Goal: Task Accomplishment & Management: Use online tool/utility

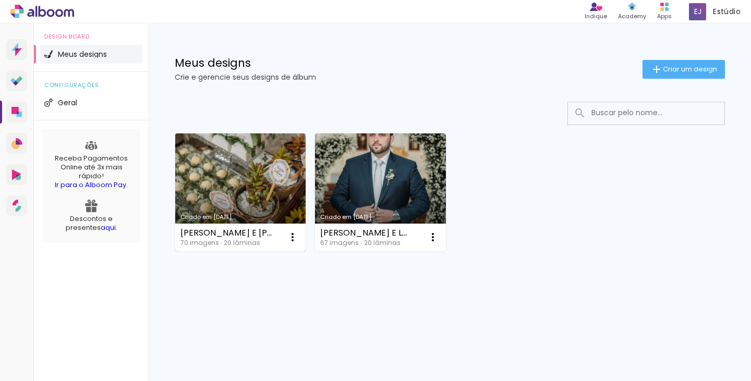
click at [245, 161] on link "Criado em [DATE]" at bounding box center [240, 193] width 130 height 118
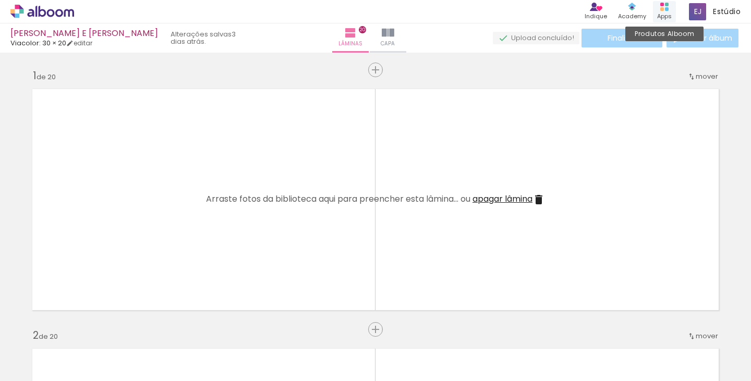
drag, startPoint x: 46, startPoint y: 12, endPoint x: 669, endPoint y: 9, distance: 622.6
click at [669, 9] on div "Produtos Alboom Apps" at bounding box center [664, 11] width 23 height 21
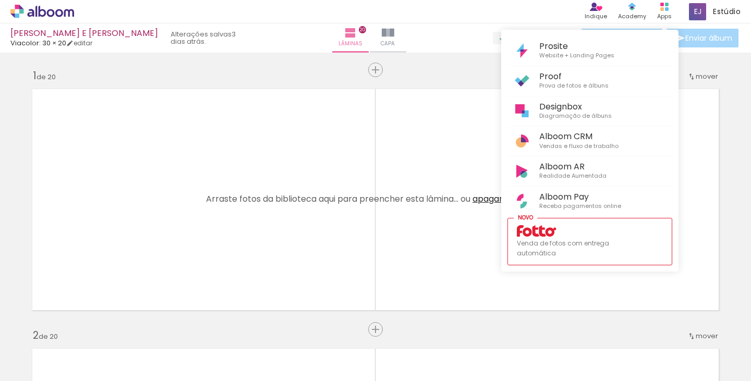
drag, startPoint x: 164, startPoint y: 376, endPoint x: 270, endPoint y: 376, distance: 106.5
click at [379, 376] on div at bounding box center [375, 190] width 751 height 381
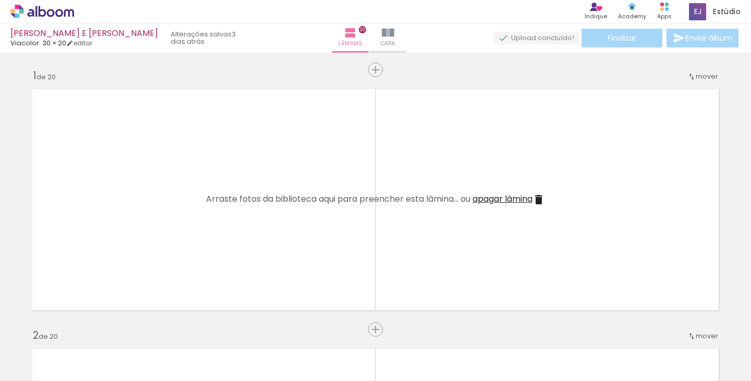
scroll to position [0, 3429]
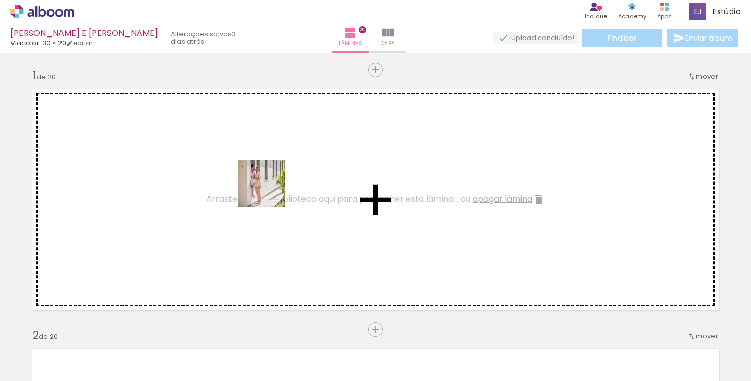
drag, startPoint x: 477, startPoint y: 349, endPoint x: 260, endPoint y: 191, distance: 268.6
click at [260, 191] on quentale-workspace at bounding box center [375, 190] width 751 height 381
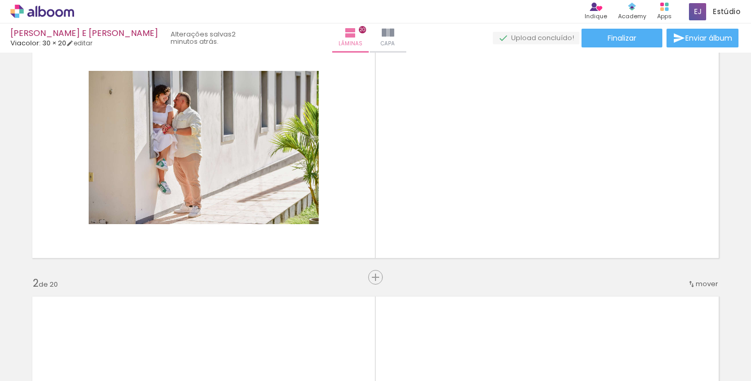
scroll to position [0, 2273]
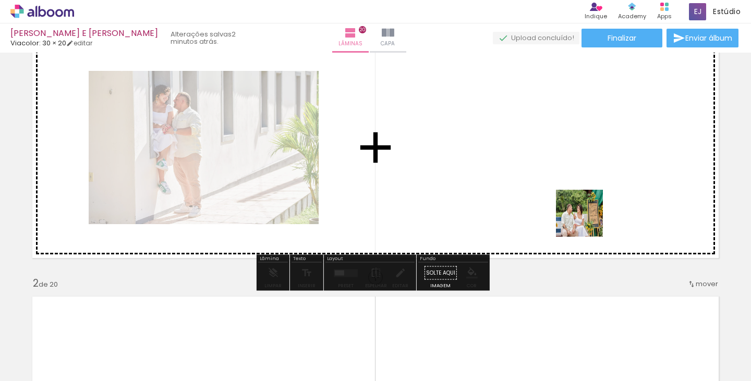
drag, startPoint x: 591, startPoint y: 354, endPoint x: 587, endPoint y: 168, distance: 186.4
click at [587, 168] on quentale-workspace at bounding box center [375, 190] width 751 height 381
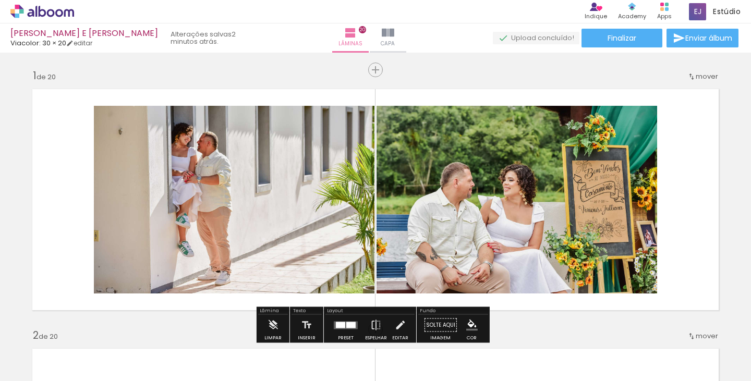
scroll to position [52, 0]
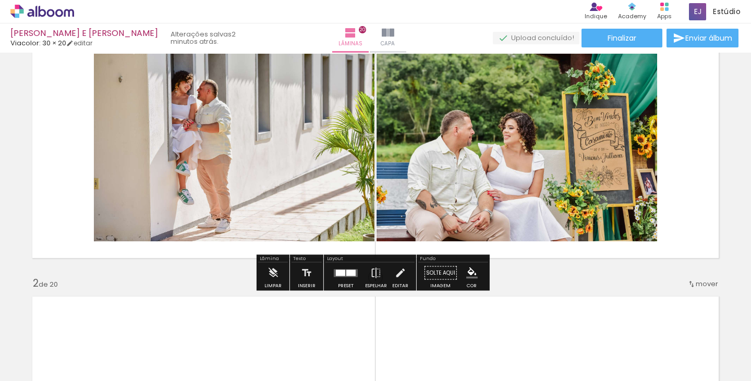
click at [350, 276] on div at bounding box center [351, 273] width 9 height 6
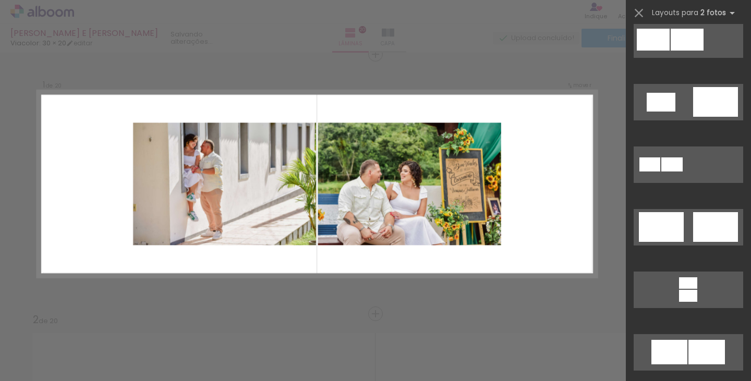
scroll to position [470, 0]
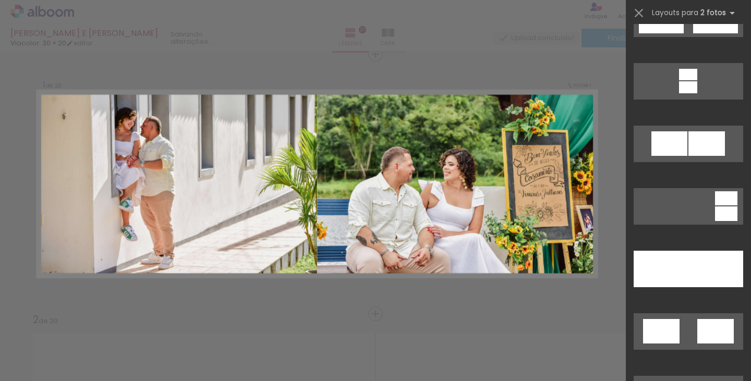
click at [0, 0] on slot at bounding box center [0, 0] width 0 height 0
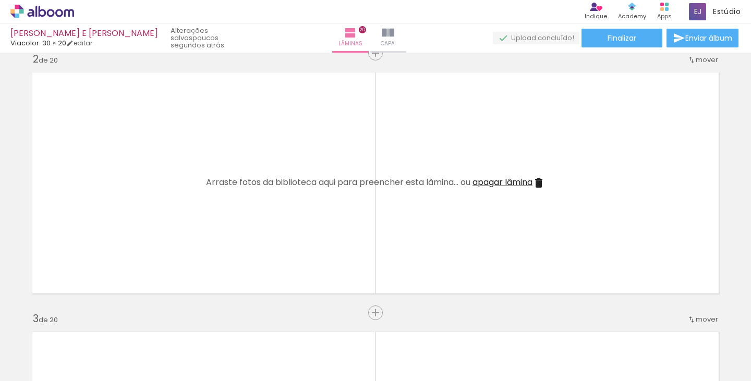
scroll to position [0, 0]
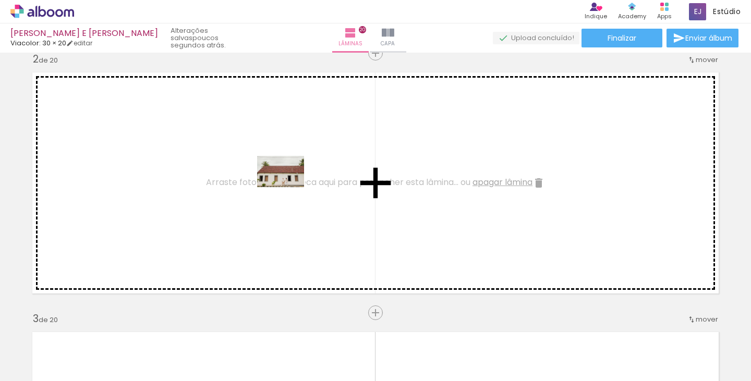
drag, startPoint x: 415, startPoint y: 347, endPoint x: 289, endPoint y: 187, distance: 203.9
click at [289, 187] on quentale-workspace at bounding box center [375, 190] width 751 height 381
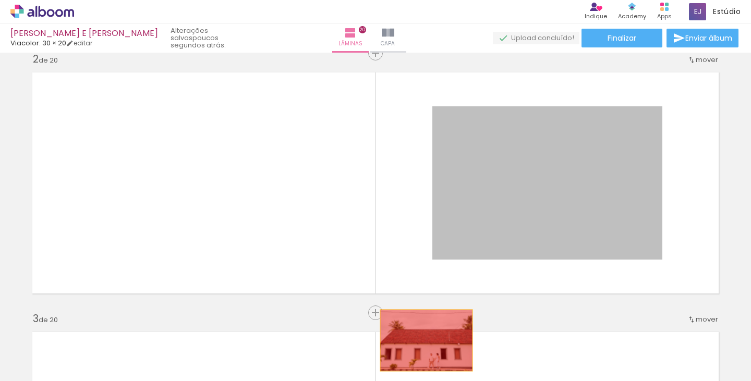
drag, startPoint x: 532, startPoint y: 173, endPoint x: 217, endPoint y: 366, distance: 369.8
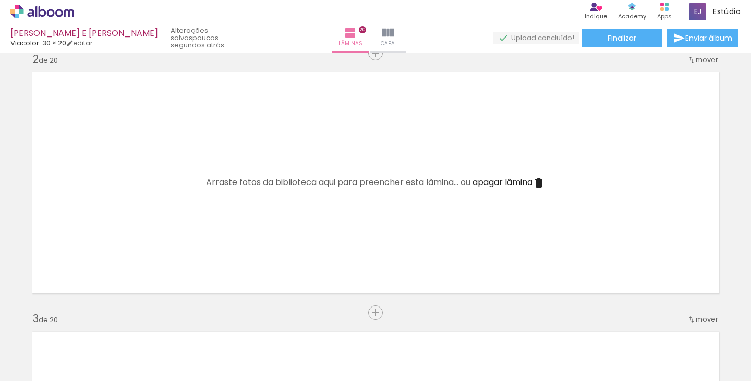
scroll to position [0, 3429]
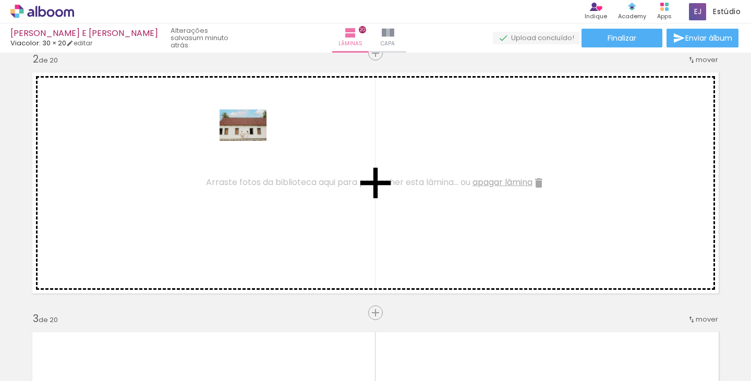
drag, startPoint x: 715, startPoint y: 344, endPoint x: 251, endPoint y: 141, distance: 506.9
click at [251, 141] on quentale-workspace at bounding box center [375, 190] width 751 height 381
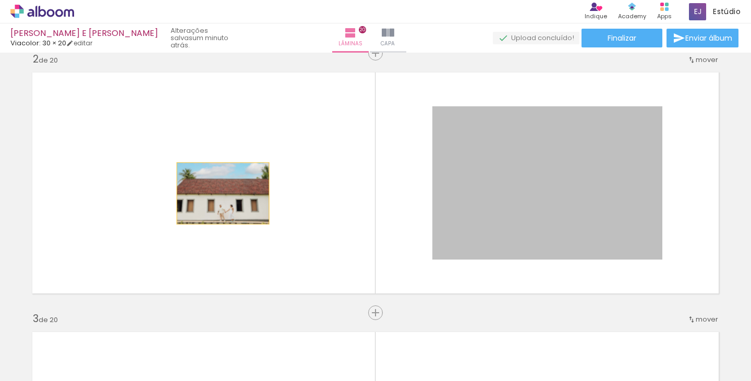
drag, startPoint x: 516, startPoint y: 200, endPoint x: 218, endPoint y: 194, distance: 298.0
click at [218, 194] on quentale-layouter at bounding box center [375, 183] width 699 height 234
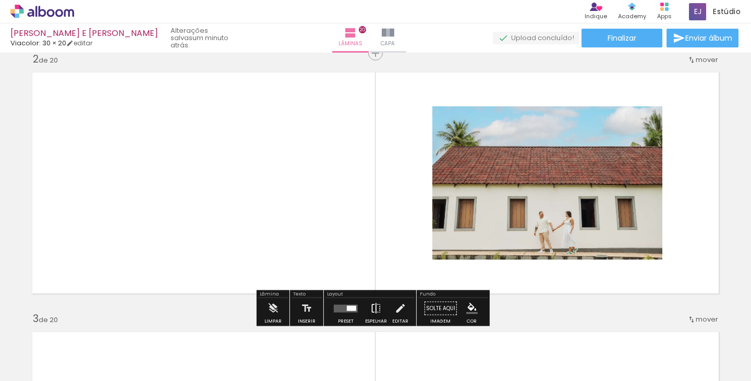
click at [373, 305] on iron-icon at bounding box center [376, 308] width 11 height 21
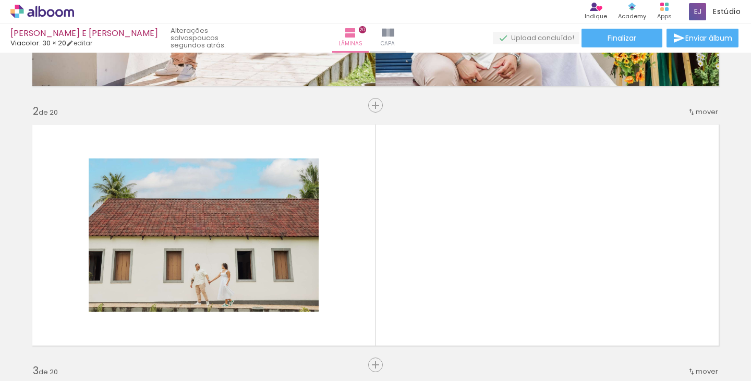
scroll to position [0, 0]
click at [186, 360] on div at bounding box center [162, 346] width 47 height 31
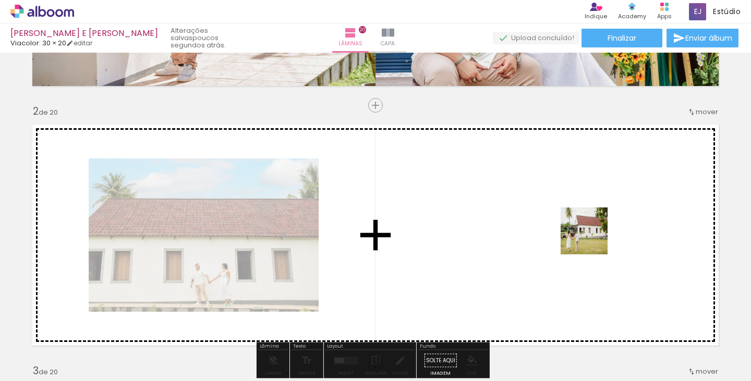
click at [592, 239] on quentale-workspace at bounding box center [375, 190] width 751 height 381
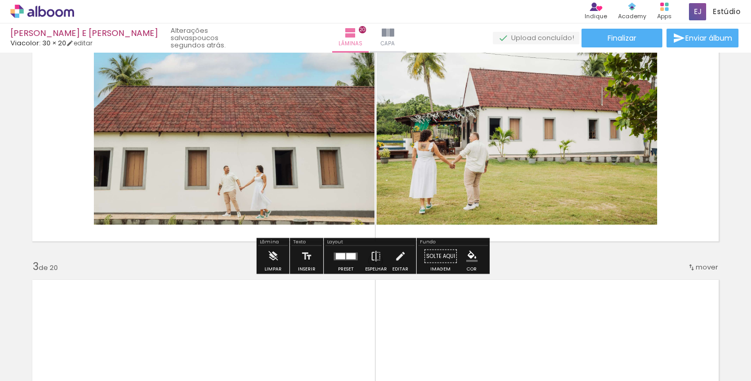
scroll to position [277, 0]
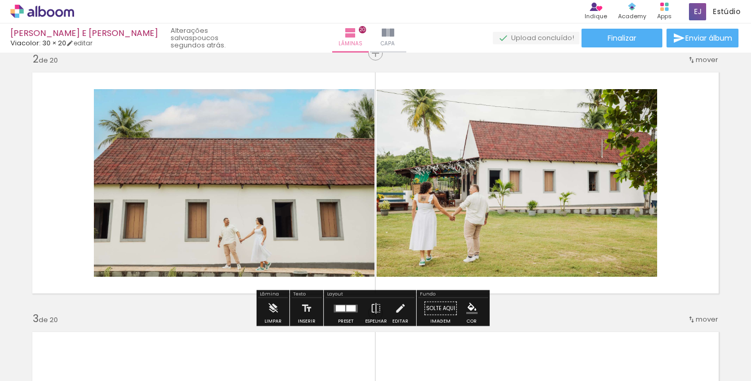
click at [344, 305] on quentale-layouter at bounding box center [346, 309] width 24 height 8
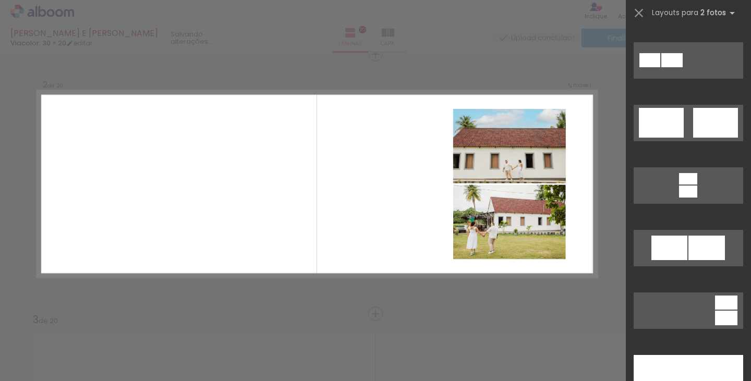
scroll to position [470, 0]
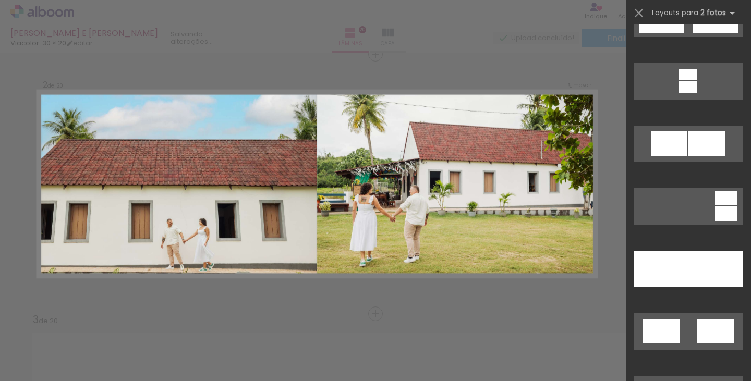
drag, startPoint x: 679, startPoint y: 254, endPoint x: 419, endPoint y: 241, distance: 261.3
click at [677, 254] on div at bounding box center [661, 269] width 55 height 37
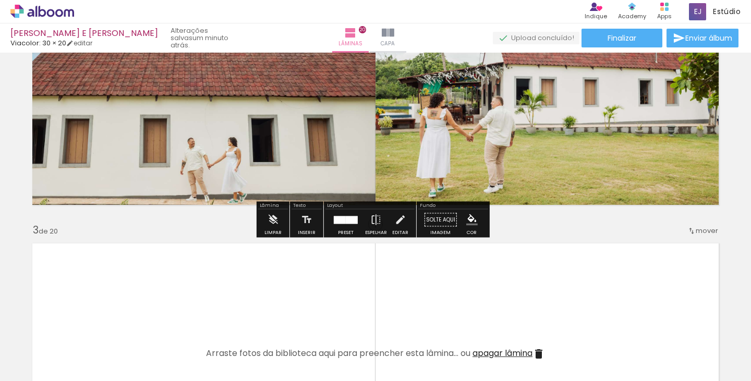
scroll to position [1407, 0]
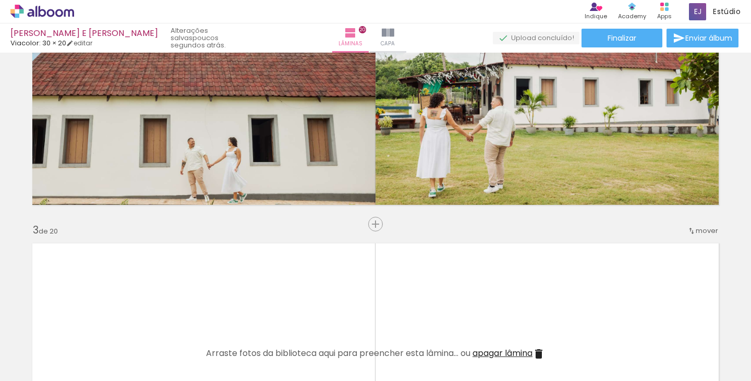
click at [186, 346] on div at bounding box center [162, 346] width 47 height 31
click at [146, 328] on iron-icon at bounding box center [140, 325] width 11 height 11
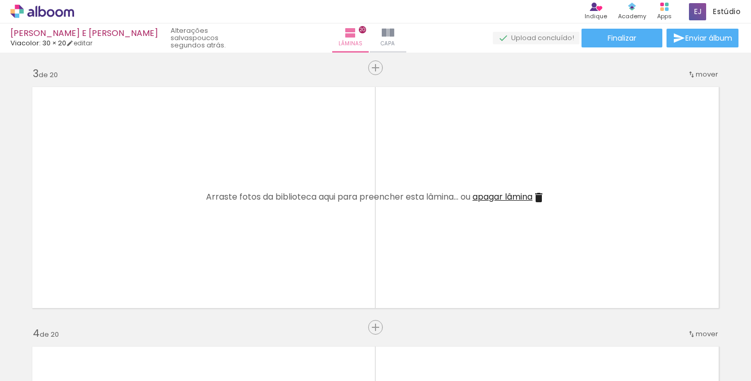
scroll to position [0, 0]
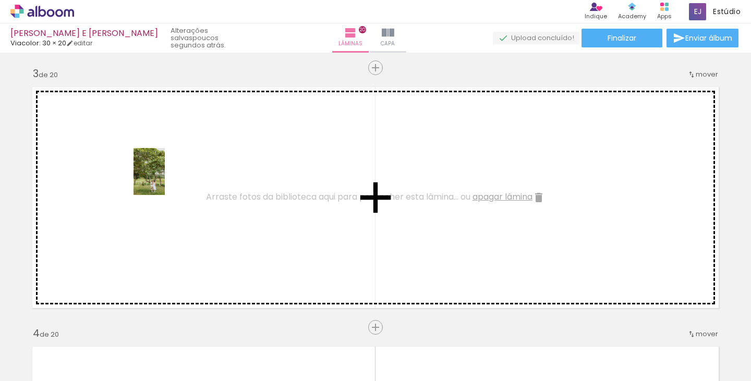
drag, startPoint x: 289, startPoint y: 350, endPoint x: 165, endPoint y: 180, distance: 210.8
click at [165, 180] on quentale-workspace at bounding box center [375, 190] width 751 height 381
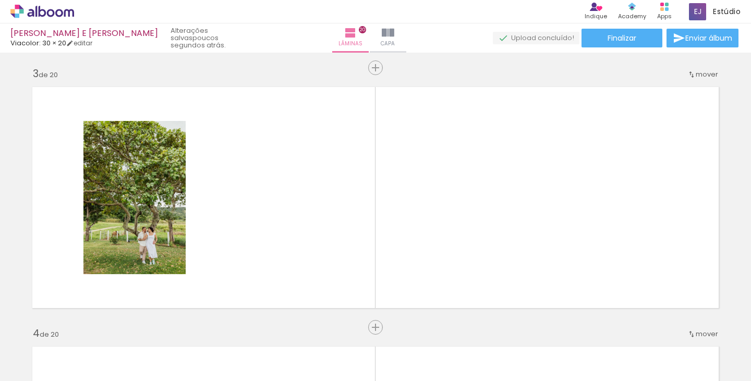
scroll to position [0, 3370]
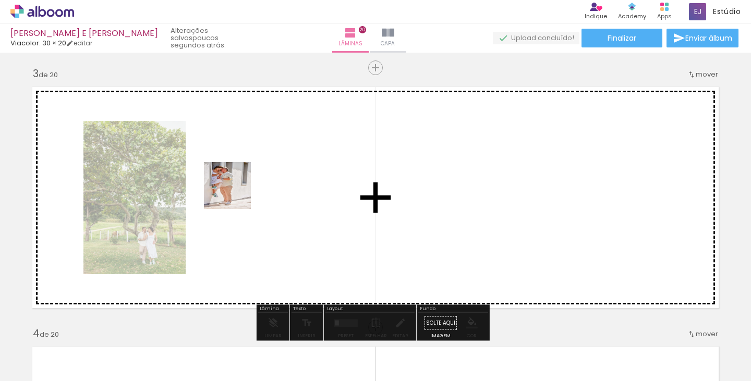
drag, startPoint x: 541, startPoint y: 351, endPoint x: 222, endPoint y: 188, distance: 358.3
click at [222, 188] on quentale-workspace at bounding box center [375, 190] width 751 height 381
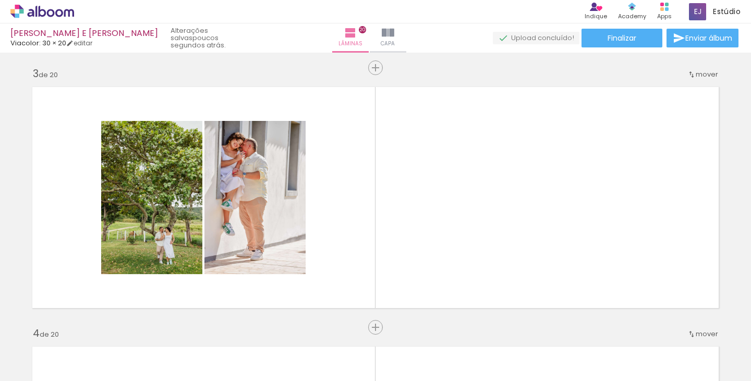
scroll to position [0, 1706]
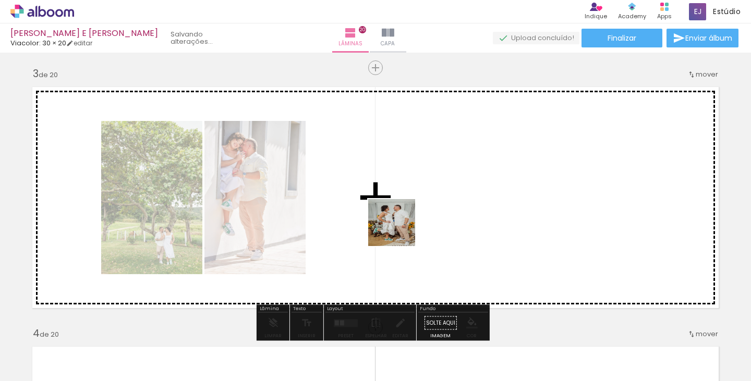
drag, startPoint x: 329, startPoint y: 341, endPoint x: 400, endPoint y: 231, distance: 131.2
click at [400, 231] on quentale-workspace at bounding box center [375, 190] width 751 height 381
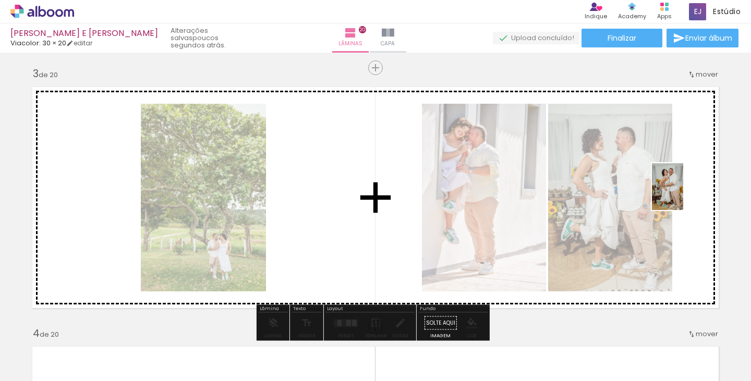
drag, startPoint x: 413, startPoint y: 313, endPoint x: 684, endPoint y: 195, distance: 295.1
click at [684, 195] on quentale-workspace at bounding box center [375, 190] width 751 height 381
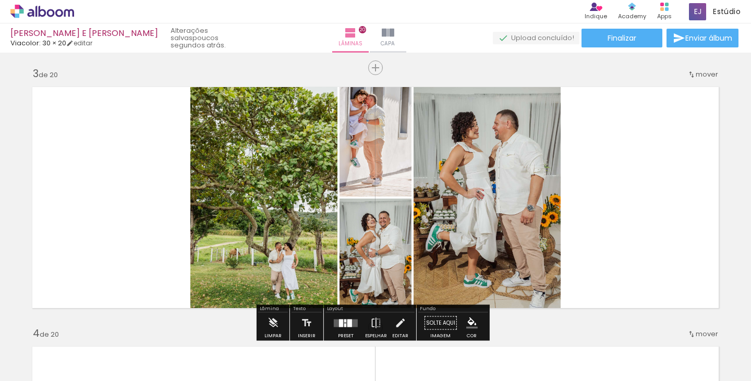
scroll to position [574, 0]
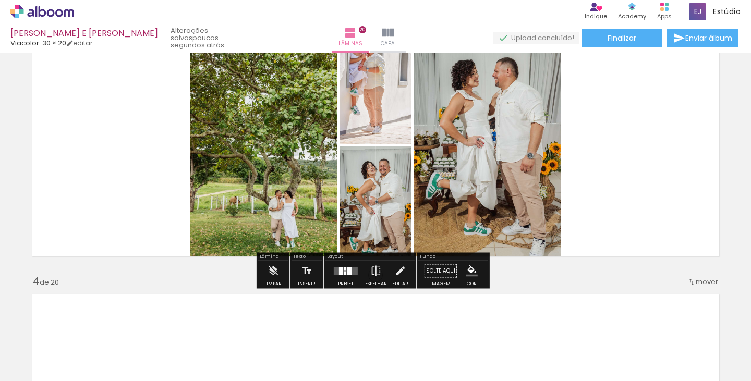
drag, startPoint x: 345, startPoint y: 279, endPoint x: 356, endPoint y: 254, distance: 27.3
click at [347, 279] on div at bounding box center [346, 271] width 28 height 21
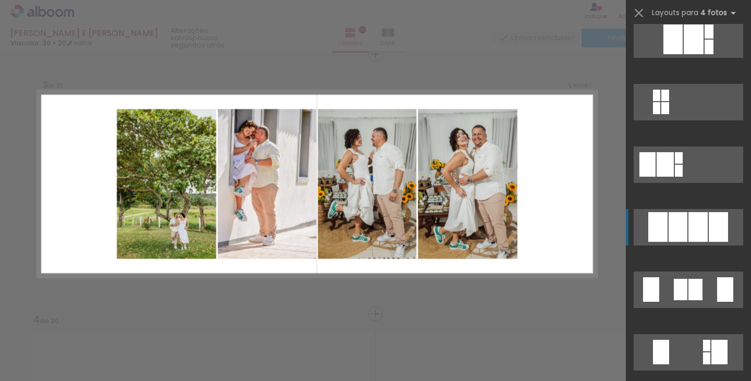
scroll to position [626, 0]
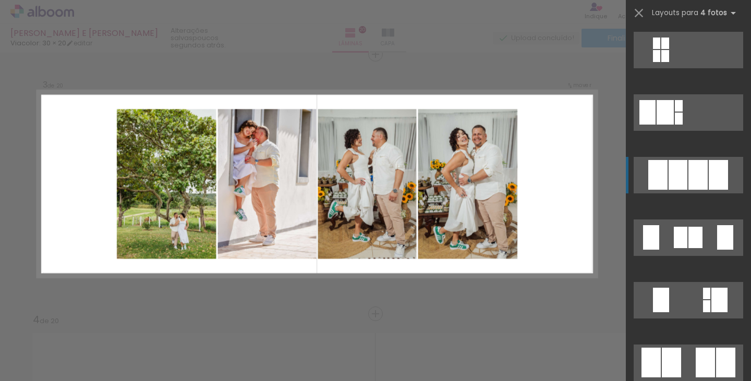
click at [696, 227] on div at bounding box center [696, 237] width 14 height 21
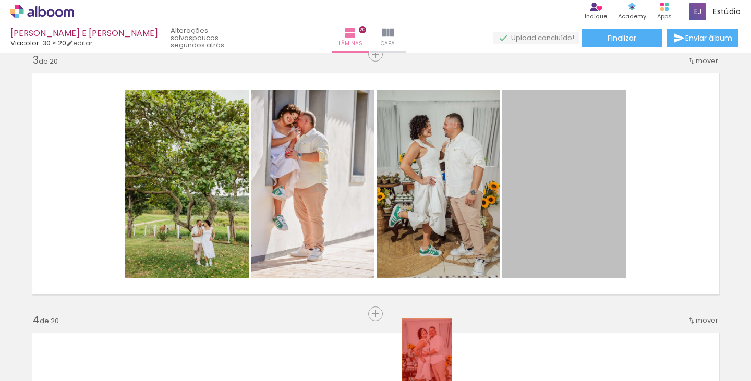
drag, startPoint x: 546, startPoint y: 173, endPoint x: 441, endPoint y: 154, distance: 107.1
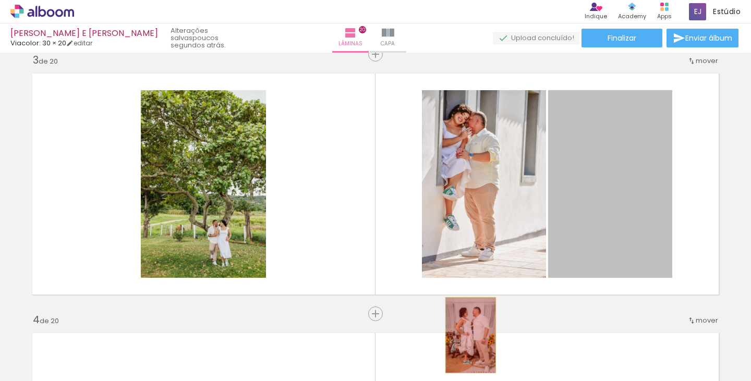
drag, startPoint x: 618, startPoint y: 169, endPoint x: 326, endPoint y: 181, distance: 292.5
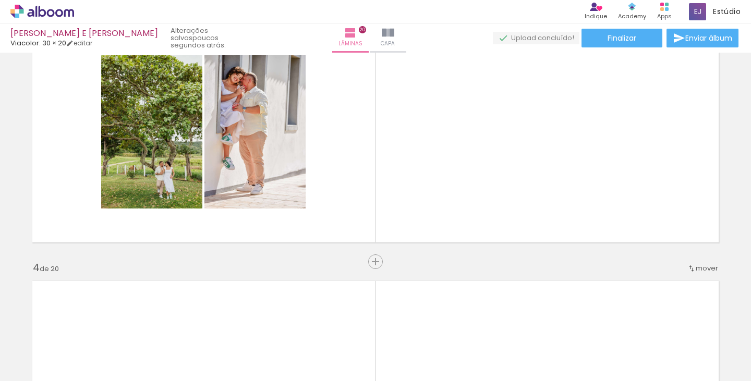
scroll to position [0, 2374]
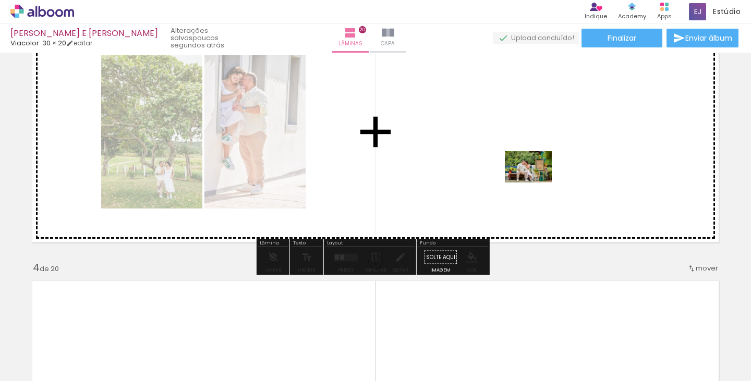
drag, startPoint x: 613, startPoint y: 349, endPoint x: 536, endPoint y: 183, distance: 183.1
click at [536, 183] on quentale-workspace at bounding box center [375, 190] width 751 height 381
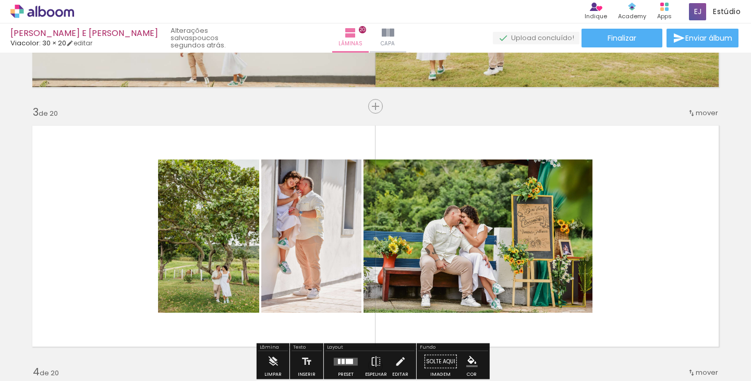
scroll to position [588, 0]
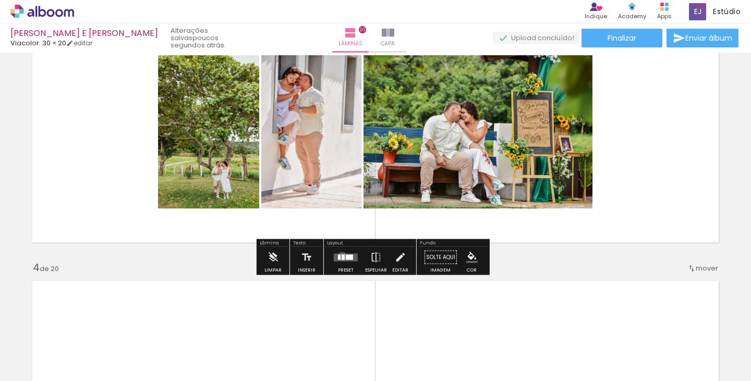
drag, startPoint x: 340, startPoint y: 256, endPoint x: 429, endPoint y: 236, distance: 90.9
click at [0, 0] on slot at bounding box center [0, 0] width 0 height 0
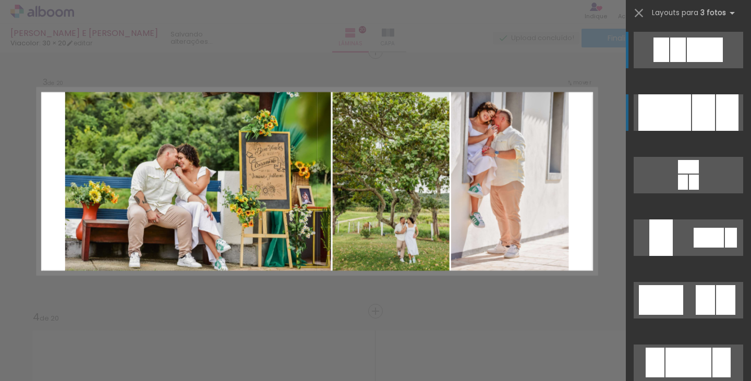
scroll to position [535, 0]
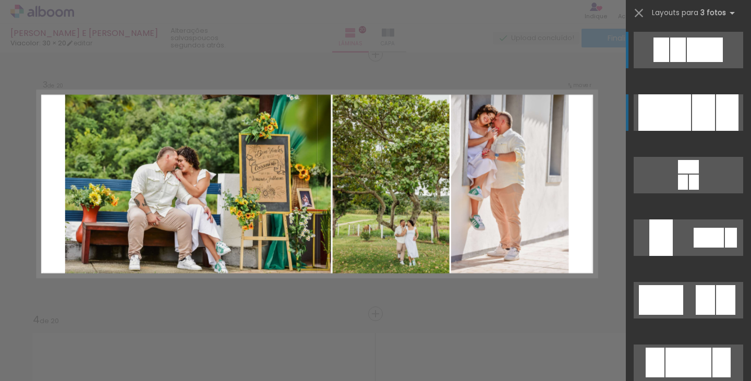
drag, startPoint x: 669, startPoint y: 108, endPoint x: 656, endPoint y: 111, distance: 12.9
click at [666, 108] on div at bounding box center [665, 112] width 53 height 37
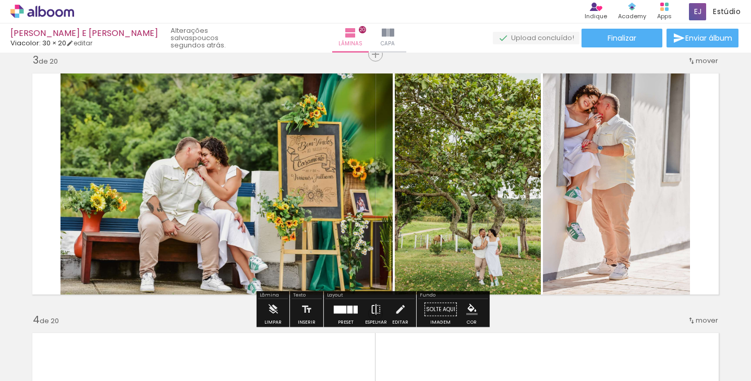
click at [376, 307] on iron-icon at bounding box center [376, 310] width 11 height 21
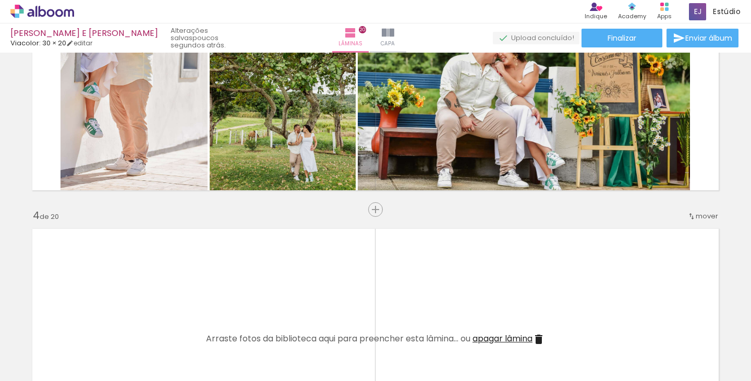
scroll to position [692, 0]
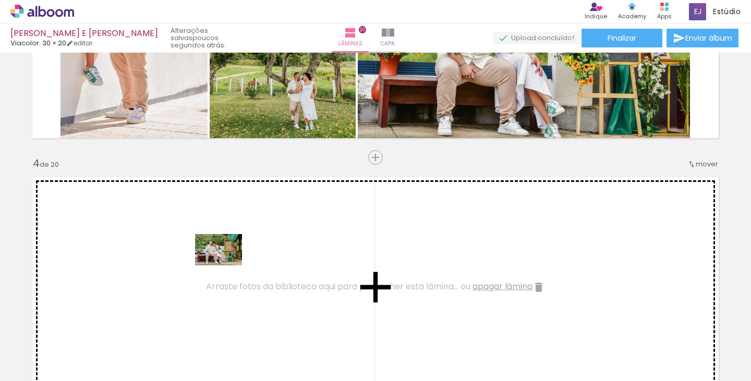
drag, startPoint x: 484, startPoint y: 342, endPoint x: 224, endPoint y: 265, distance: 271.1
click at [224, 265] on quentale-workspace at bounding box center [375, 190] width 751 height 381
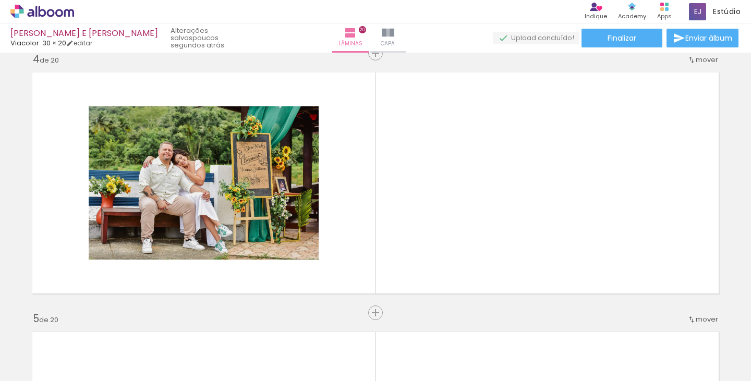
scroll to position [0, 2638]
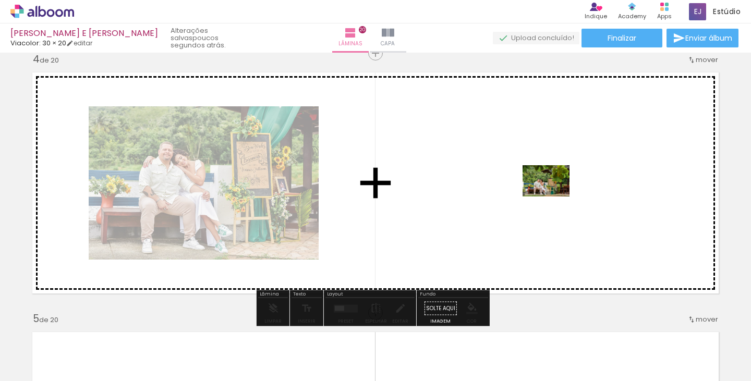
drag, startPoint x: 482, startPoint y: 249, endPoint x: 554, endPoint y: 197, distance: 89.2
click at [554, 197] on quentale-workspace at bounding box center [375, 190] width 751 height 381
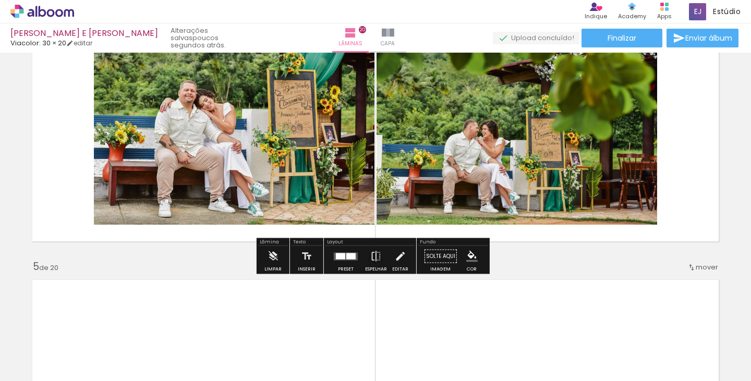
scroll to position [796, 0]
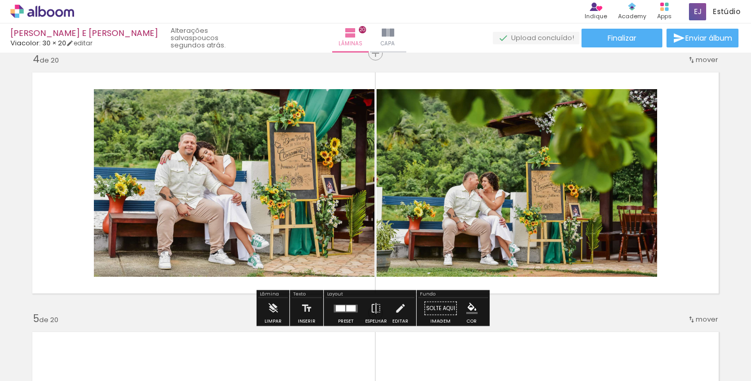
drag, startPoint x: 353, startPoint y: 306, endPoint x: 751, endPoint y: 207, distance: 410.0
click at [354, 306] on quentale-layouter at bounding box center [346, 309] width 24 height 8
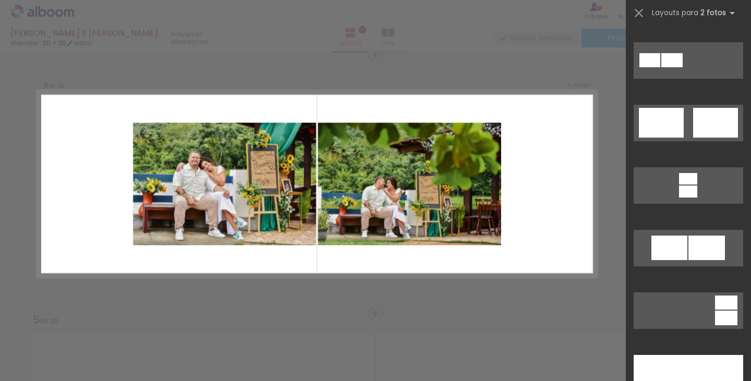
scroll to position [470, 0]
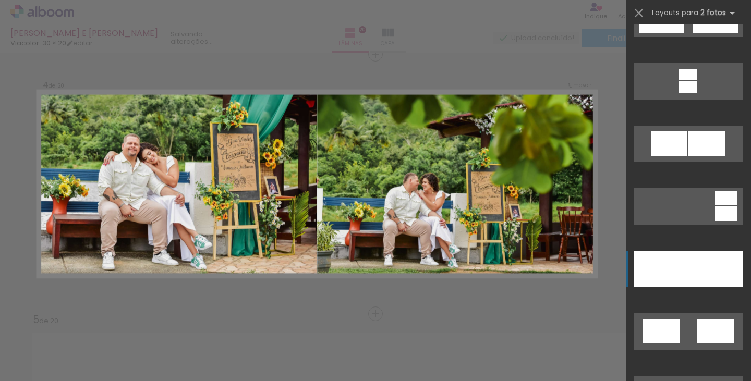
click at [683, 272] on div at bounding box center [661, 269] width 55 height 37
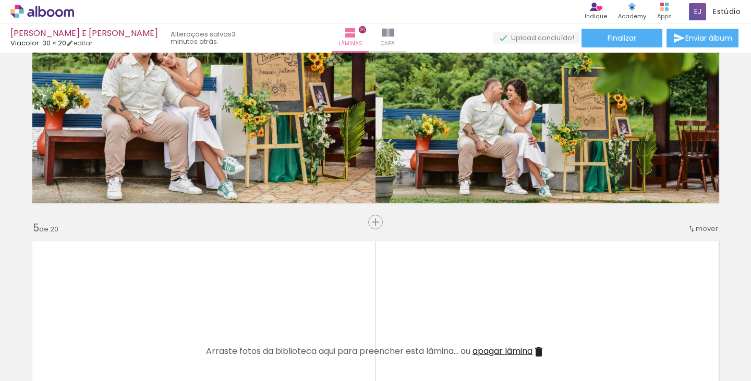
scroll to position [0, 0]
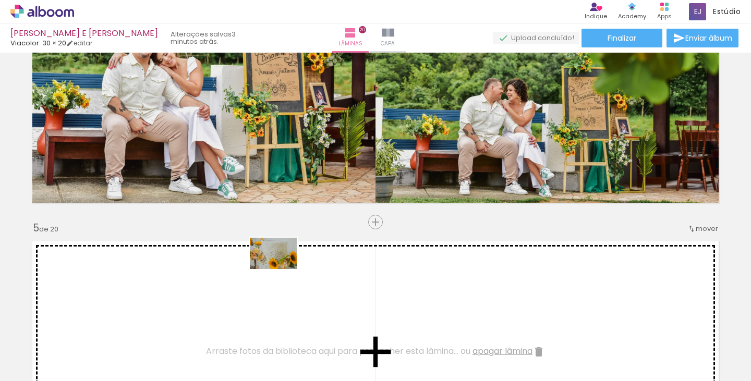
drag, startPoint x: 180, startPoint y: 342, endPoint x: 281, endPoint y: 269, distance: 124.5
click at [281, 269] on quentale-workspace at bounding box center [375, 190] width 751 height 381
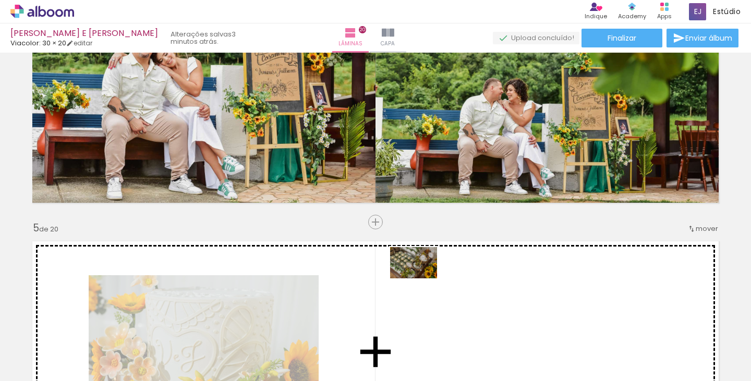
drag, startPoint x: 241, startPoint y: 327, endPoint x: 422, endPoint y: 279, distance: 186.8
click at [422, 279] on quentale-workspace at bounding box center [375, 190] width 751 height 381
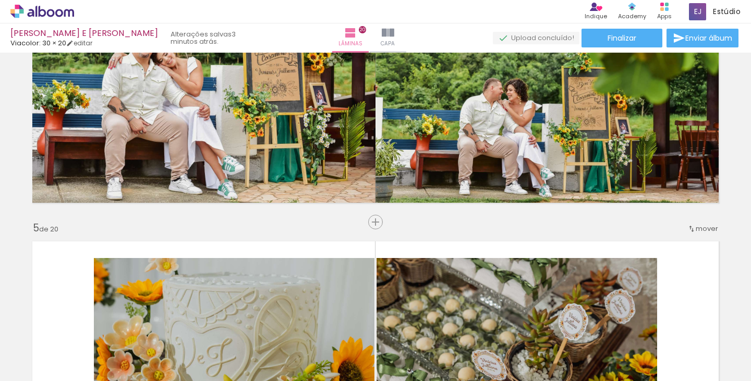
scroll to position [0, 2539]
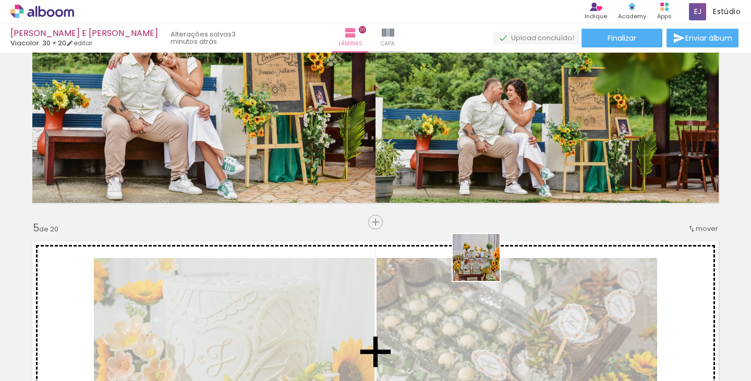
drag, startPoint x: 485, startPoint y: 343, endPoint x: 529, endPoint y: 364, distance: 49.0
click at [485, 261] on quentale-workspace at bounding box center [375, 190] width 751 height 381
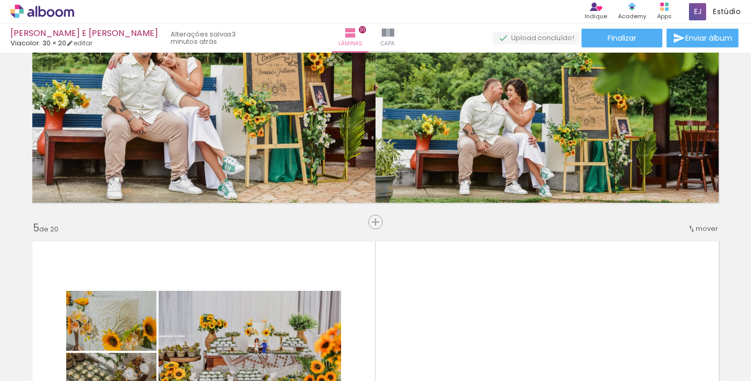
scroll to position [0, 2119]
drag, startPoint x: 517, startPoint y: 349, endPoint x: 418, endPoint y: 284, distance: 118.0
click at [514, 283] on quentale-workspace at bounding box center [375, 190] width 751 height 381
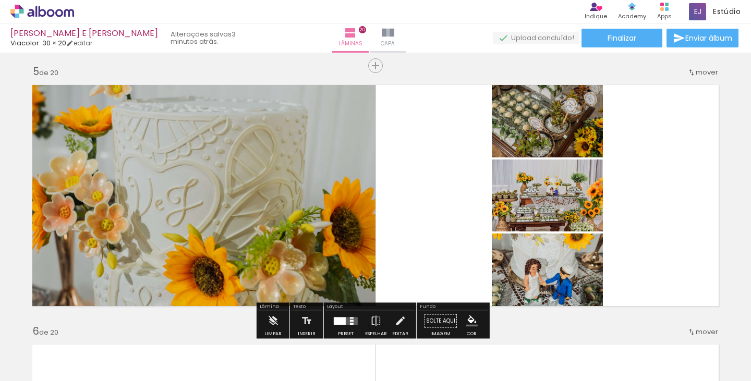
scroll to position [1096, 0]
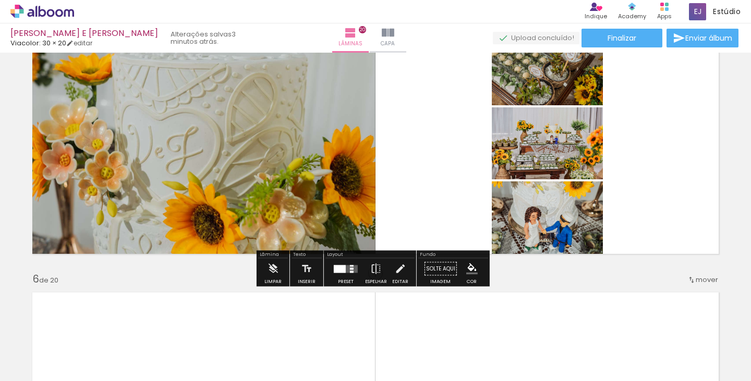
click at [348, 264] on div at bounding box center [346, 269] width 28 height 21
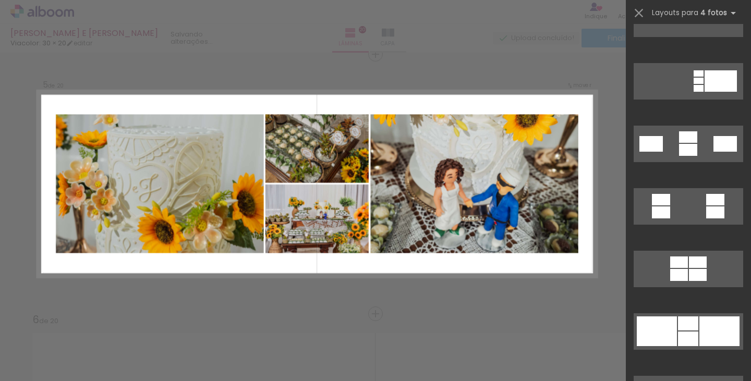
drag, startPoint x: 681, startPoint y: 331, endPoint x: 538, endPoint y: 304, distance: 146.1
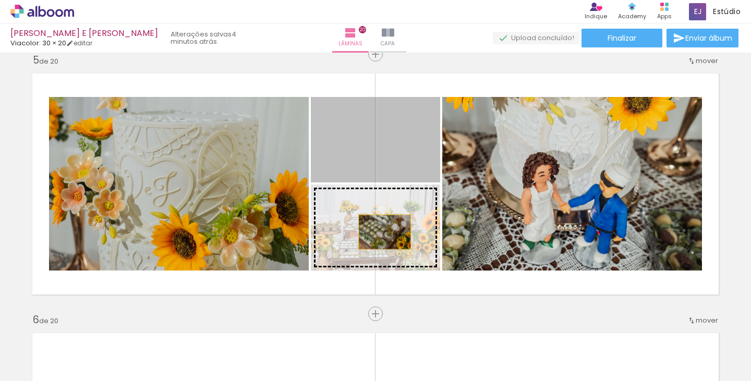
drag, startPoint x: 382, startPoint y: 139, endPoint x: 381, endPoint y: 232, distance: 93.4
click at [0, 0] on slot at bounding box center [0, 0] width 0 height 0
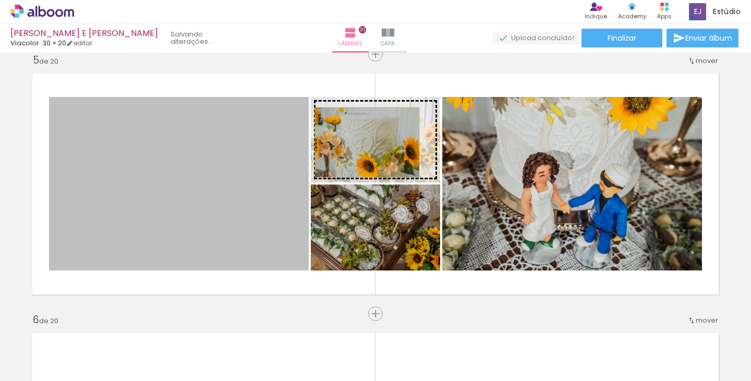
drag, startPoint x: 182, startPoint y: 194, endPoint x: 363, endPoint y: 142, distance: 188.7
click at [0, 0] on slot at bounding box center [0, 0] width 0 height 0
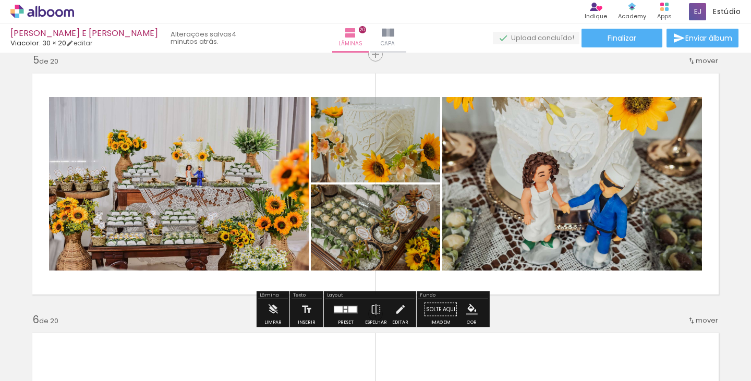
click at [561, 164] on quentale-photo at bounding box center [573, 184] width 260 height 174
click at [336, 308] on div at bounding box center [339, 309] width 8 height 6
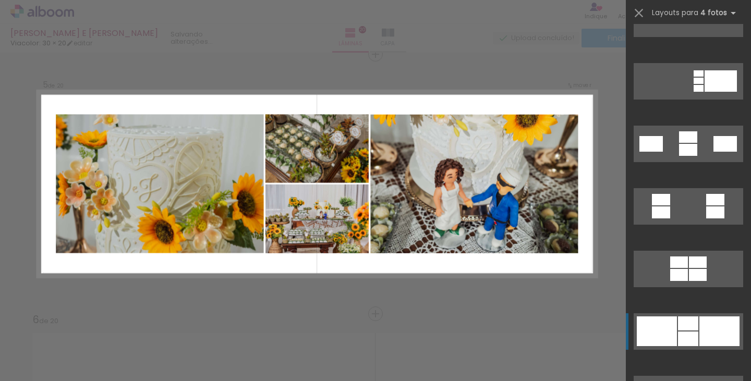
scroll to position [1315, 0]
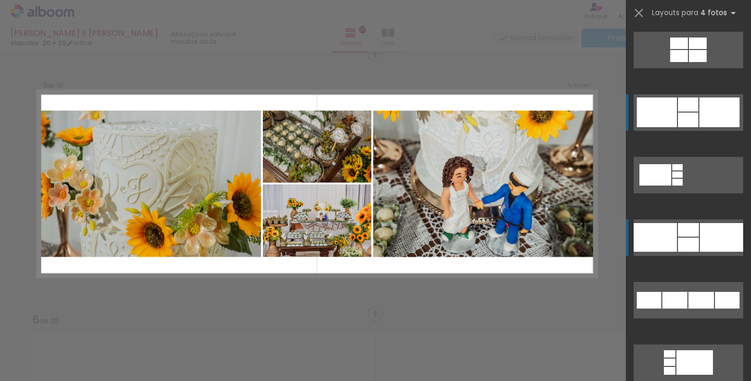
click at [714, 235] on div at bounding box center [721, 237] width 43 height 29
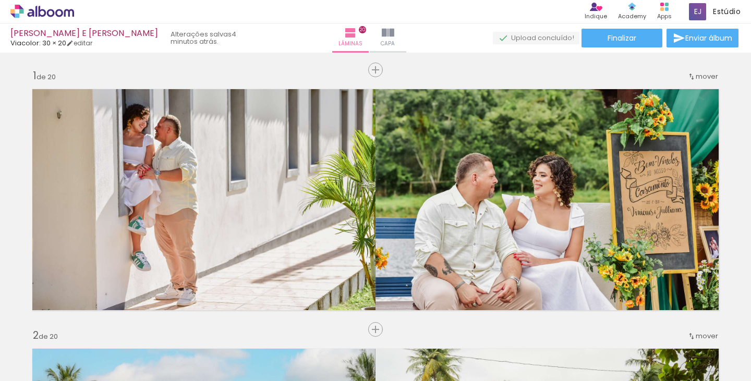
click at [0, 0] on slot at bounding box center [0, 0] width 0 height 0
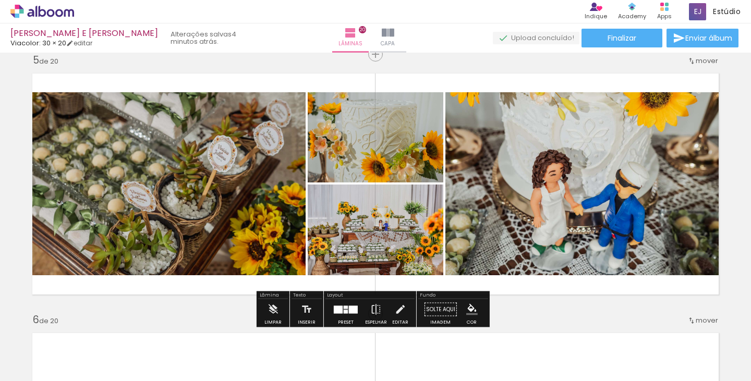
scroll to position [0, 2119]
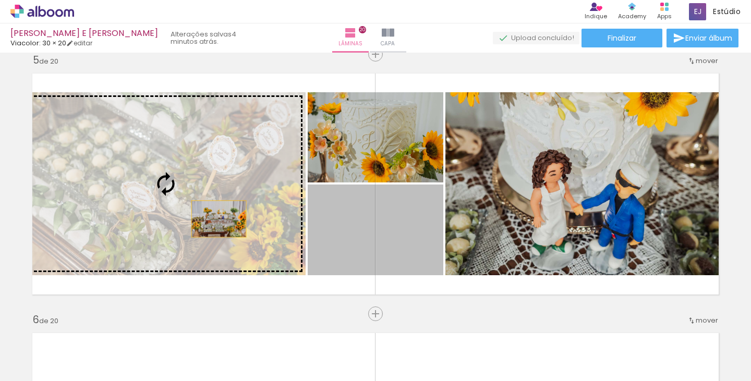
drag, startPoint x: 356, startPoint y: 234, endPoint x: 244, endPoint y: 223, distance: 112.8
click at [0, 0] on slot at bounding box center [0, 0] width 0 height 0
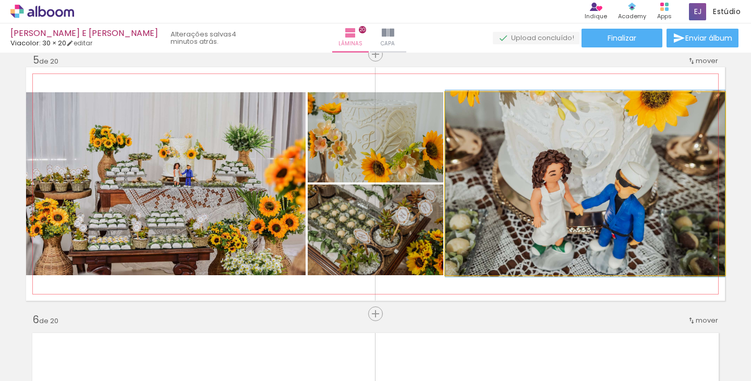
click at [544, 182] on quentale-photo at bounding box center [586, 183] width 280 height 183
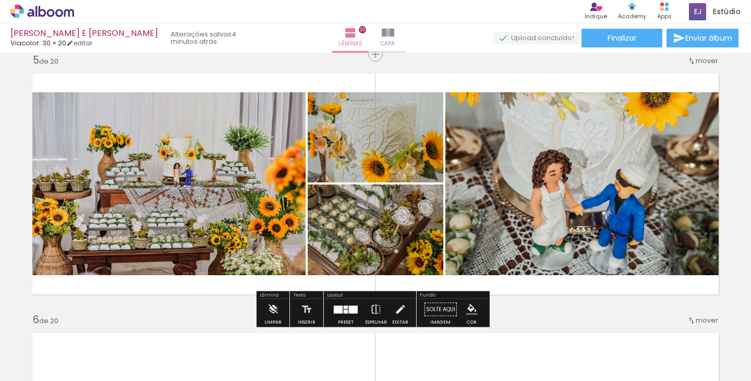
click at [544, 182] on quentale-photo at bounding box center [586, 183] width 280 height 183
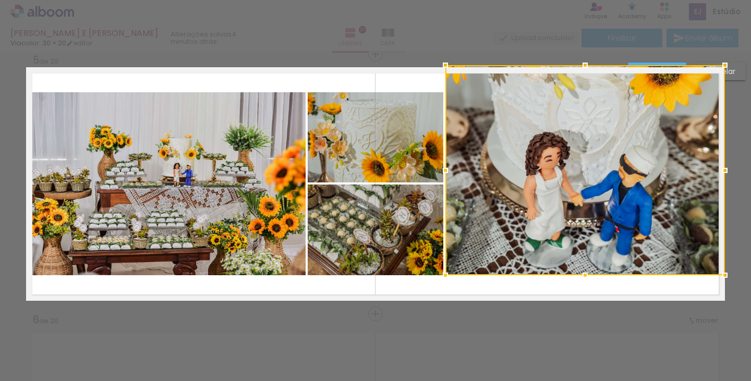
drag, startPoint x: 580, startPoint y: 88, endPoint x: 588, endPoint y: 43, distance: 45.1
click at [588, 0] on div "JULIANA E VINICIUS Viacolor: 30 × 20 editar 4 minutos atrás. Lâminas 20 Capa Fi…" at bounding box center [375, 0] width 751 height 0
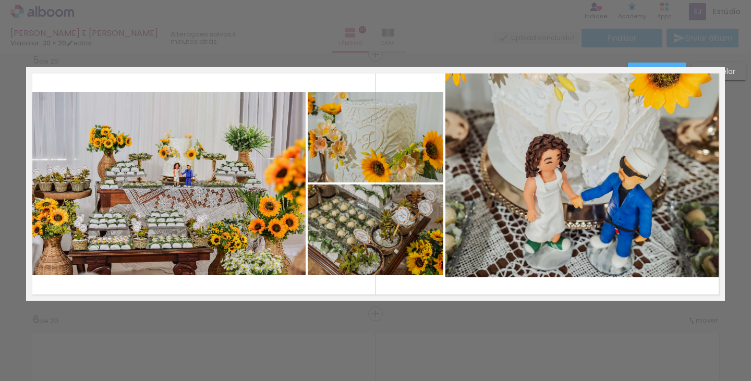
click at [738, 77] on paper-button "Cancelar" at bounding box center [719, 72] width 54 height 18
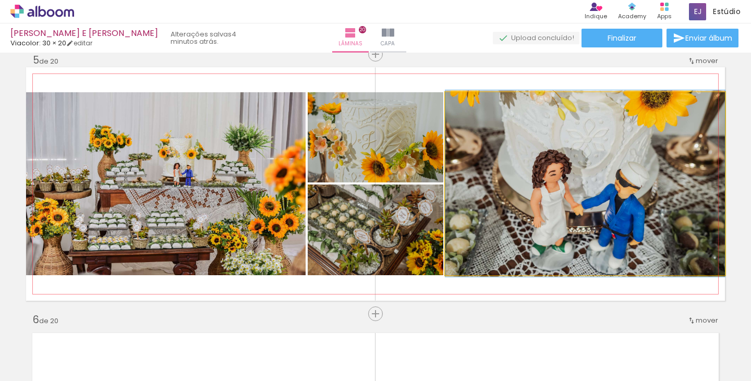
click at [553, 178] on quentale-photo at bounding box center [586, 183] width 280 height 183
click at [630, 181] on quentale-photo at bounding box center [586, 183] width 280 height 183
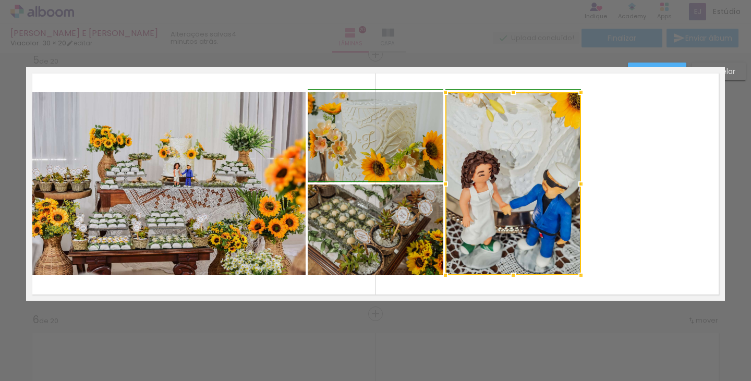
drag, startPoint x: 719, startPoint y: 186, endPoint x: 561, endPoint y: 289, distance: 188.2
click at [580, 188] on div at bounding box center [581, 184] width 21 height 21
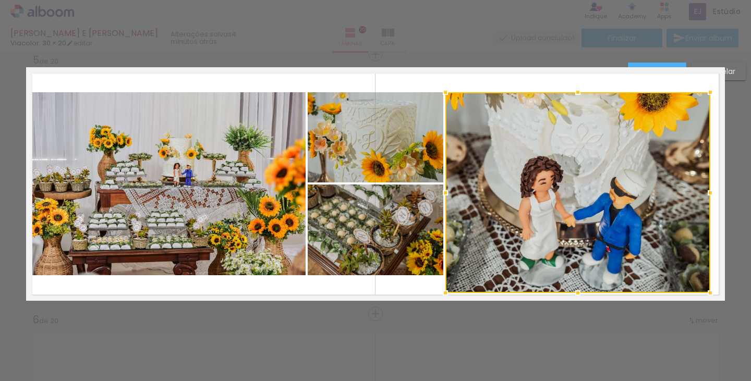
drag, startPoint x: 584, startPoint y: 274, endPoint x: 708, endPoint y: 292, distance: 124.9
click at [708, 292] on div at bounding box center [710, 293] width 21 height 21
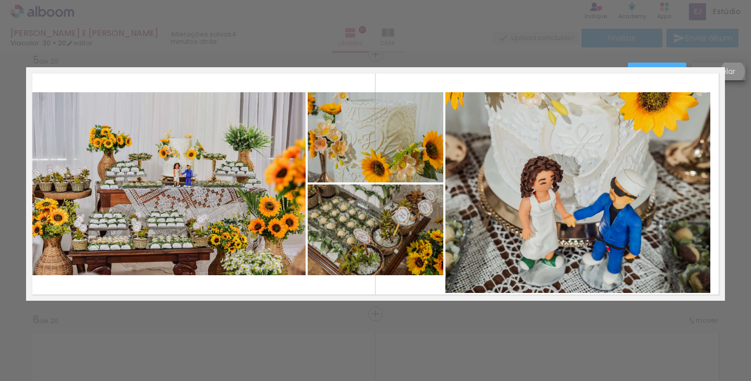
click at [0, 0] on slot "Cancelar" at bounding box center [0, 0] width 0 height 0
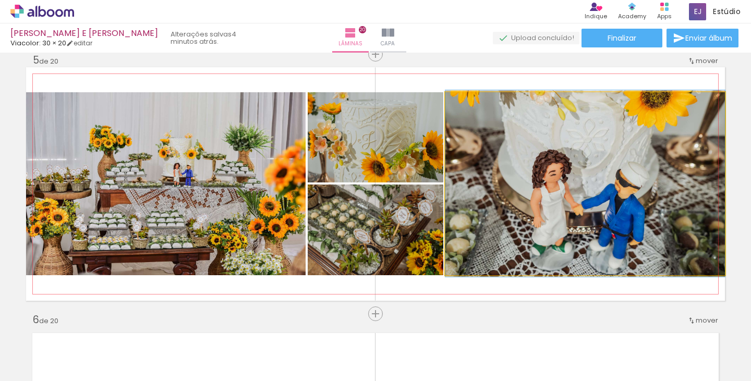
drag, startPoint x: 468, startPoint y: 102, endPoint x: 379, endPoint y: 103, distance: 89.2
type paper-slider "100"
click at [0, 0] on slot at bounding box center [0, 0] width 0 height 0
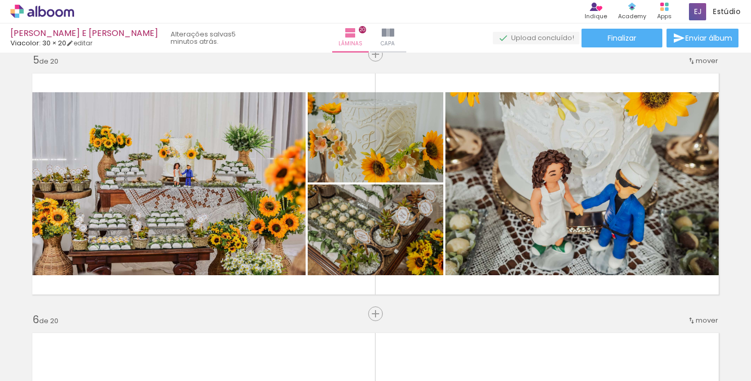
scroll to position [0, 108]
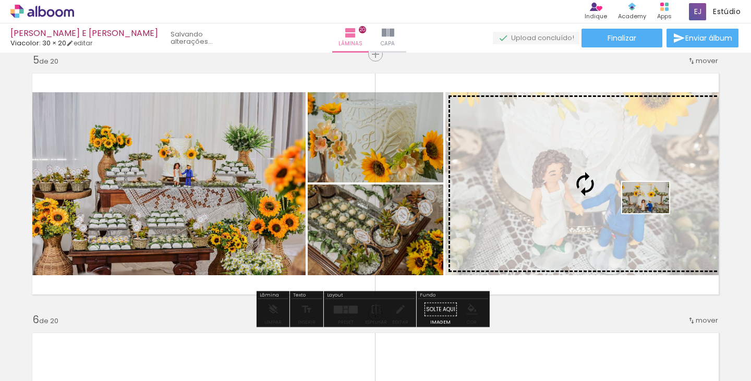
drag, startPoint x: 359, startPoint y: 348, endPoint x: 654, endPoint y: 213, distance: 323.9
click at [654, 213] on quentale-workspace at bounding box center [375, 190] width 751 height 381
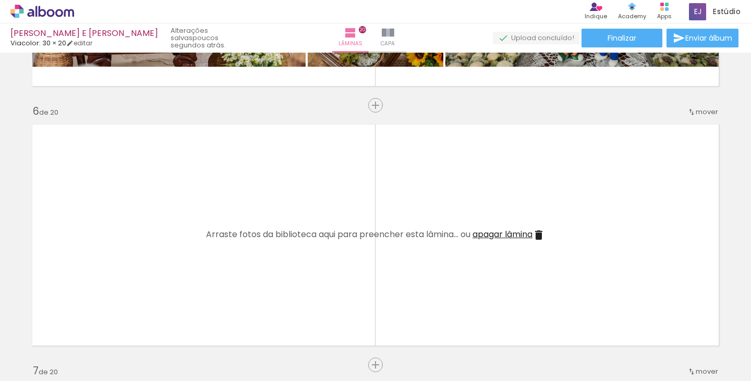
scroll to position [0, 1617]
drag, startPoint x: 430, startPoint y: 344, endPoint x: 461, endPoint y: 350, distance: 31.7
click at [432, 347] on div at bounding box center [416, 346] width 31 height 47
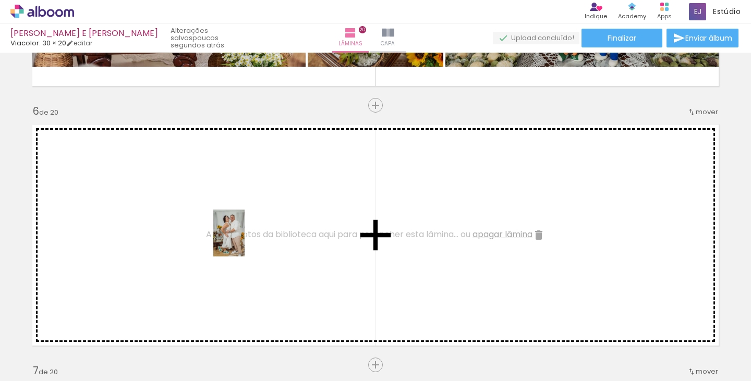
drag, startPoint x: 477, startPoint y: 349, endPoint x: 250, endPoint y: 242, distance: 251.2
click at [250, 242] on quentale-workspace at bounding box center [375, 190] width 751 height 381
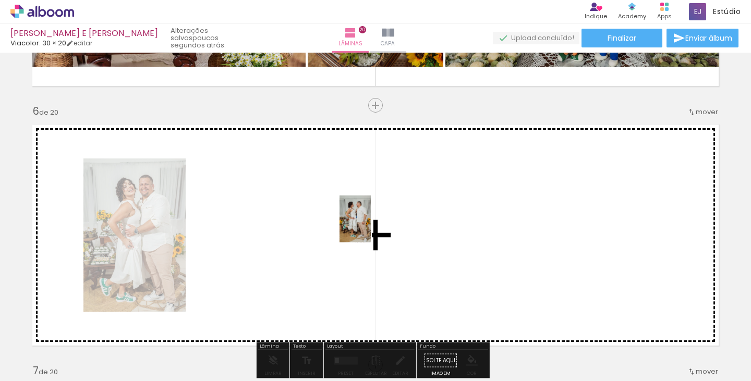
drag, startPoint x: 417, startPoint y: 345, endPoint x: 370, endPoint y: 226, distance: 127.6
click at [370, 226] on quentale-workspace at bounding box center [375, 190] width 751 height 381
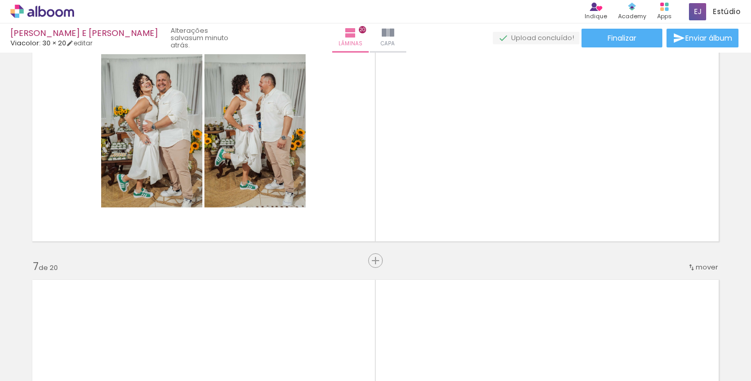
scroll to position [0, 213]
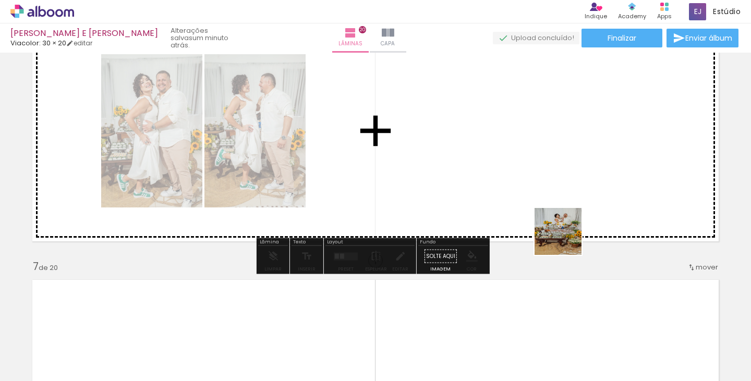
drag, startPoint x: 608, startPoint y: 347, endPoint x: 506, endPoint y: 176, distance: 199.4
click at [532, 170] on quentale-workspace at bounding box center [375, 190] width 751 height 381
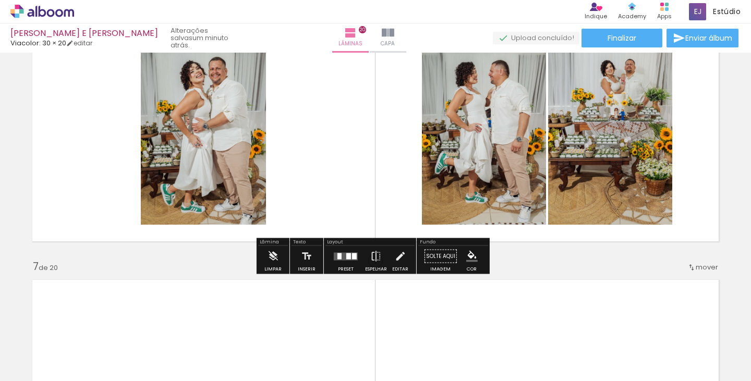
scroll to position [1316, 0]
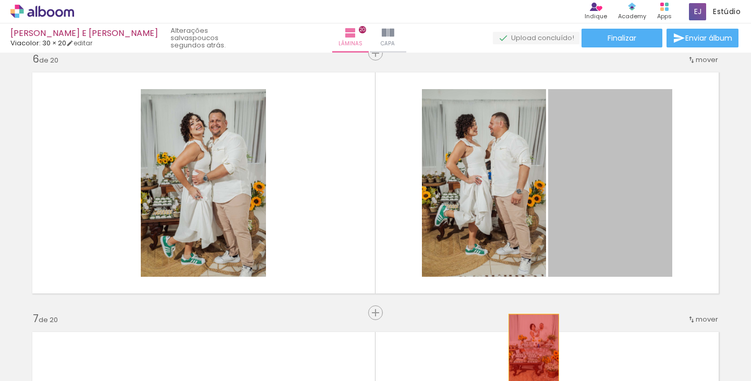
drag, startPoint x: 625, startPoint y: 142, endPoint x: 527, endPoint y: 348, distance: 227.3
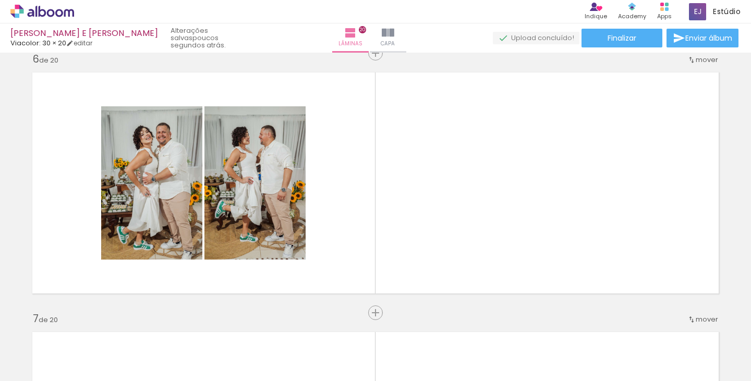
scroll to position [0, 2622]
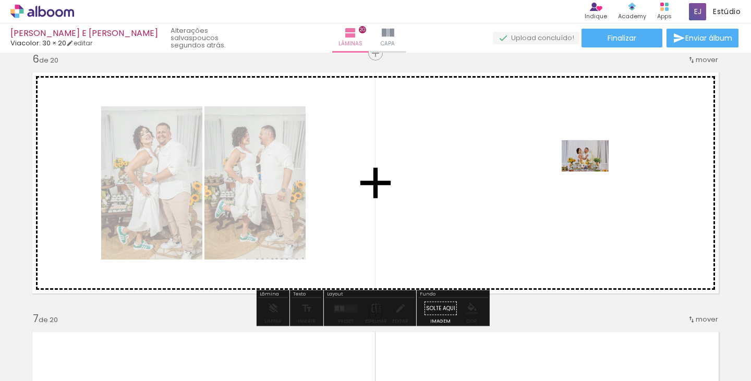
drag, startPoint x: 594, startPoint y: 226, endPoint x: 593, endPoint y: 171, distance: 55.3
click at [593, 171] on quentale-workspace at bounding box center [375, 190] width 751 height 381
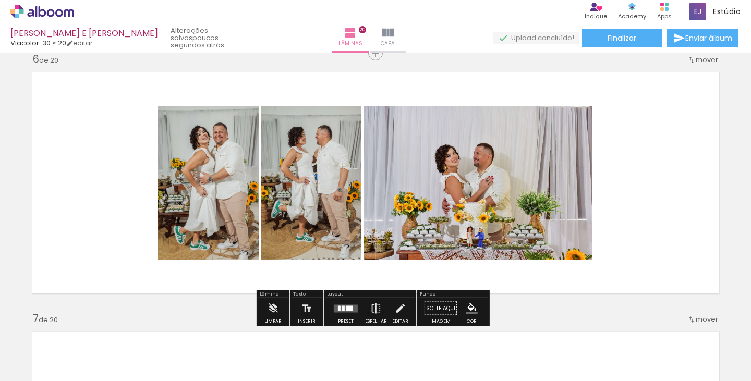
drag, startPoint x: 335, startPoint y: 312, endPoint x: 591, endPoint y: 207, distance: 276.4
click at [336, 312] on quentale-layouter at bounding box center [346, 309] width 24 height 8
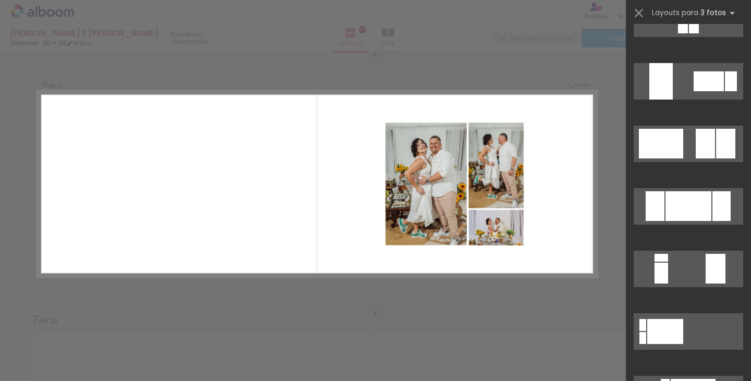
scroll to position [522, 0]
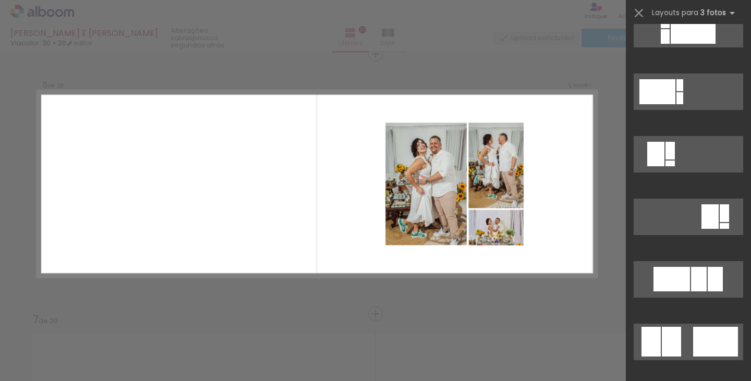
click at [716, 44] on div at bounding box center [693, 29] width 45 height 30
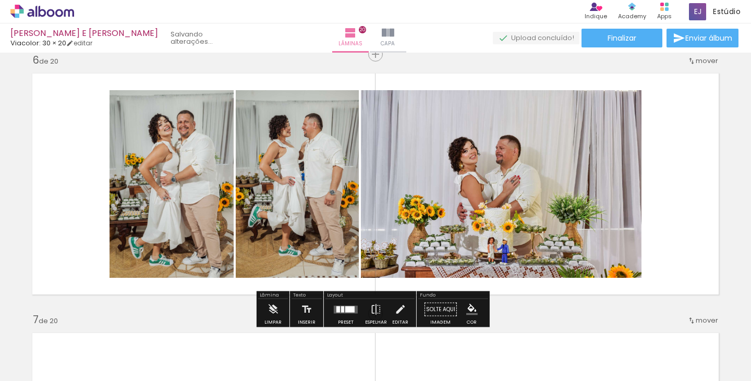
scroll to position [678, 0]
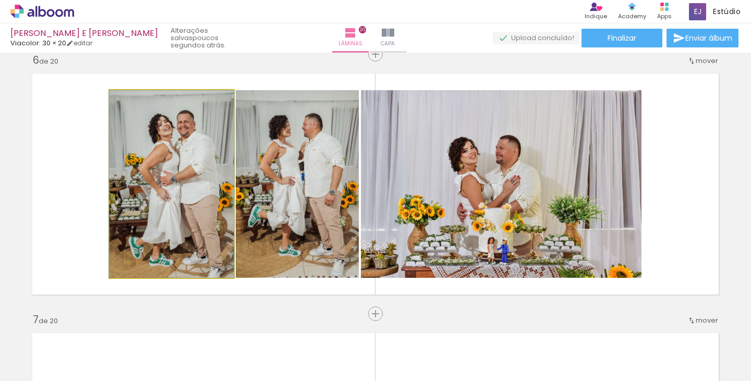
click at [159, 187] on quentale-photo at bounding box center [172, 184] width 124 height 188
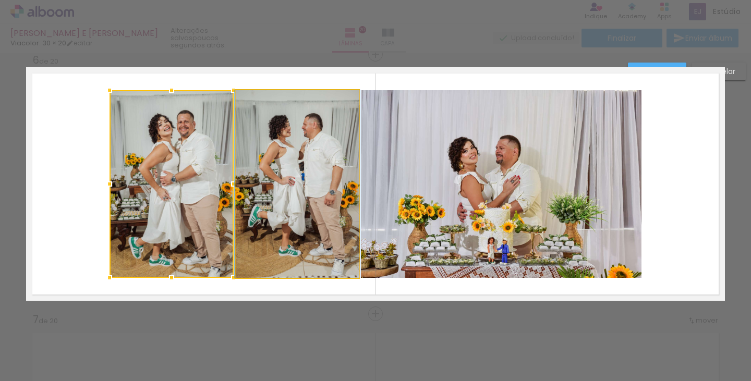
drag, startPoint x: 278, startPoint y: 180, endPoint x: 331, endPoint y: 196, distance: 55.1
click at [278, 180] on quentale-photo at bounding box center [297, 184] width 123 height 188
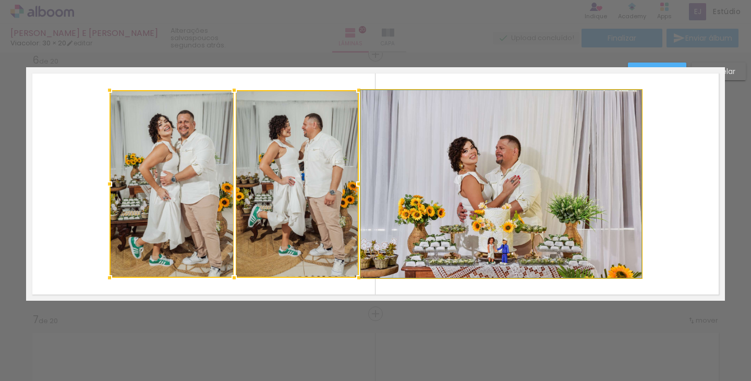
click at [482, 196] on quentale-photo at bounding box center [501, 184] width 281 height 188
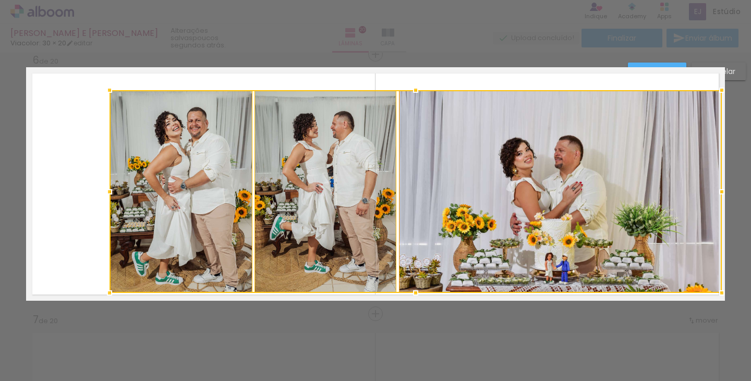
drag, startPoint x: 641, startPoint y: 278, endPoint x: 597, endPoint y: 192, distance: 96.4
click at [712, 290] on div at bounding box center [722, 293] width 21 height 21
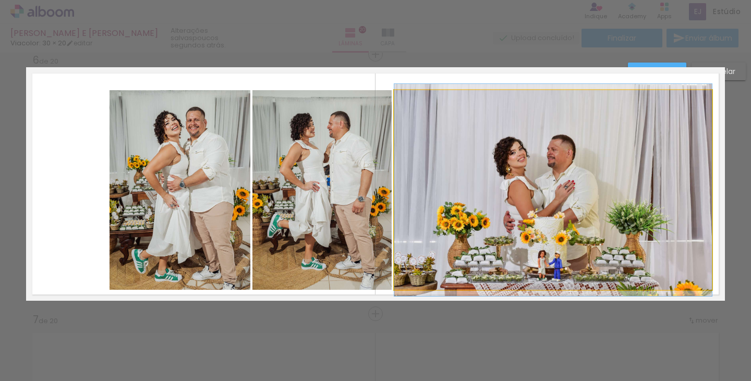
drag, startPoint x: 597, startPoint y: 192, endPoint x: 534, endPoint y: 189, distance: 62.7
click at [596, 192] on quentale-photo at bounding box center [554, 190] width 318 height 200
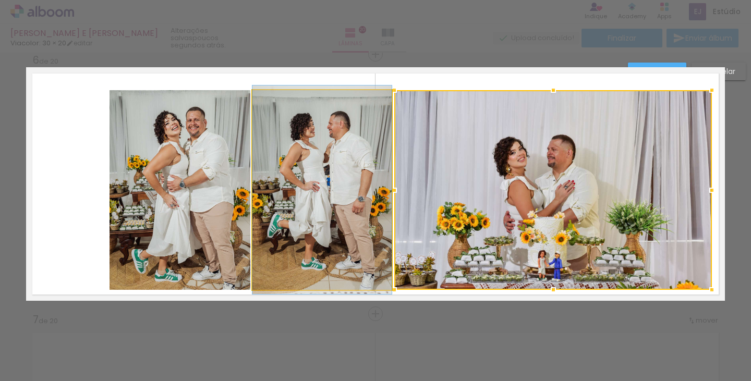
drag, startPoint x: 301, startPoint y: 151, endPoint x: 150, endPoint y: 148, distance: 151.4
click at [300, 151] on quentale-photo at bounding box center [322, 190] width 139 height 200
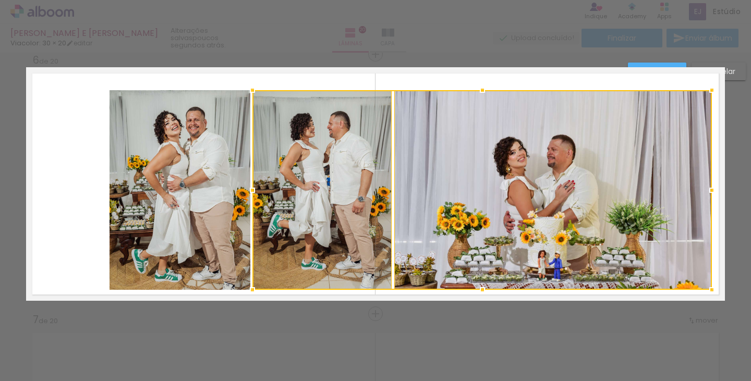
drag, startPoint x: 127, startPoint y: 144, endPoint x: 89, endPoint y: 117, distance: 46.9
click at [126, 144] on quentale-photo at bounding box center [180, 190] width 141 height 200
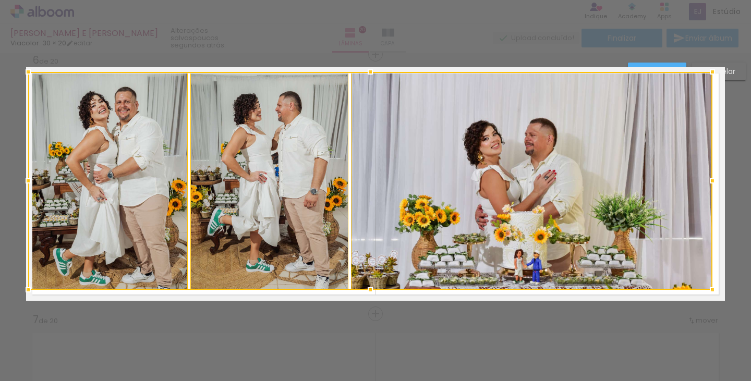
drag, startPoint x: 104, startPoint y: 90, endPoint x: 23, endPoint y: 71, distance: 82.4
click at [23, 71] on div at bounding box center [28, 72] width 21 height 21
click at [57, 121] on quentale-photo at bounding box center [108, 181] width 160 height 218
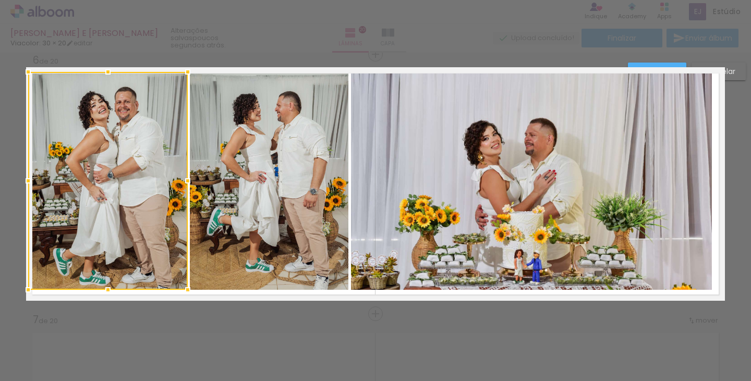
drag, startPoint x: 238, startPoint y: 127, endPoint x: 270, endPoint y: 127, distance: 31.3
click at [238, 127] on quentale-photo at bounding box center [269, 181] width 159 height 218
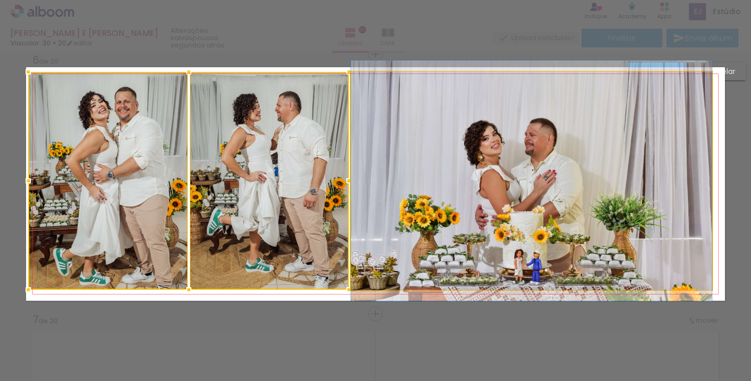
click at [495, 127] on quentale-photo at bounding box center [531, 181] width 361 height 218
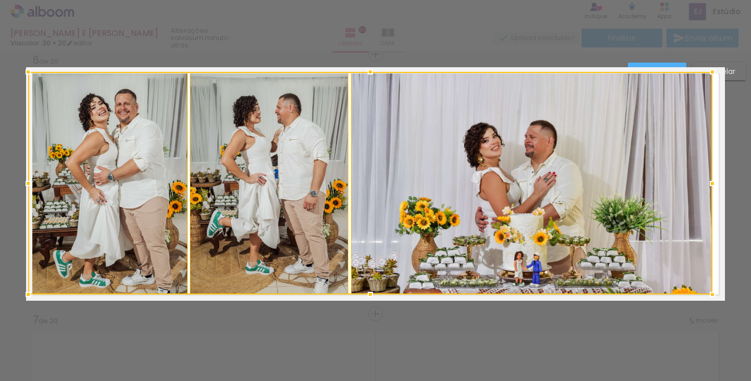
drag, startPoint x: 364, startPoint y: 288, endPoint x: 366, endPoint y: 293, distance: 5.4
click at [366, 293] on div at bounding box center [370, 294] width 21 height 21
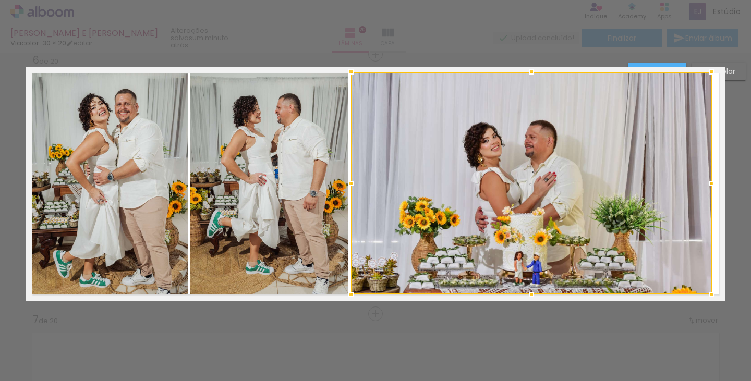
click at [668, 64] on paper-button "Confirmar" at bounding box center [657, 72] width 58 height 18
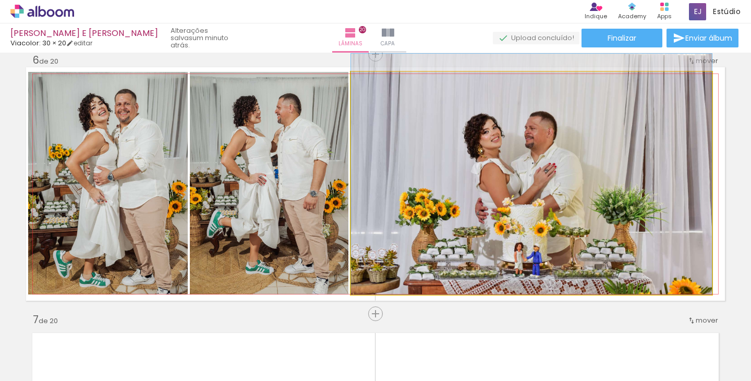
drag, startPoint x: 512, startPoint y: 174, endPoint x: 514, endPoint y: 160, distance: 14.1
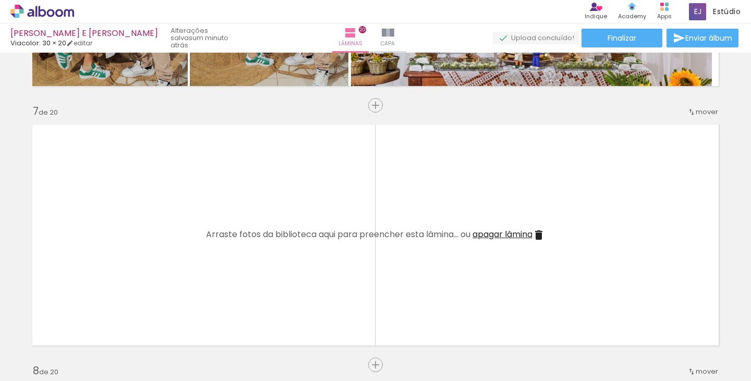
scroll to position [1576, 0]
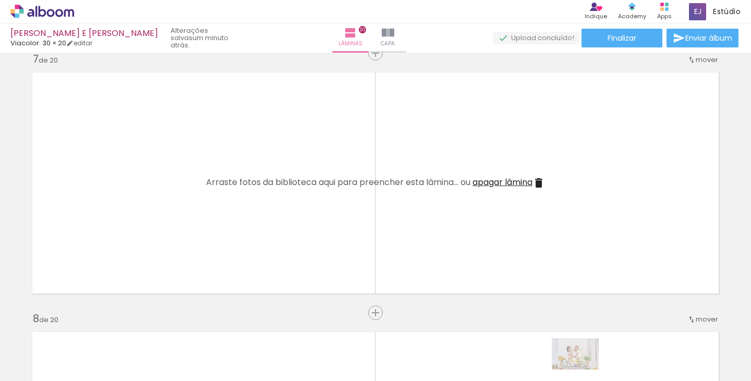
drag, startPoint x: 569, startPoint y: 373, endPoint x: 583, endPoint y: 370, distance: 14.4
click at [583, 370] on quentale-thumb at bounding box center [580, 346] width 58 height 60
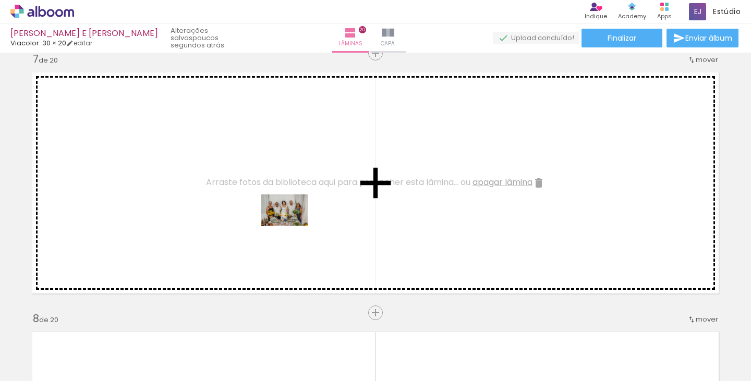
drag, startPoint x: 349, startPoint y: 352, endPoint x: 286, endPoint y: 221, distance: 144.5
click at [286, 221] on quentale-workspace at bounding box center [375, 190] width 751 height 381
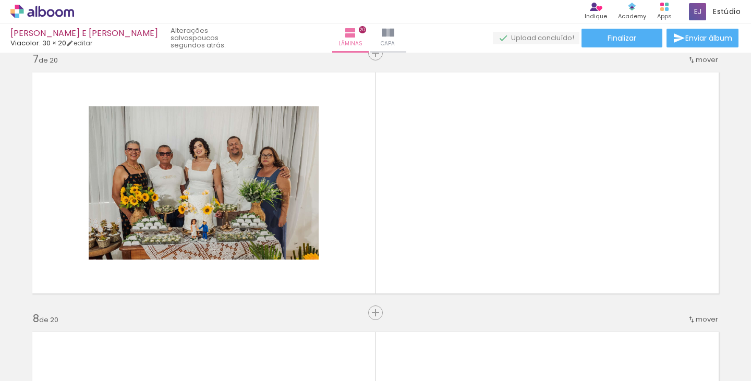
scroll to position [0, 337]
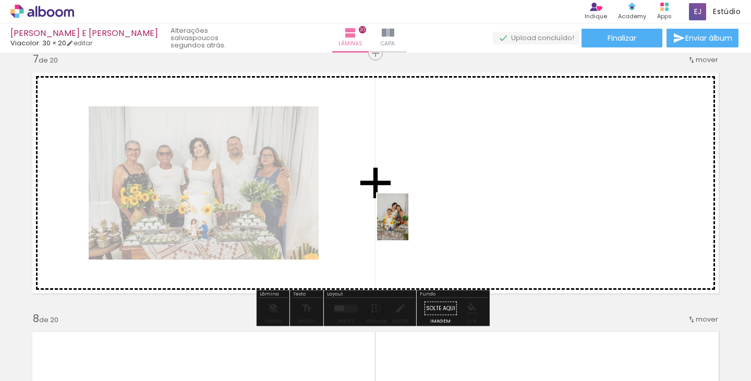
drag, startPoint x: 228, startPoint y: 347, endPoint x: 409, endPoint y: 224, distance: 218.8
click at [409, 224] on quentale-workspace at bounding box center [375, 190] width 751 height 381
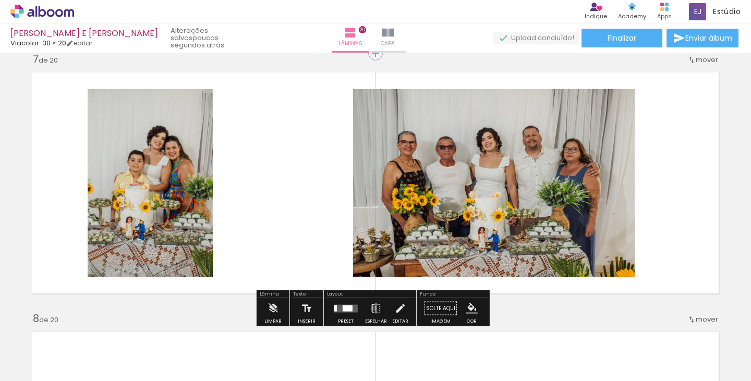
drag, startPoint x: 372, startPoint y: 308, endPoint x: 306, endPoint y: 295, distance: 66.5
click at [372, 308] on iron-icon at bounding box center [376, 308] width 11 height 21
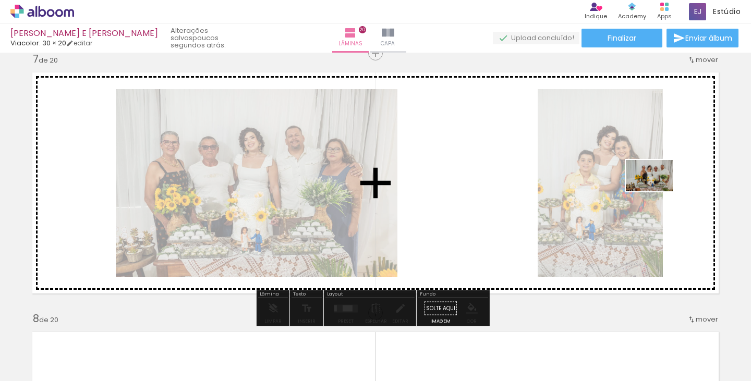
drag, startPoint x: 500, startPoint y: 279, endPoint x: 658, endPoint y: 192, distance: 179.6
click at [658, 192] on quentale-workspace at bounding box center [375, 190] width 751 height 381
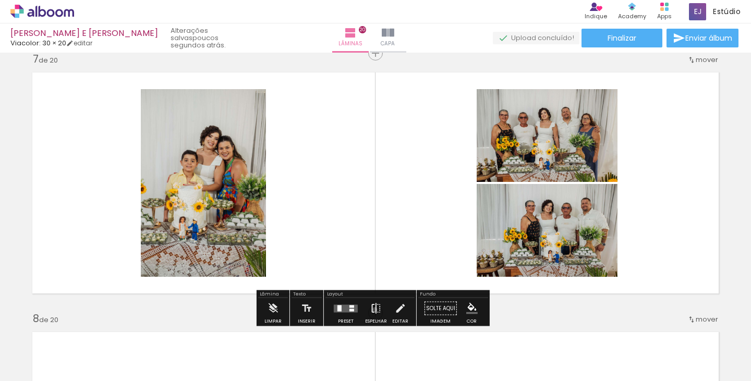
click at [373, 309] on iron-icon at bounding box center [376, 308] width 11 height 21
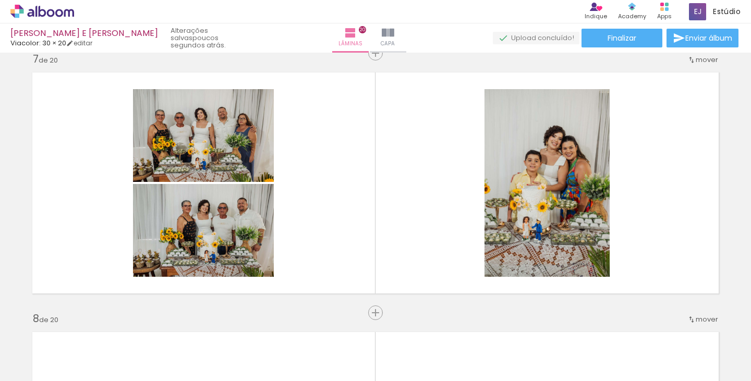
scroll to position [0, 1667]
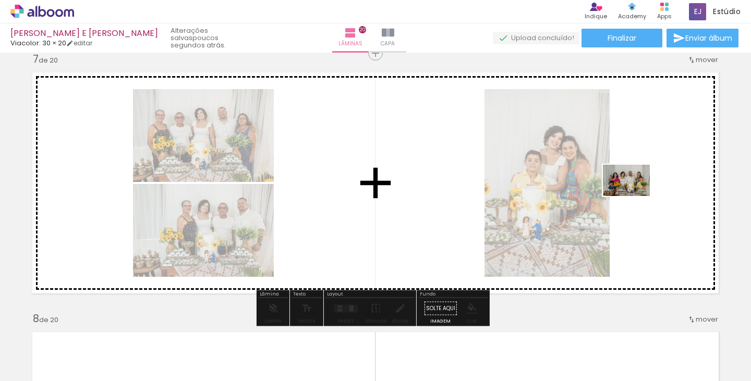
drag, startPoint x: 305, startPoint y: 345, endPoint x: 635, endPoint y: 196, distance: 362.0
click at [635, 196] on quentale-workspace at bounding box center [375, 190] width 751 height 381
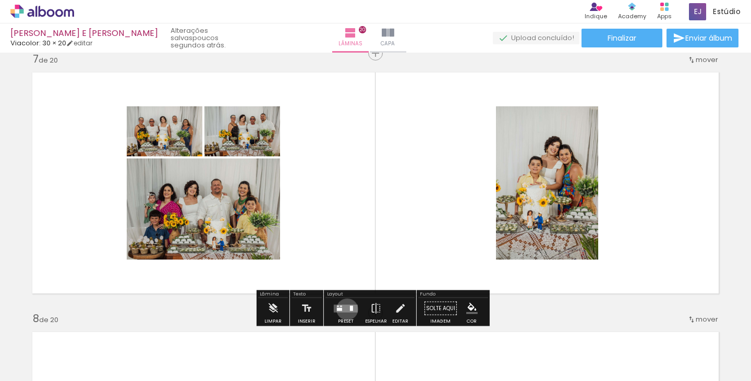
click at [345, 309] on quentale-layouter at bounding box center [346, 309] width 24 height 8
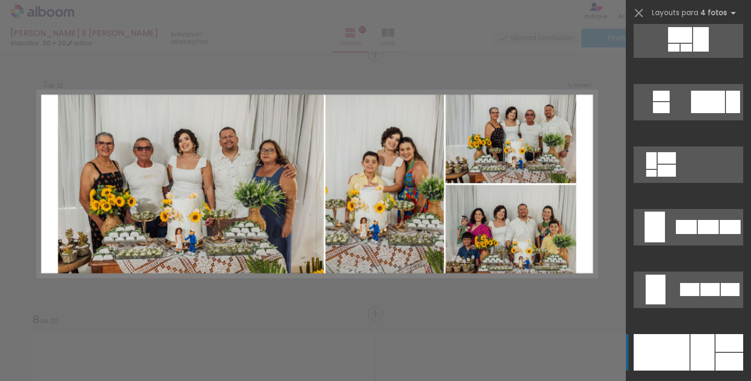
scroll to position [678, 0]
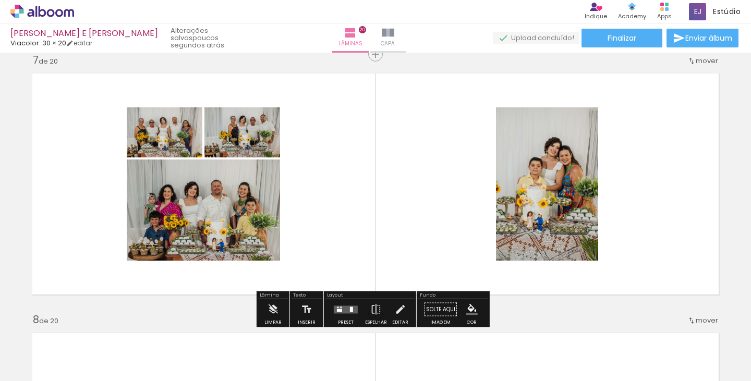
scroll to position [0, 1667]
click at [347, 308] on quentale-layouter at bounding box center [346, 310] width 24 height 8
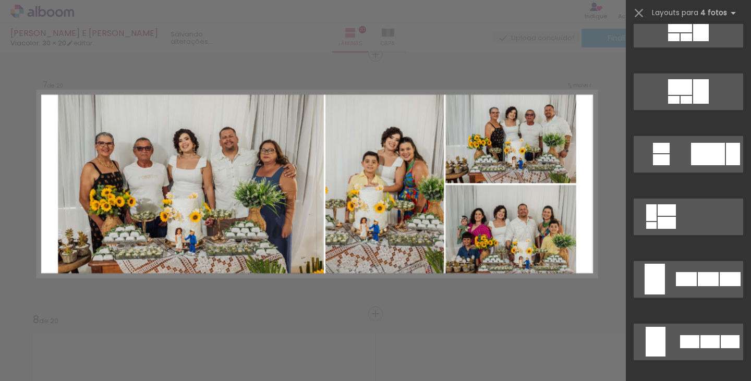
scroll to position [678, 0]
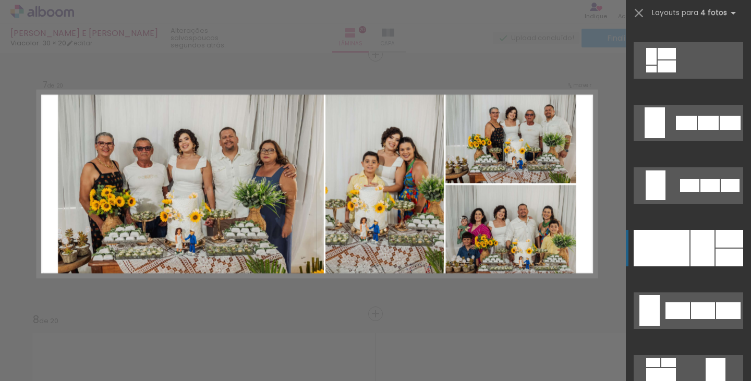
click at [650, 248] on div at bounding box center [662, 248] width 56 height 37
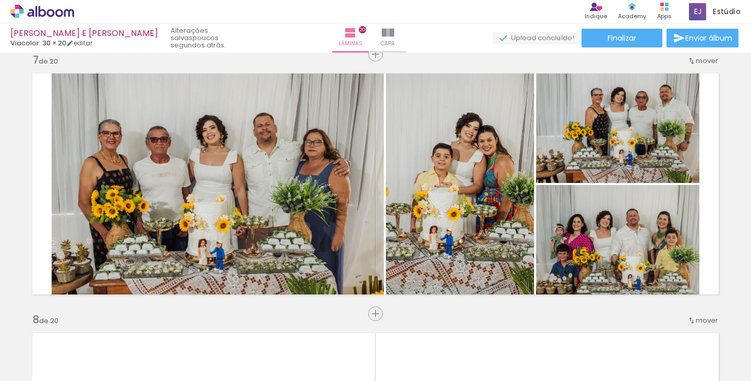
scroll to position [0, 1298]
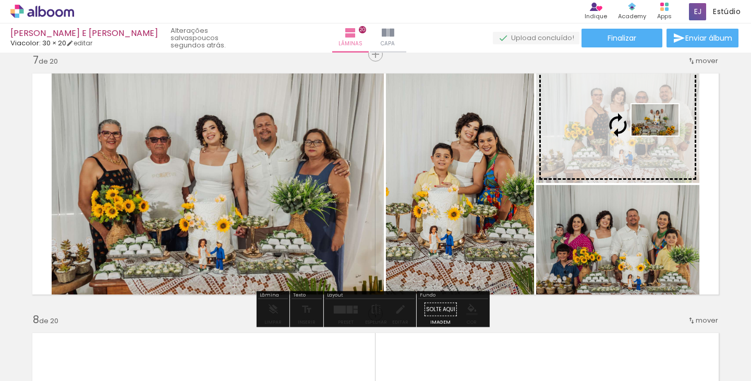
drag, startPoint x: 278, startPoint y: 324, endPoint x: 663, endPoint y: 136, distance: 428.5
click at [663, 136] on quentale-workspace at bounding box center [375, 190] width 751 height 381
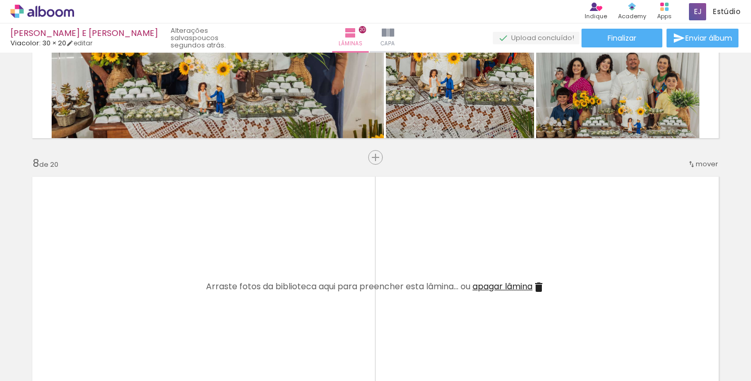
scroll to position [0, 1805]
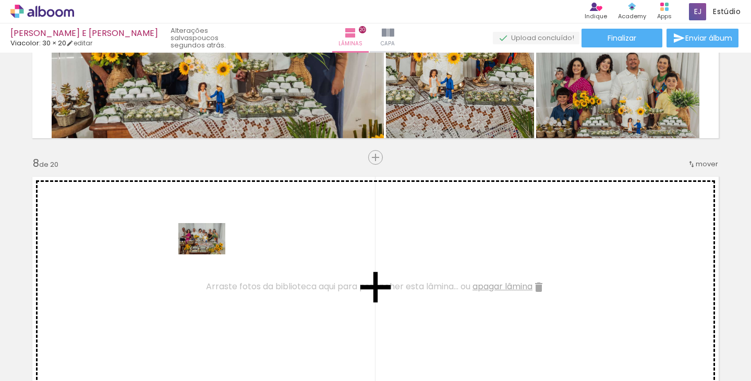
drag, startPoint x: 273, startPoint y: 281, endPoint x: 206, endPoint y: 254, distance: 73.3
click at [206, 254] on quentale-workspace at bounding box center [375, 190] width 751 height 381
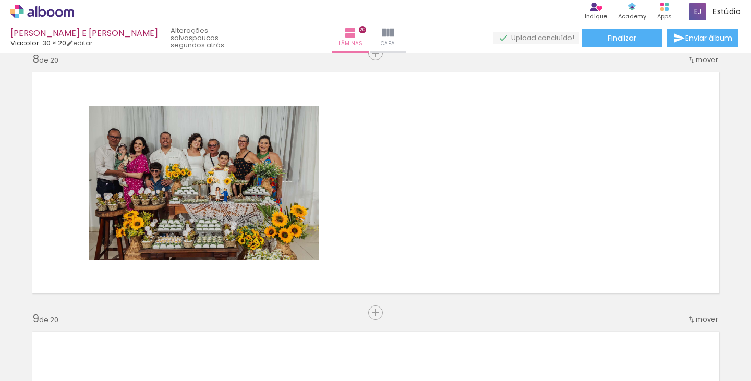
scroll to position [0, 1139]
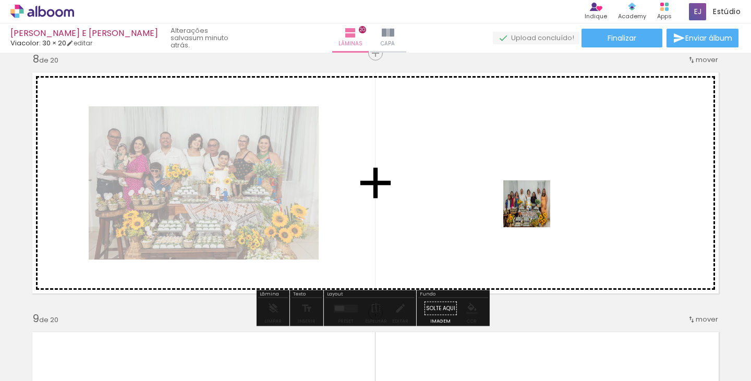
drag, startPoint x: 260, startPoint y: 341, endPoint x: 535, endPoint y: 212, distance: 303.9
click at [535, 212] on quentale-workspace at bounding box center [375, 190] width 751 height 381
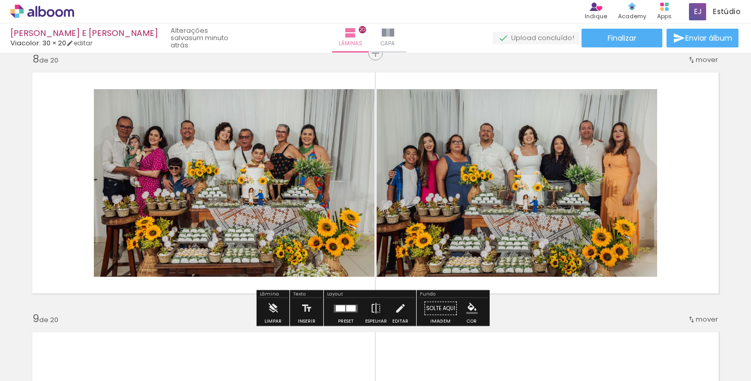
drag, startPoint x: 348, startPoint y: 311, endPoint x: 357, endPoint y: 310, distance: 9.5
click at [348, 311] on div at bounding box center [351, 308] width 9 height 6
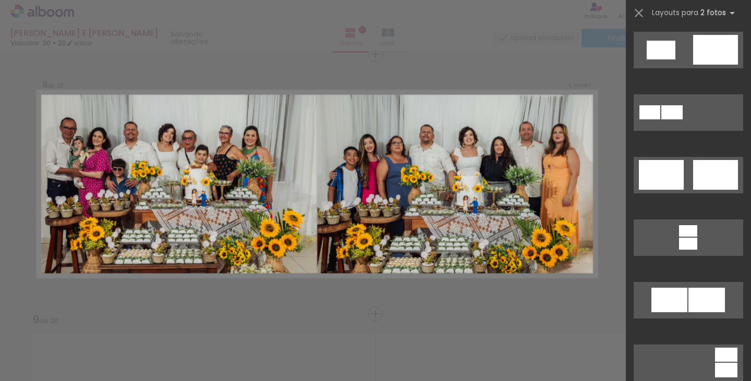
scroll to position [574, 0]
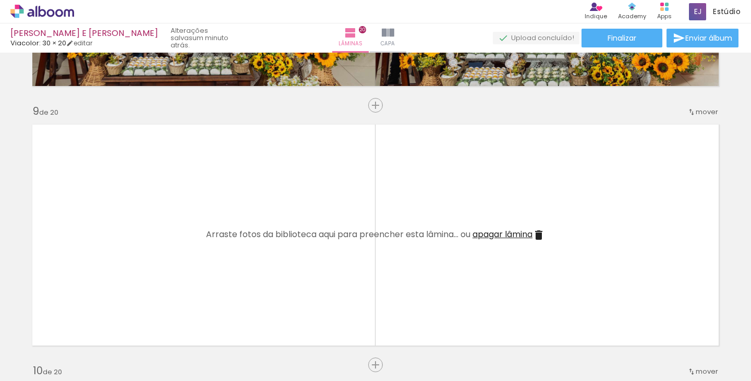
scroll to position [2096, 0]
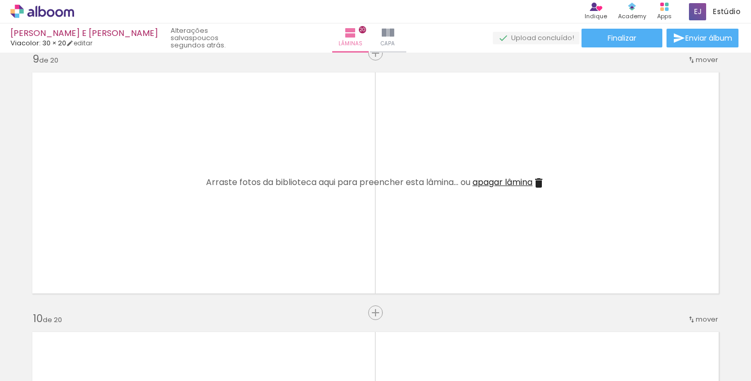
scroll to position [0, 614]
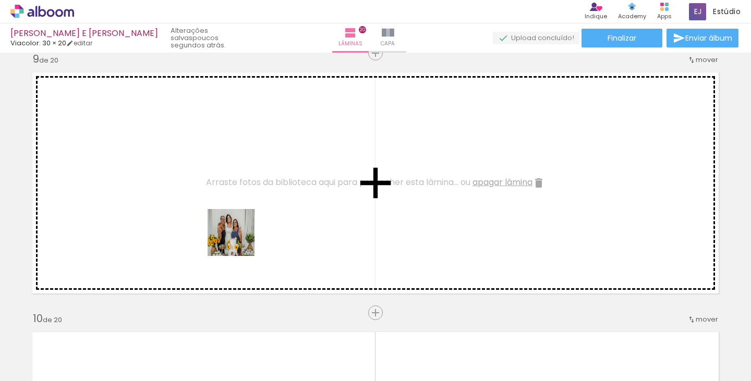
drag, startPoint x: 258, startPoint y: 341, endPoint x: 228, endPoint y: 206, distance: 139.0
click at [228, 206] on quentale-workspace at bounding box center [375, 190] width 751 height 381
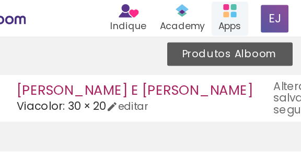
scroll to position [0, 2886]
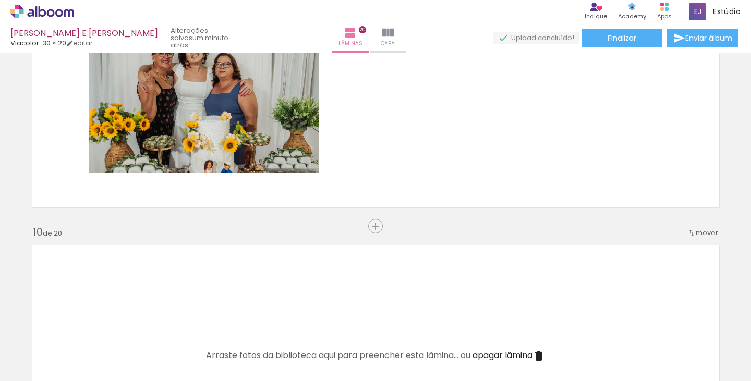
scroll to position [0, 459]
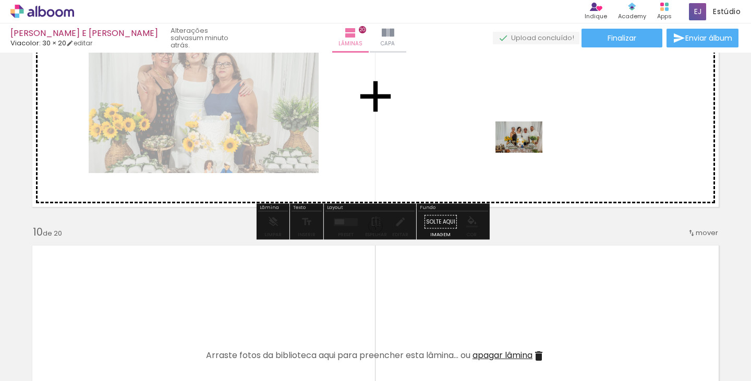
drag, startPoint x: 175, startPoint y: 342, endPoint x: 527, endPoint y: 153, distance: 400.0
click at [527, 153] on quentale-workspace at bounding box center [375, 190] width 751 height 381
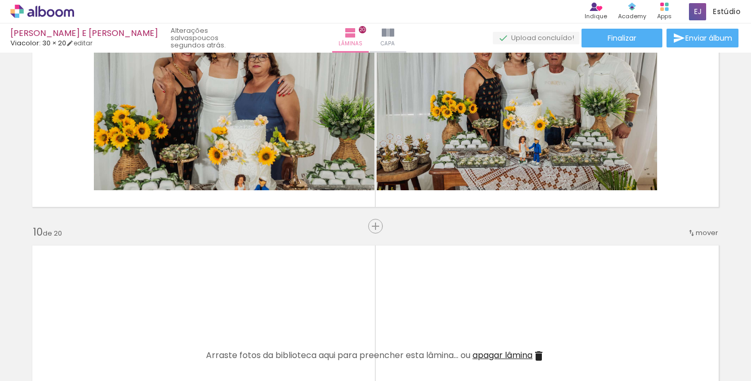
scroll to position [0, 1741]
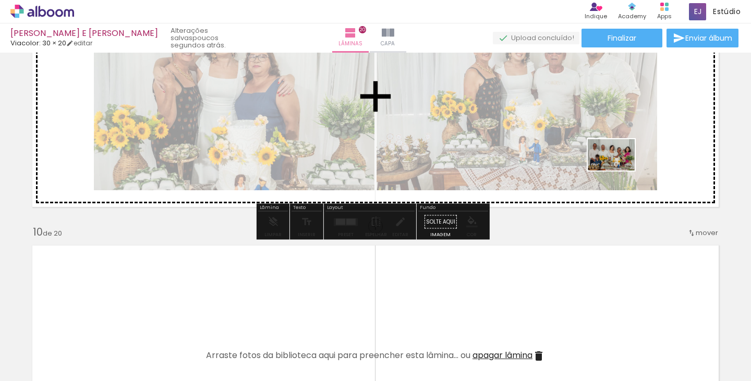
drag, startPoint x: 535, startPoint y: 301, endPoint x: 596, endPoint y: 186, distance: 130.7
click at [619, 169] on quentale-workspace at bounding box center [375, 190] width 751 height 381
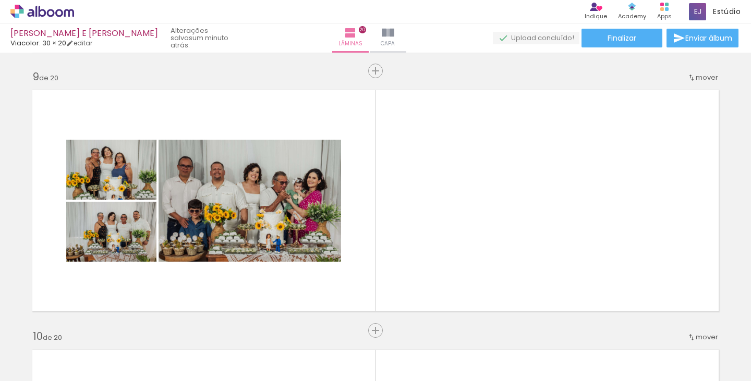
scroll to position [0, 627]
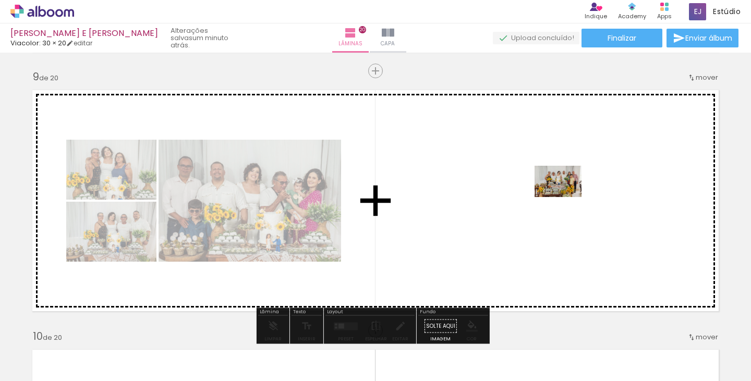
drag, startPoint x: 138, startPoint y: 346, endPoint x: 566, endPoint y: 197, distance: 453.5
click at [566, 197] on quentale-workspace at bounding box center [375, 190] width 751 height 381
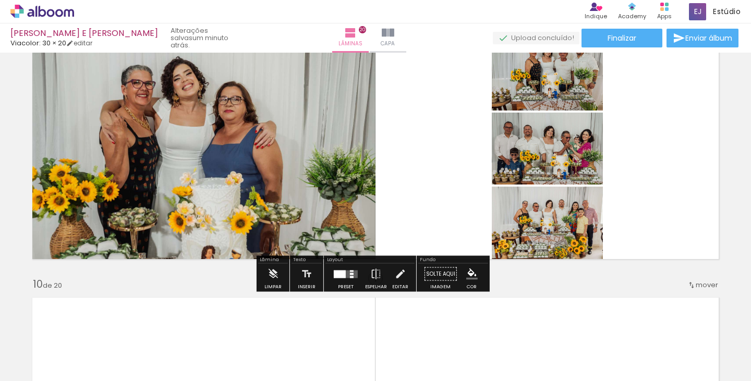
scroll to position [2182, 0]
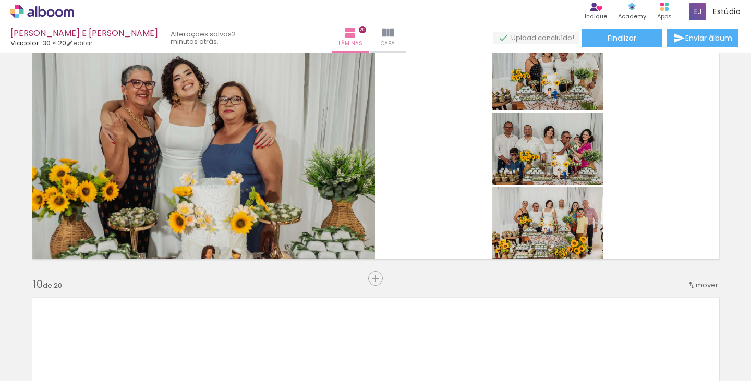
scroll to position [0, 2677]
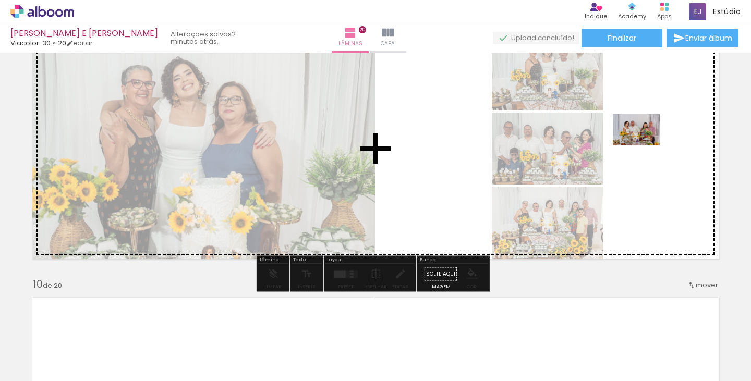
drag, startPoint x: 472, startPoint y: 349, endPoint x: 644, endPoint y: 146, distance: 266.2
click at [644, 146] on quentale-workspace at bounding box center [375, 190] width 751 height 381
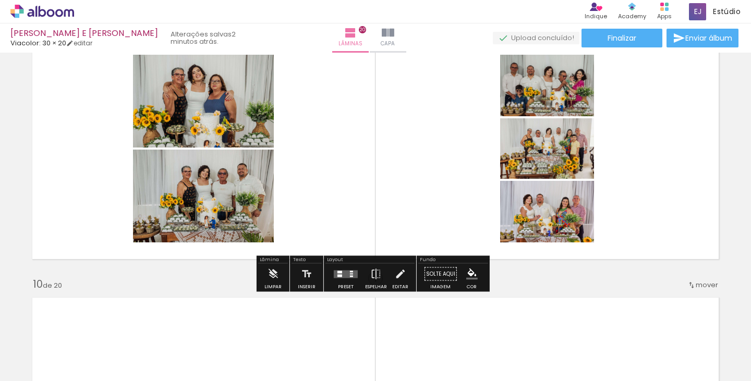
click at [345, 276] on quentale-layouter at bounding box center [346, 274] width 24 height 8
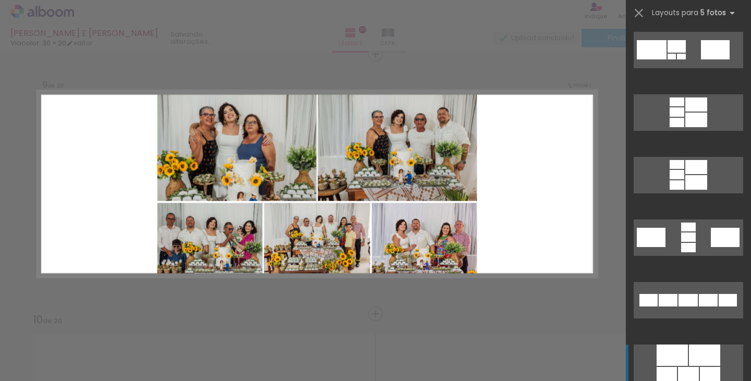
scroll to position [417, 0]
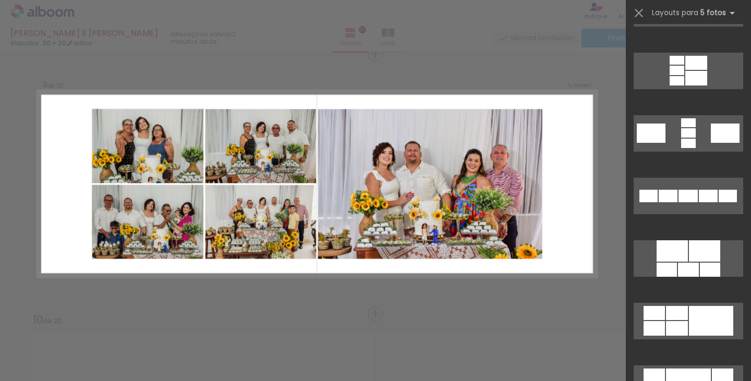
drag, startPoint x: 712, startPoint y: 323, endPoint x: 523, endPoint y: 283, distance: 192.4
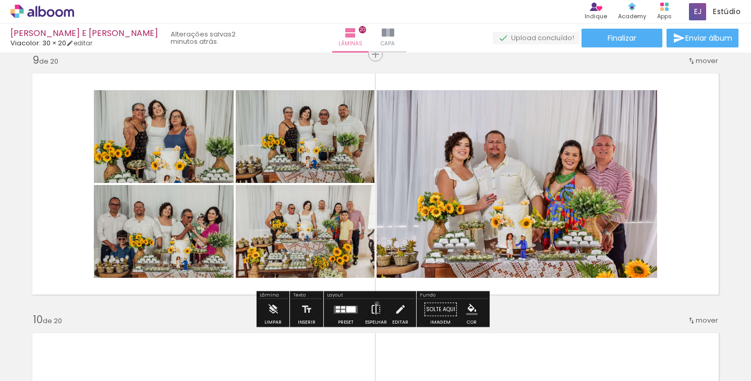
click at [375, 304] on iron-icon at bounding box center [376, 310] width 11 height 21
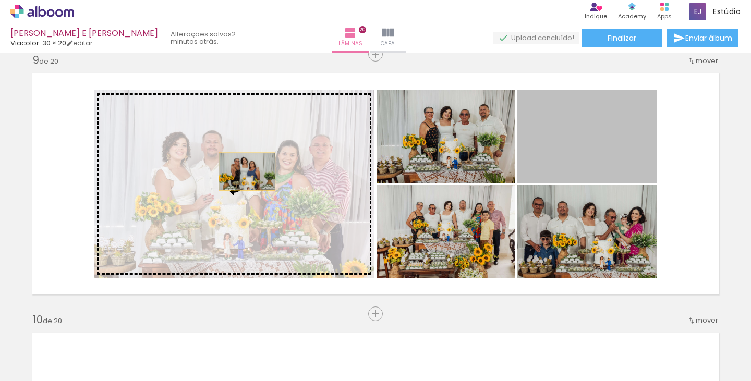
drag, startPoint x: 611, startPoint y: 128, endPoint x: 243, endPoint y: 172, distance: 370.0
click at [0, 0] on slot at bounding box center [0, 0] width 0 height 0
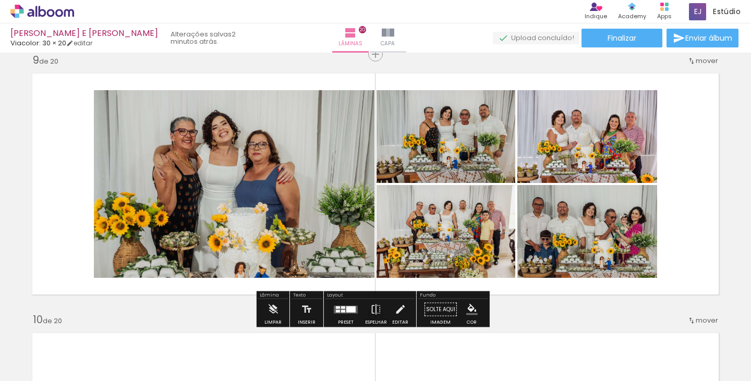
click at [197, 129] on quentale-photo at bounding box center [234, 184] width 281 height 188
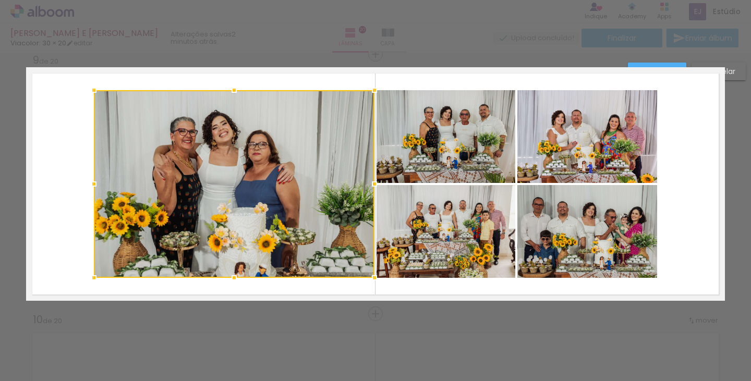
click at [448, 143] on quentale-photo at bounding box center [446, 136] width 139 height 93
drag, startPoint x: 444, startPoint y: 206, endPoint x: 612, endPoint y: 208, distance: 167.5
click at [451, 208] on div at bounding box center [305, 184] width 422 height 188
click at [612, 235] on quentale-photo at bounding box center [588, 231] width 140 height 93
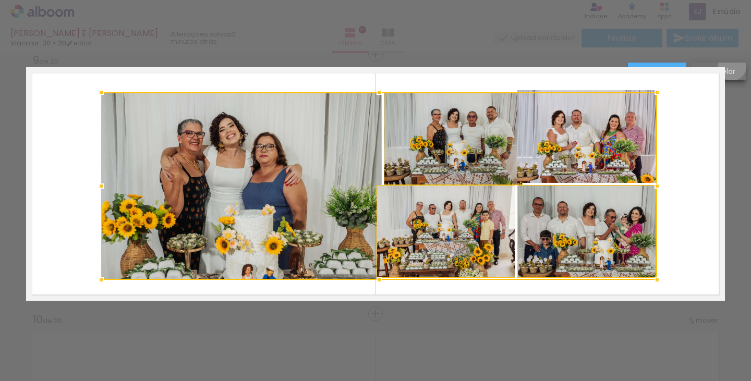
click at [0, 0] on slot "Cancelar" at bounding box center [0, 0] width 0 height 0
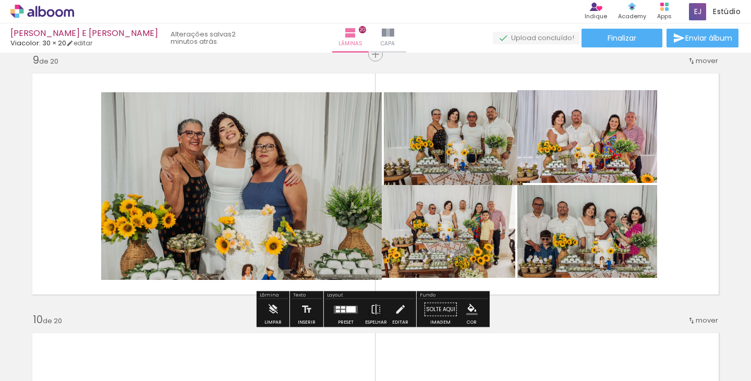
click at [283, 157] on quentale-photo at bounding box center [241, 186] width 281 height 188
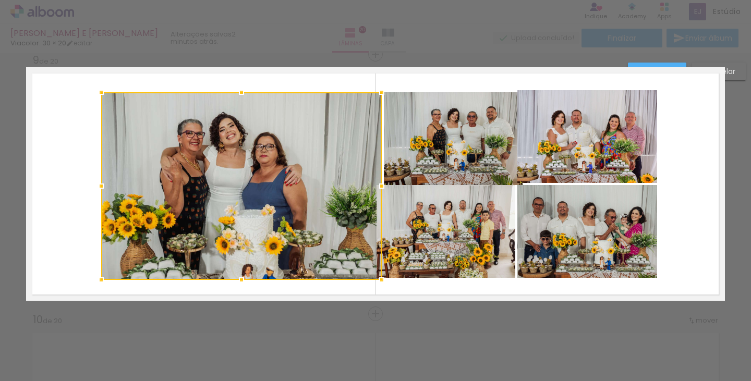
click at [0, 0] on slot "Cancelar" at bounding box center [0, 0] width 0 height 0
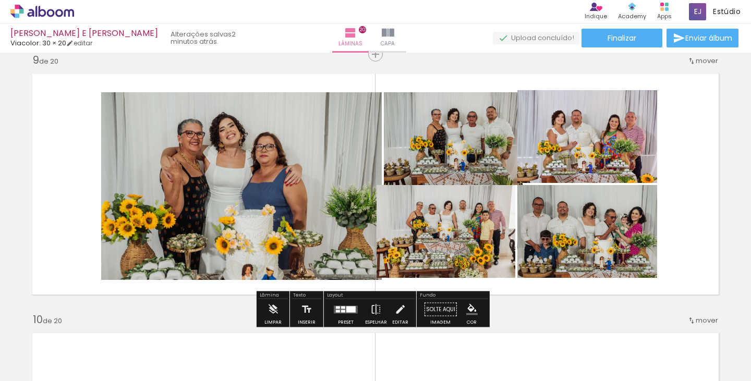
drag, startPoint x: 340, startPoint y: 308, endPoint x: 661, endPoint y: 246, distance: 326.9
click at [342, 308] on div at bounding box center [343, 307] width 4 height 3
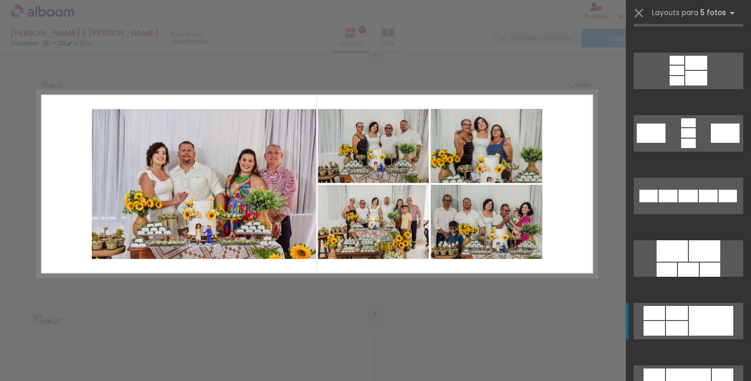
scroll to position [689, 0]
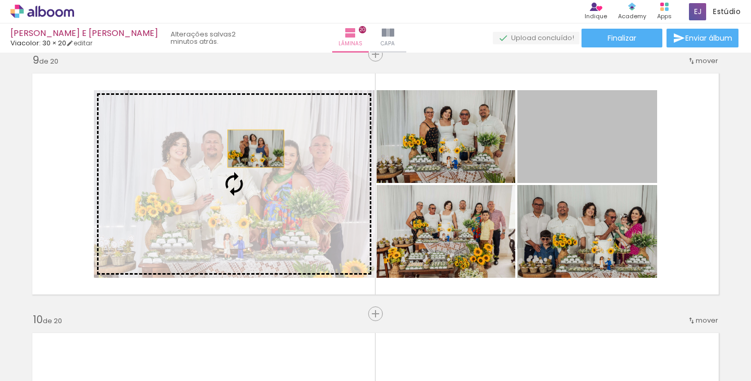
drag, startPoint x: 587, startPoint y: 141, endPoint x: 252, endPoint y: 149, distance: 335.1
click at [0, 0] on slot at bounding box center [0, 0] width 0 height 0
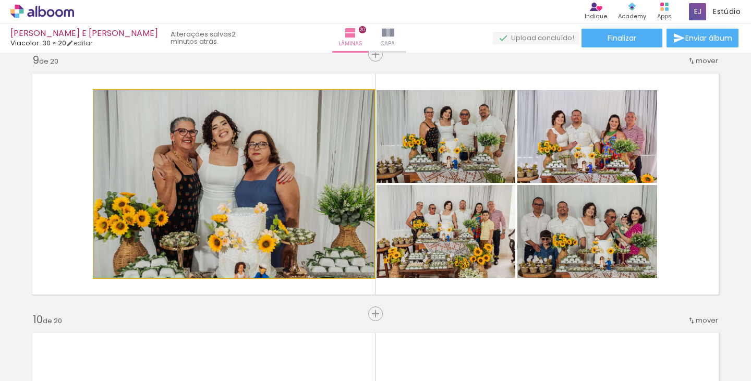
click at [273, 163] on quentale-photo at bounding box center [234, 184] width 281 height 188
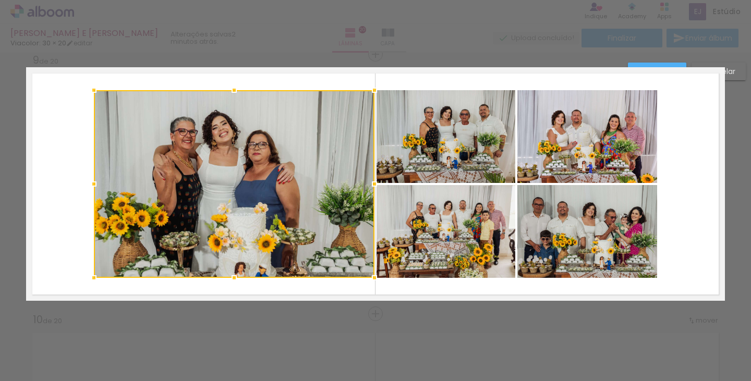
click at [424, 120] on quentale-photo at bounding box center [446, 136] width 139 height 93
click at [422, 211] on div at bounding box center [305, 184] width 422 height 188
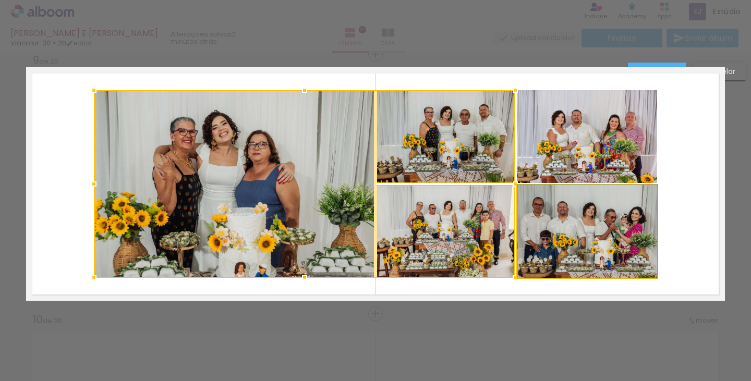
click at [564, 231] on quentale-photo at bounding box center [588, 231] width 140 height 93
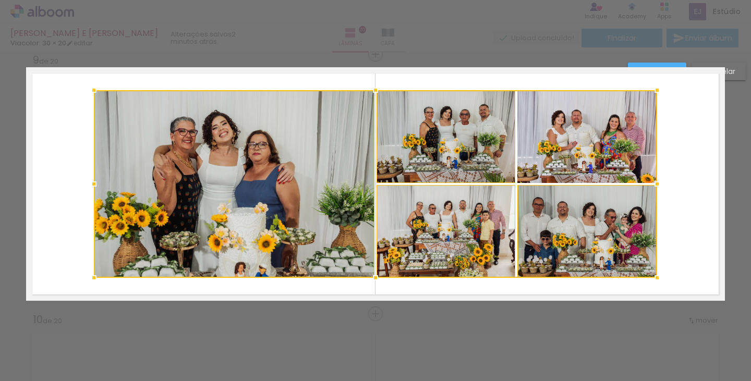
click at [574, 158] on div at bounding box center [376, 184] width 564 height 188
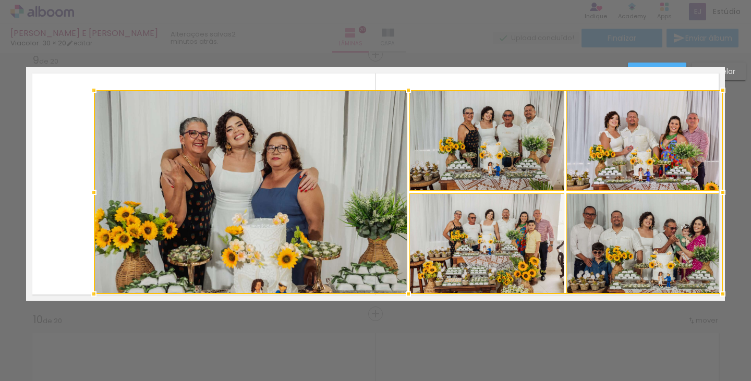
drag, startPoint x: 656, startPoint y: 279, endPoint x: 717, endPoint y: 294, distance: 63.0
click at [717, 294] on div at bounding box center [723, 294] width 21 height 21
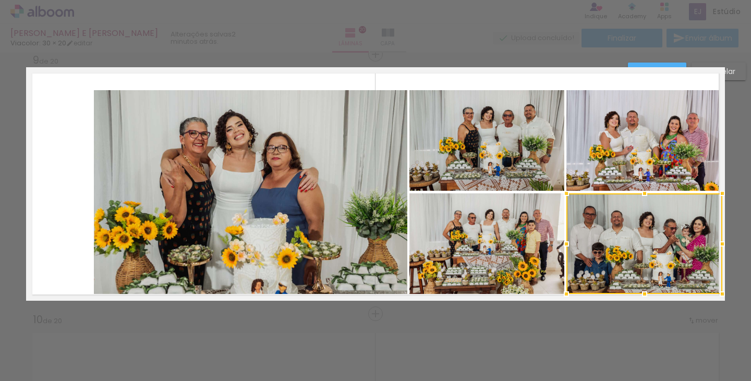
click at [654, 218] on div at bounding box center [645, 244] width 156 height 101
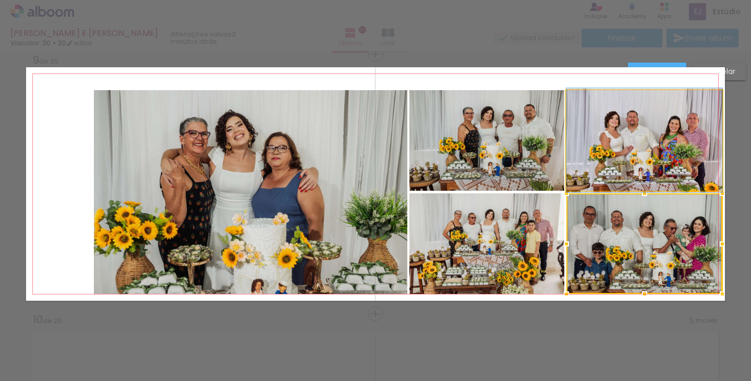
click at [620, 149] on quentale-photo at bounding box center [645, 140] width 156 height 101
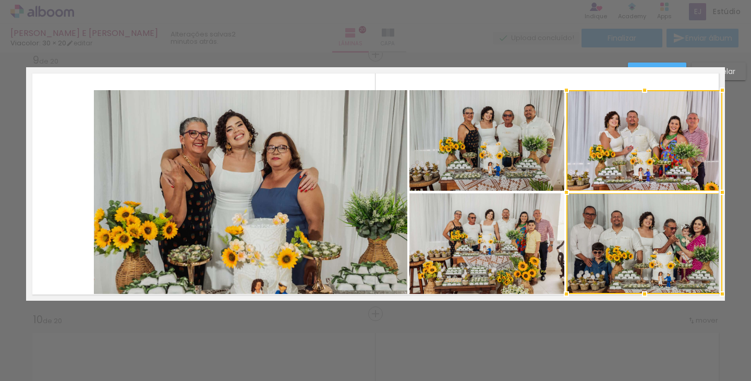
click at [503, 135] on quentale-photo at bounding box center [487, 140] width 155 height 101
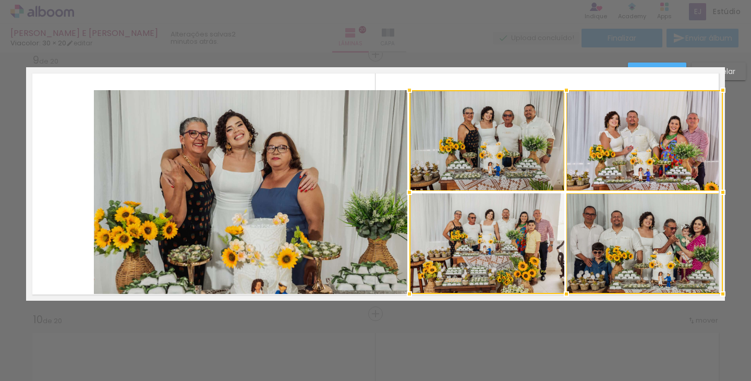
drag, startPoint x: 497, startPoint y: 238, endPoint x: 331, endPoint y: 194, distance: 171.3
click at [497, 238] on div at bounding box center [567, 192] width 314 height 204
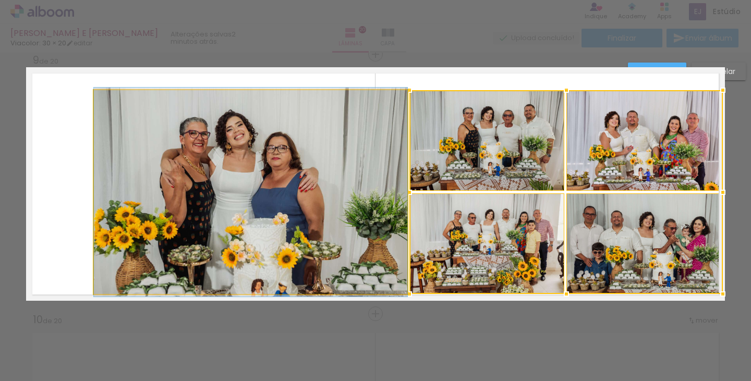
click at [148, 128] on quentale-photo at bounding box center [251, 192] width 314 height 204
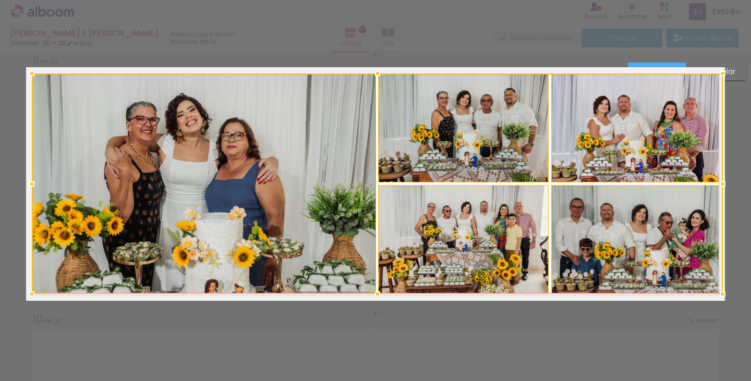
drag, startPoint x: 89, startPoint y: 91, endPoint x: 32, endPoint y: 75, distance: 59.3
click at [32, 75] on div at bounding box center [31, 73] width 21 height 21
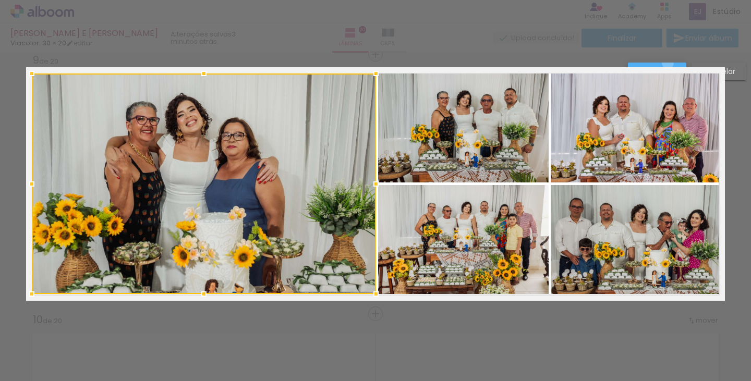
click at [668, 63] on paper-button "Confirmar" at bounding box center [657, 72] width 58 height 18
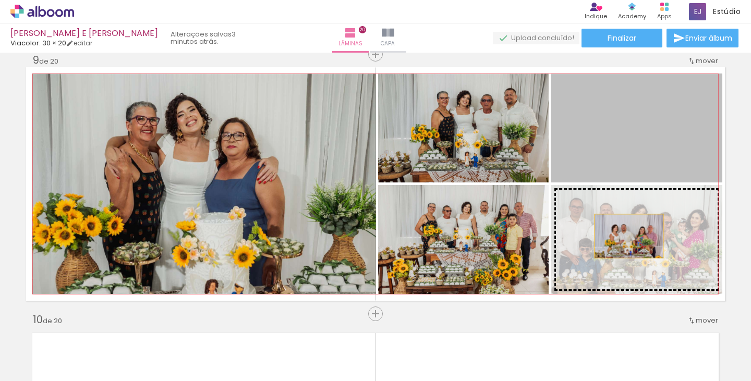
drag, startPoint x: 613, startPoint y: 123, endPoint x: 626, endPoint y: 236, distance: 114.5
click at [0, 0] on slot at bounding box center [0, 0] width 0 height 0
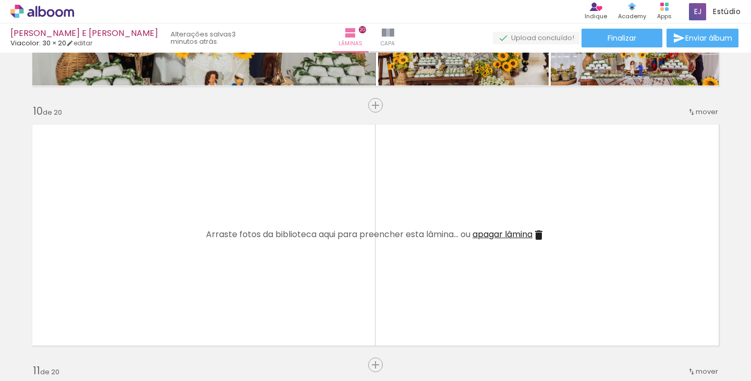
scroll to position [0, 951]
drag, startPoint x: 321, startPoint y: 337, endPoint x: 316, endPoint y: 371, distance: 34.8
click at [316, 363] on div at bounding box center [322, 346] width 52 height 34
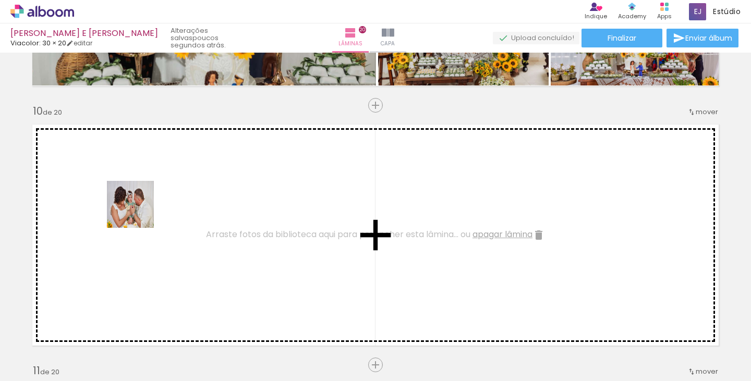
drag, startPoint x: 481, startPoint y: 342, endPoint x: 138, endPoint y: 212, distance: 366.5
click at [138, 212] on quentale-workspace at bounding box center [375, 190] width 751 height 381
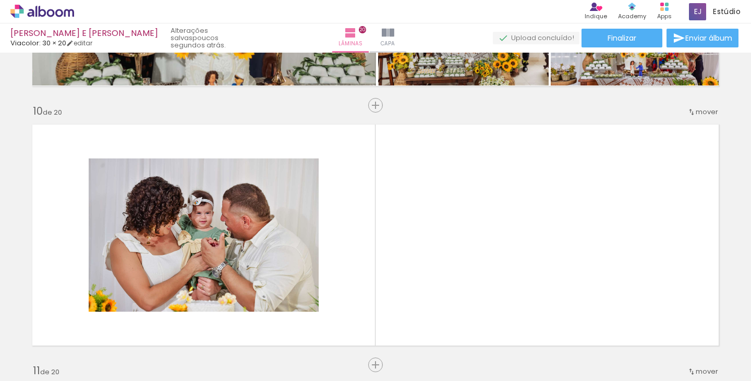
scroll to position [0, 796]
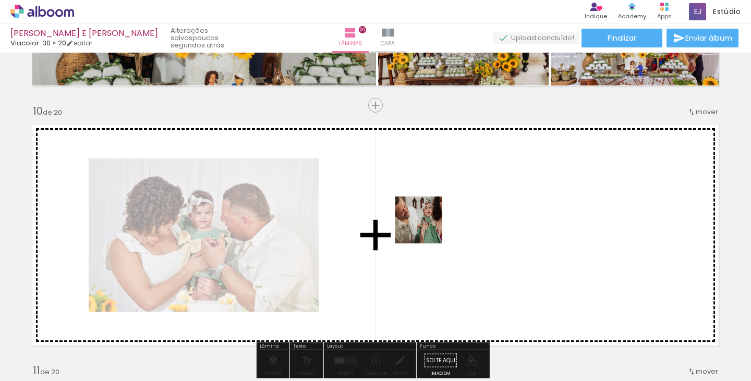
drag, startPoint x: 472, startPoint y: 341, endPoint x: 424, endPoint y: 348, distance: 48.5
click at [429, 230] on quentale-workspace at bounding box center [375, 190] width 751 height 381
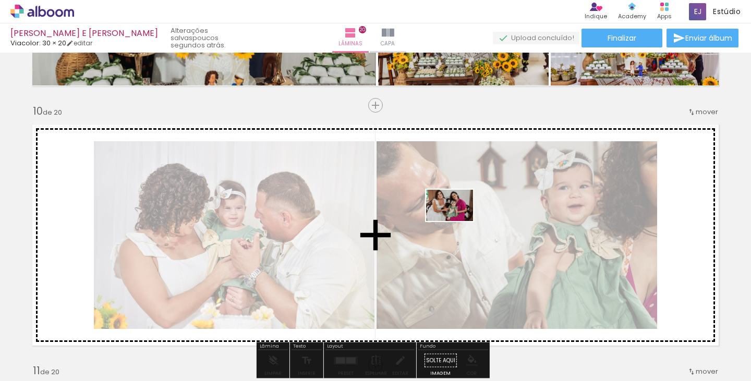
drag, startPoint x: 428, startPoint y: 342, endPoint x: 403, endPoint y: 5, distance: 338.6
click at [458, 224] on quentale-workspace at bounding box center [375, 190] width 751 height 381
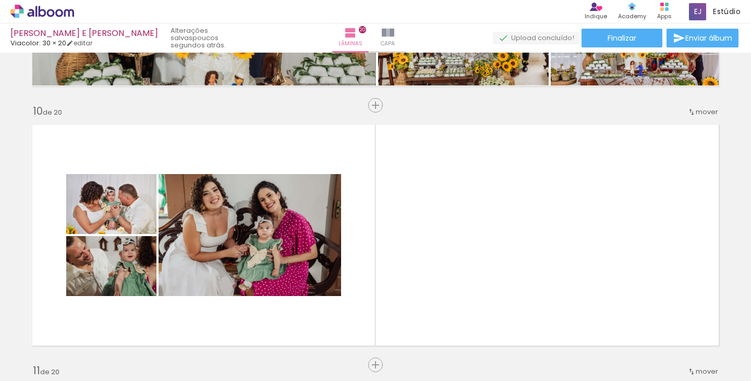
scroll to position [0, 2918]
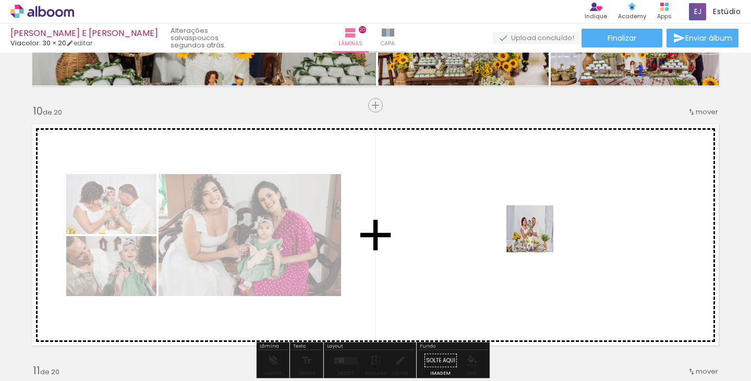
drag, startPoint x: 520, startPoint y: 341, endPoint x: 534, endPoint y: 218, distance: 124.5
click at [539, 195] on quentale-workspace at bounding box center [375, 190] width 751 height 381
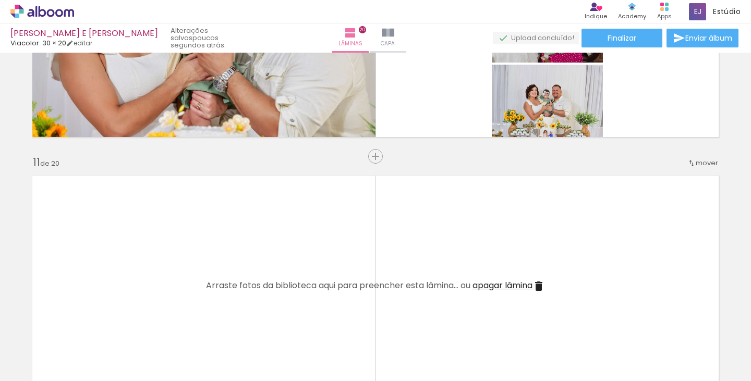
scroll to position [2408, 0]
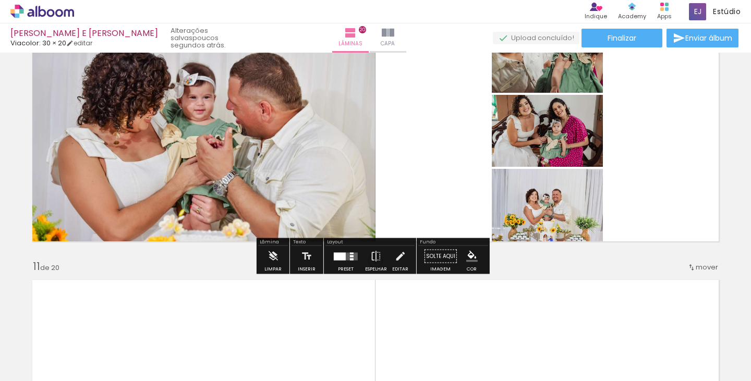
click at [338, 254] on div at bounding box center [340, 257] width 12 height 8
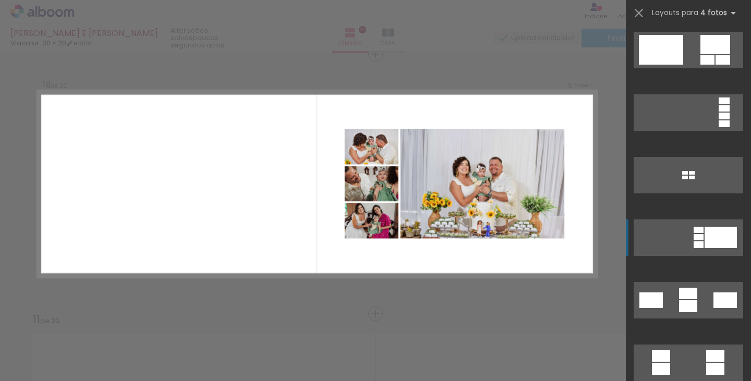
scroll to position [1096, 0]
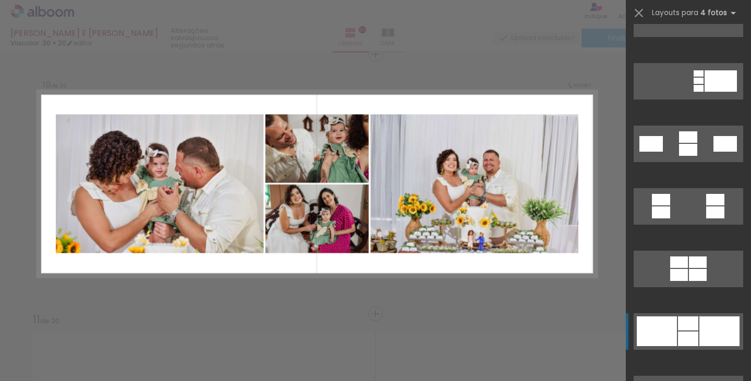
click at [687, 156] on div at bounding box center [688, 150] width 18 height 12
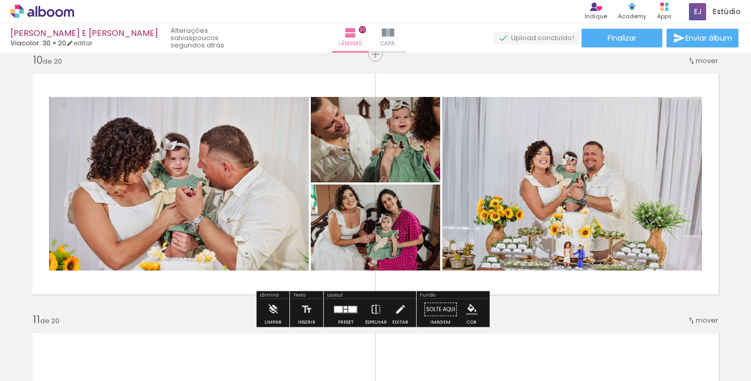
scroll to position [0, 2918]
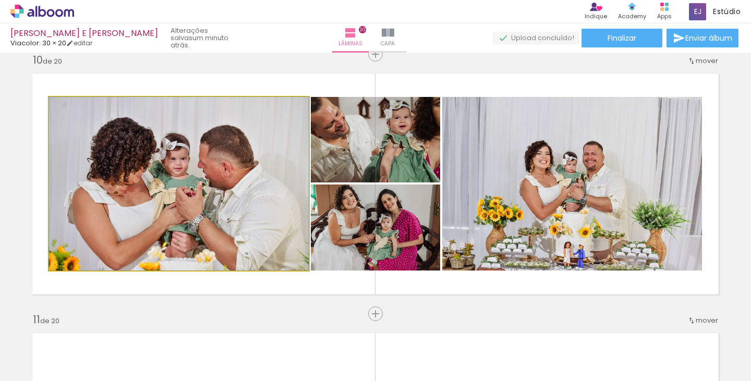
click at [231, 145] on quentale-photo at bounding box center [179, 184] width 260 height 174
drag, startPoint x: 0, startPoint y: 0, endPoint x: 231, endPoint y: 145, distance: 272.2
click at [231, 145] on quentale-photo at bounding box center [179, 184] width 260 height 174
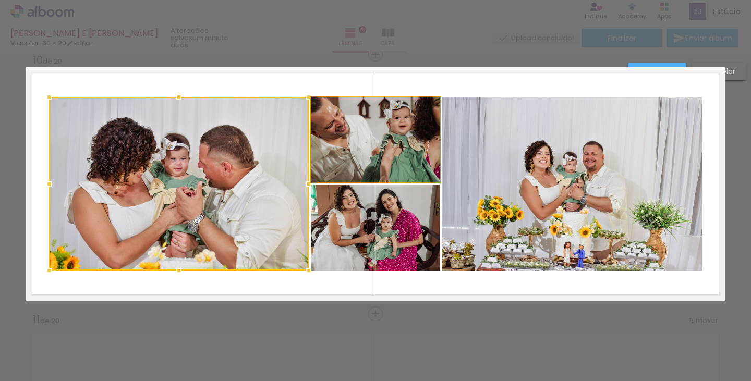
click at [410, 135] on quentale-photo at bounding box center [375, 140] width 129 height 86
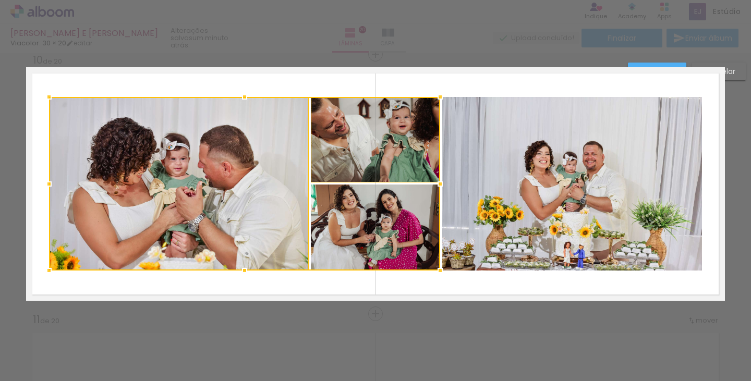
drag, startPoint x: 383, startPoint y: 202, endPoint x: 557, endPoint y: 213, distance: 174.6
click at [383, 203] on div at bounding box center [244, 184] width 391 height 174
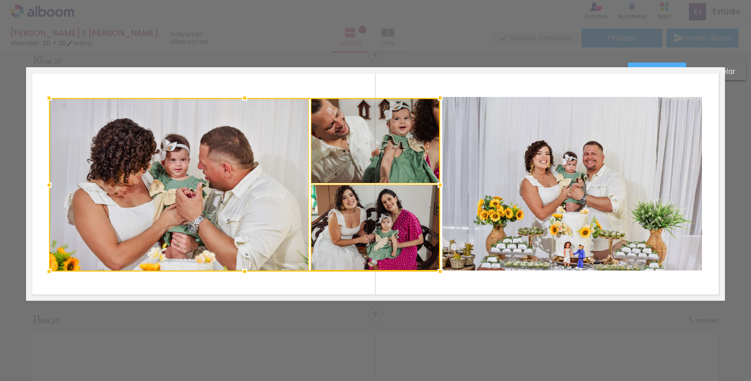
click at [576, 206] on quentale-photo at bounding box center [573, 184] width 260 height 174
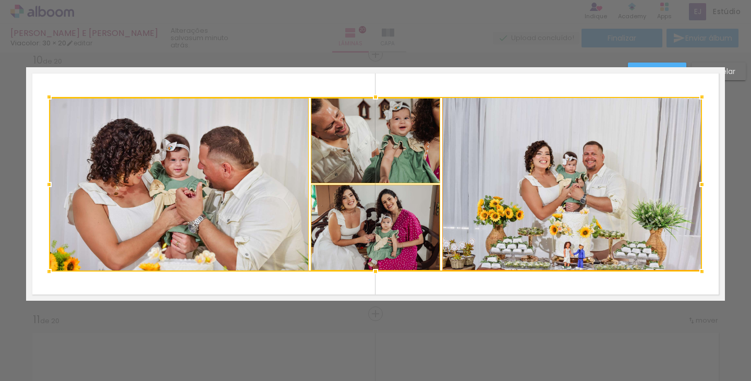
click at [735, 65] on paper-button "Cancelar" at bounding box center [719, 72] width 54 height 18
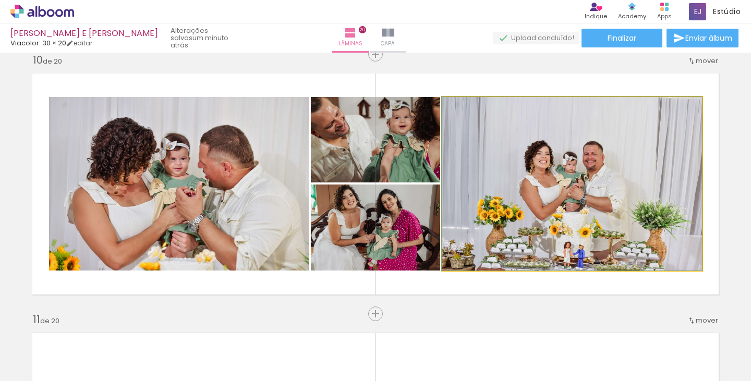
click at [591, 146] on quentale-photo at bounding box center [573, 184] width 260 height 174
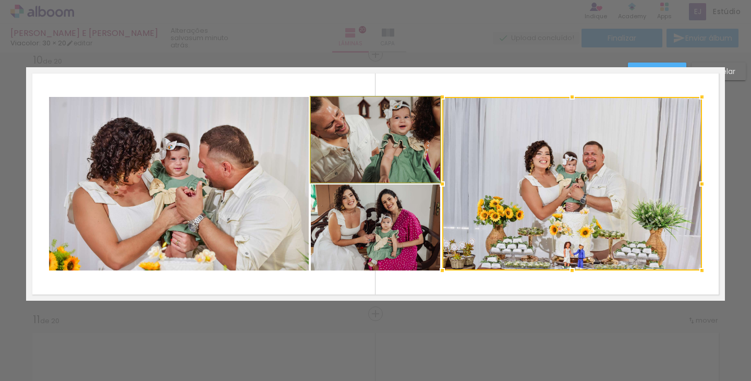
click at [357, 139] on quentale-photo at bounding box center [375, 140] width 129 height 86
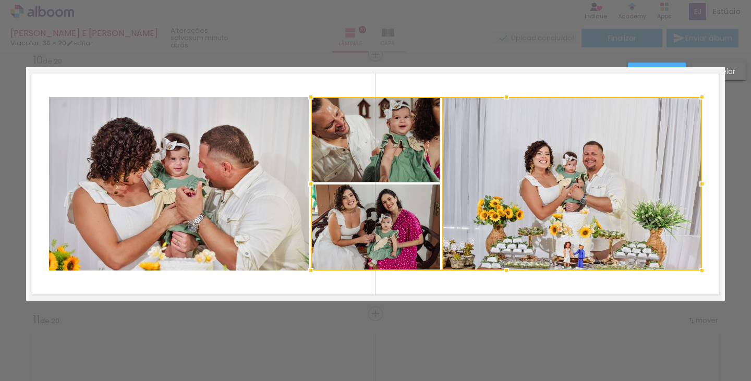
drag, startPoint x: 347, startPoint y: 209, endPoint x: 238, endPoint y: 184, distance: 111.4
click at [346, 209] on div at bounding box center [506, 184] width 391 height 174
click at [237, 183] on quentale-photo at bounding box center [179, 184] width 260 height 174
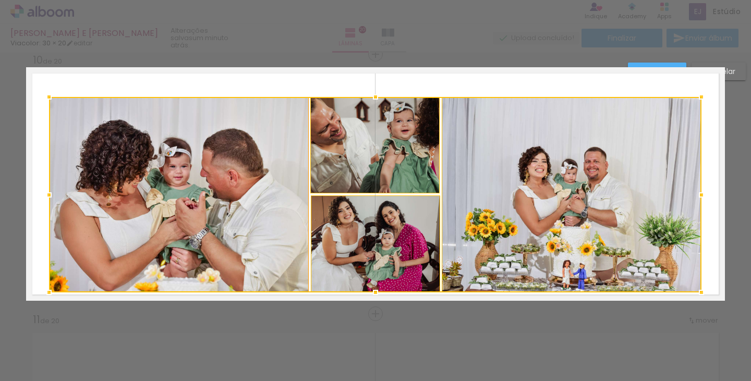
drag, startPoint x: 374, startPoint y: 273, endPoint x: 276, endPoint y: 221, distance: 111.3
click at [373, 294] on div at bounding box center [375, 292] width 21 height 21
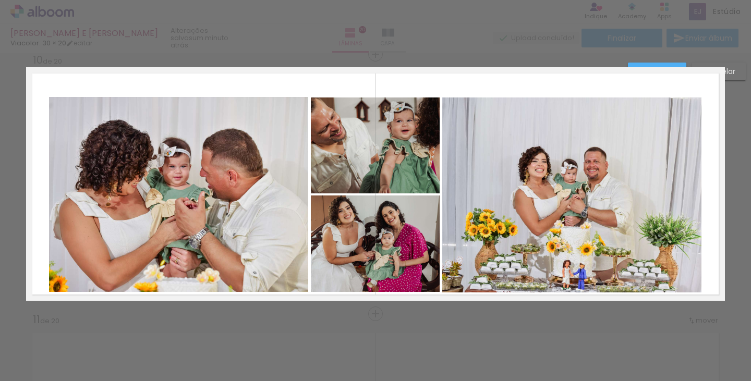
click at [219, 180] on quentale-photo at bounding box center [178, 194] width 259 height 195
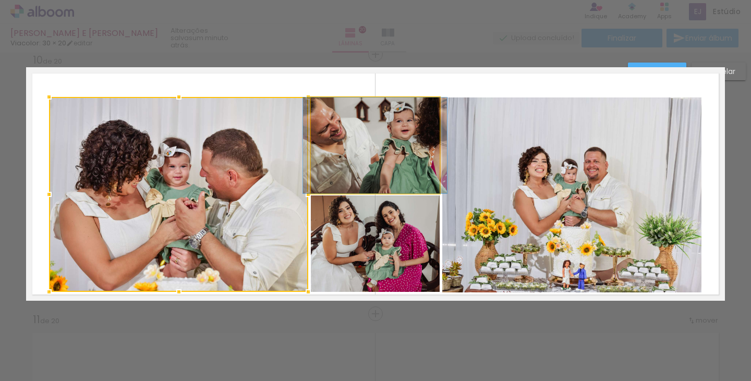
click at [354, 156] on quentale-photo at bounding box center [375, 146] width 129 height 96
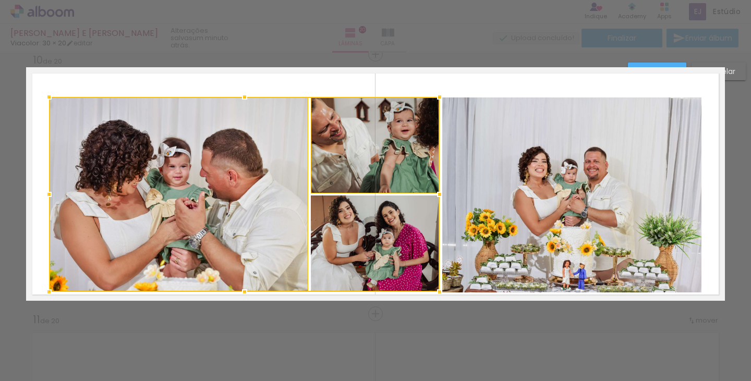
drag, startPoint x: 364, startPoint y: 226, endPoint x: 484, endPoint y: 209, distance: 121.7
click at [364, 225] on div at bounding box center [244, 194] width 391 height 195
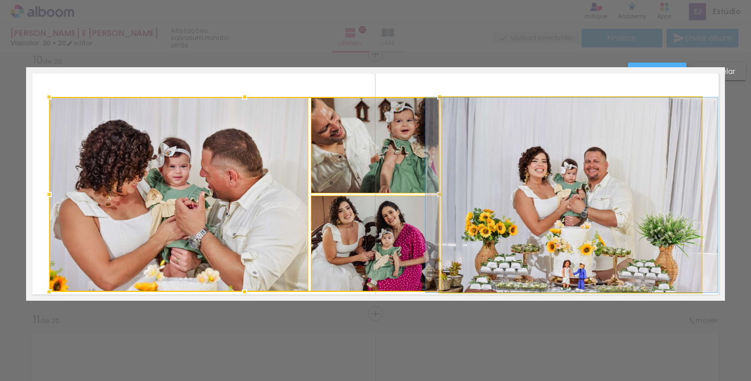
click at [546, 183] on quentale-photo at bounding box center [572, 195] width 259 height 195
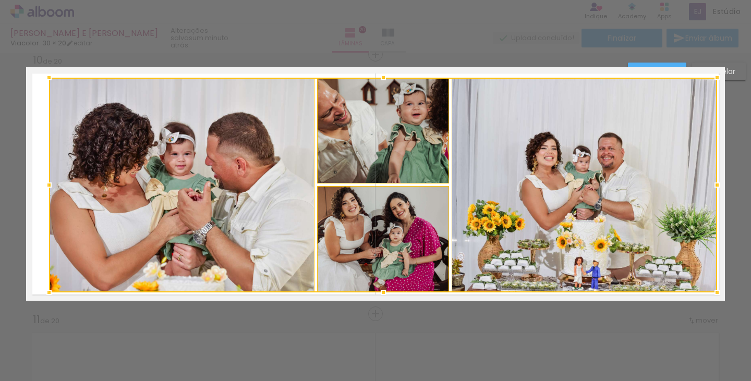
drag, startPoint x: 699, startPoint y: 94, endPoint x: 714, endPoint y: 75, distance: 24.9
click at [714, 75] on div at bounding box center [717, 77] width 21 height 21
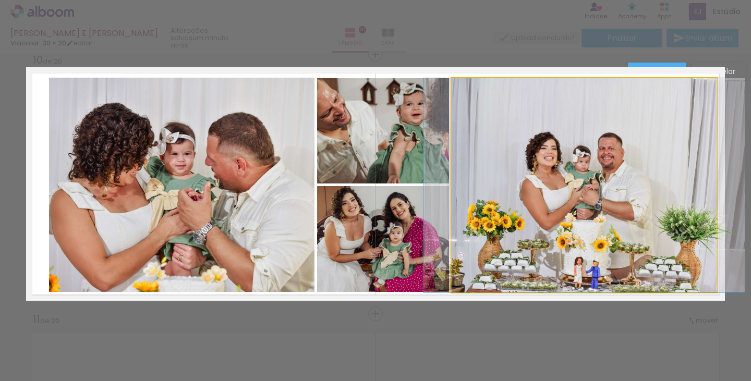
click at [535, 162] on quentale-photo at bounding box center [585, 185] width 266 height 214
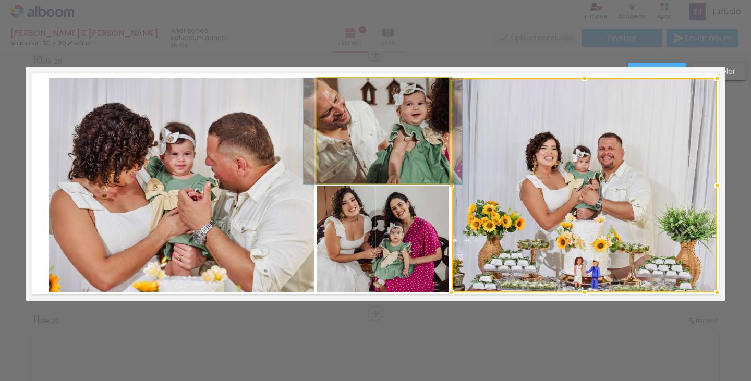
click at [379, 137] on quentale-photo at bounding box center [383, 131] width 132 height 106
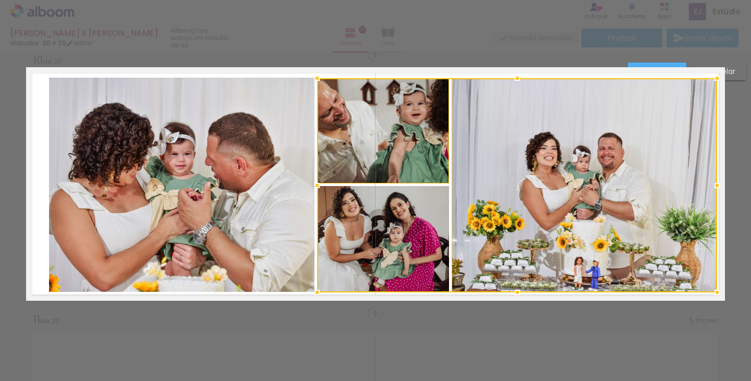
drag, startPoint x: 369, startPoint y: 218, endPoint x: 191, endPoint y: 187, distance: 180.7
click at [368, 219] on div at bounding box center [517, 185] width 400 height 214
click at [191, 187] on quentale-photo at bounding box center [182, 185] width 266 height 214
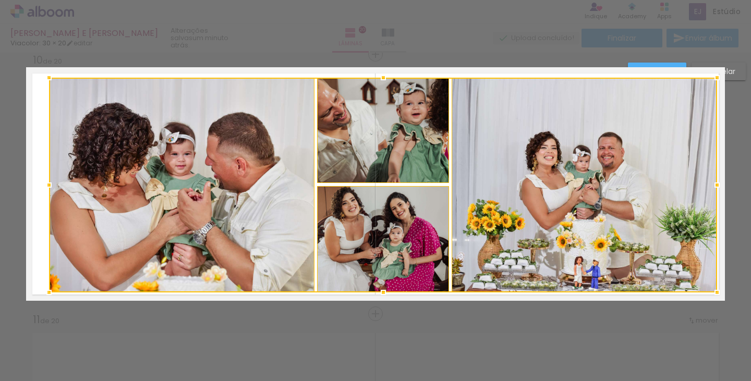
click at [736, 71] on paper-button "Cancelar" at bounding box center [719, 72] width 54 height 18
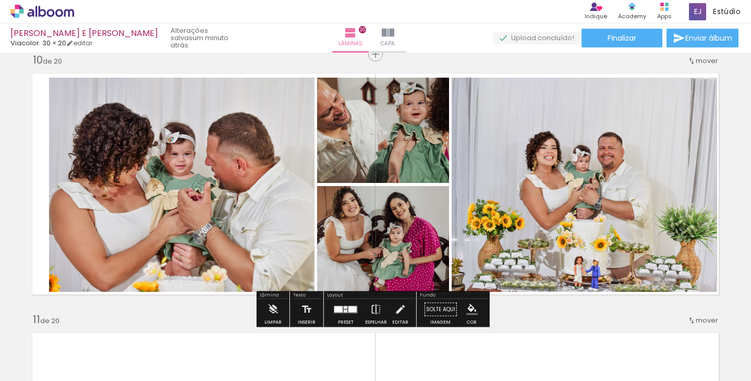
click at [242, 126] on quentale-photo at bounding box center [182, 185] width 266 height 214
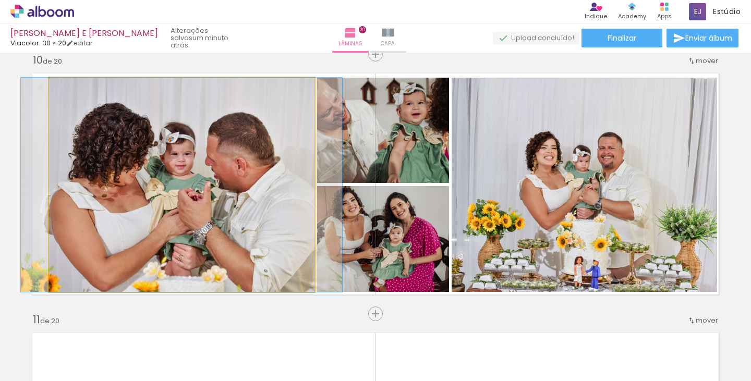
click at [242, 126] on quentale-photo at bounding box center [182, 185] width 266 height 214
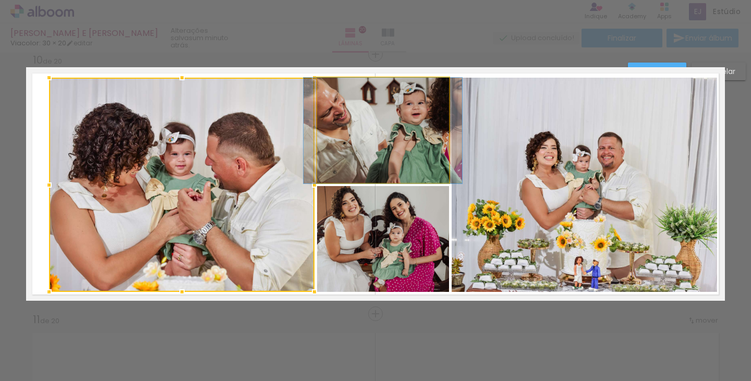
click at [364, 124] on quentale-photo at bounding box center [383, 131] width 132 height 106
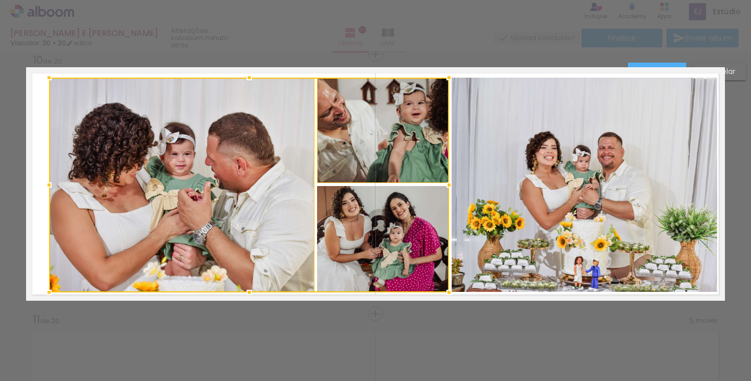
click at [363, 212] on div at bounding box center [249, 185] width 400 height 215
click at [551, 182] on quentale-photo at bounding box center [585, 185] width 266 height 214
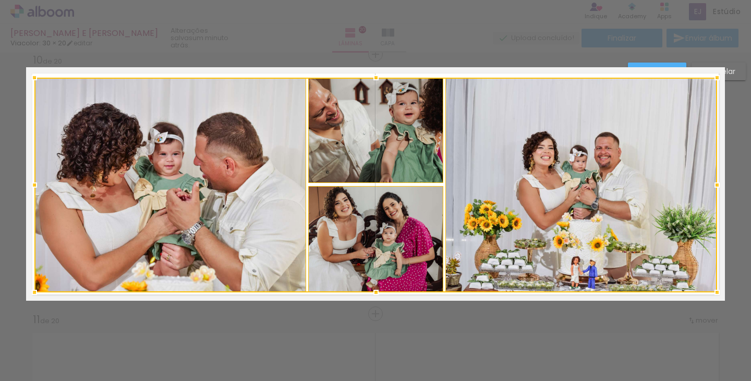
drag, startPoint x: 49, startPoint y: 182, endPoint x: 34, endPoint y: 184, distance: 14.2
click at [34, 184] on div at bounding box center [34, 185] width 21 height 21
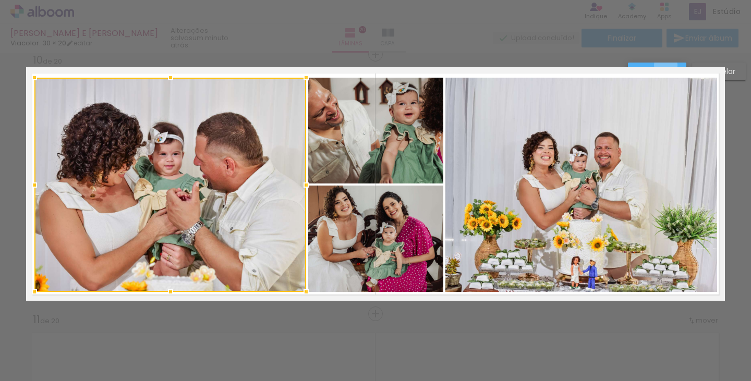
click at [666, 65] on paper-button "Confirmar" at bounding box center [657, 72] width 58 height 18
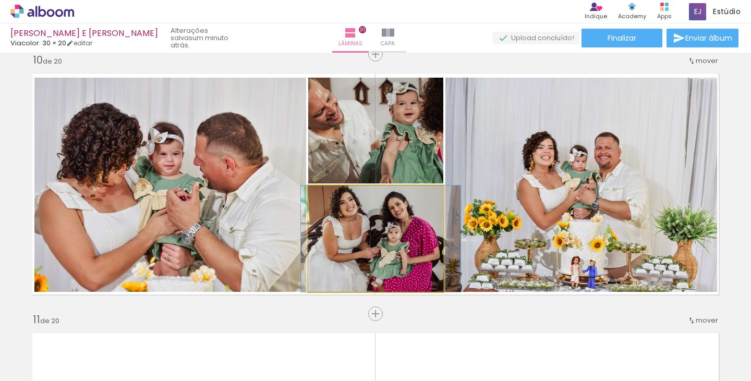
drag, startPoint x: 404, startPoint y: 232, endPoint x: 410, endPoint y: 225, distance: 8.6
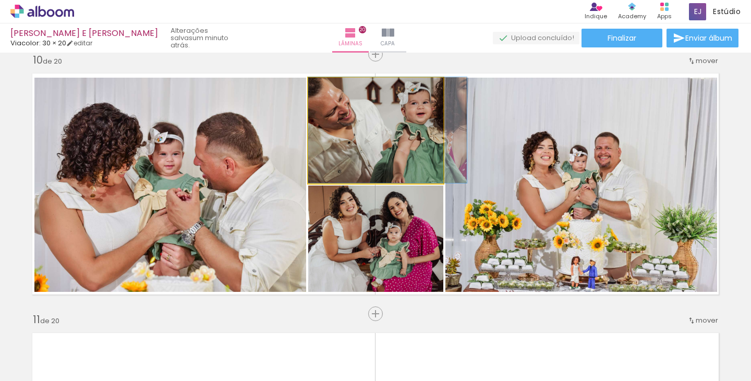
drag, startPoint x: 410, startPoint y: 148, endPoint x: 421, endPoint y: 148, distance: 11.0
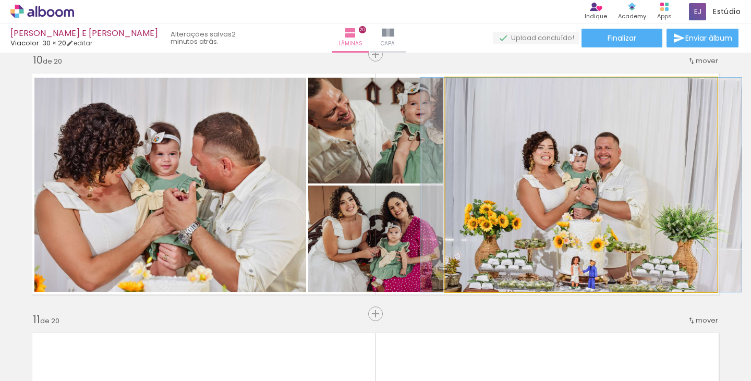
click at [575, 211] on quentale-photo at bounding box center [582, 185] width 272 height 214
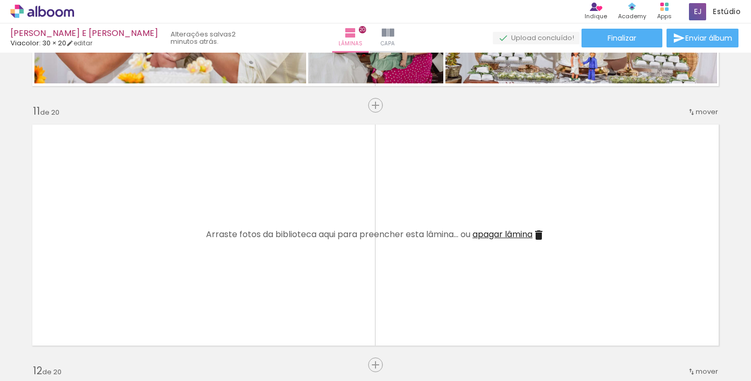
scroll to position [0, 3068]
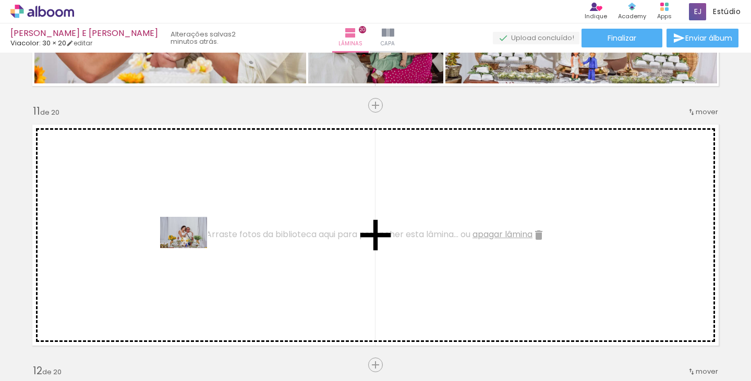
drag, startPoint x: 660, startPoint y: 353, endPoint x: 153, endPoint y: 226, distance: 523.0
click at [153, 226] on quentale-workspace at bounding box center [375, 190] width 751 height 381
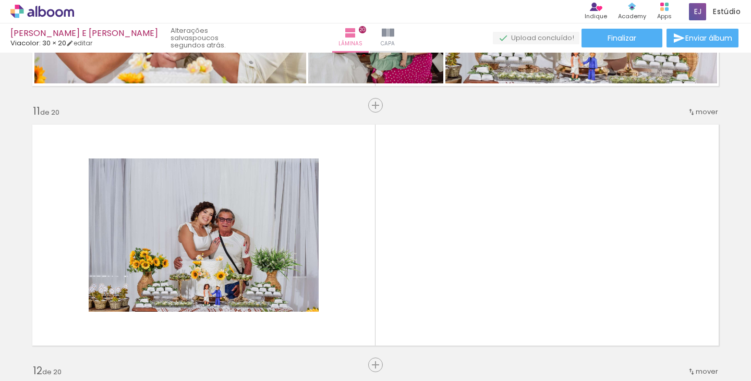
scroll to position [0, 2037]
click at [450, 352] on quentale-thumb at bounding box center [464, 346] width 58 height 60
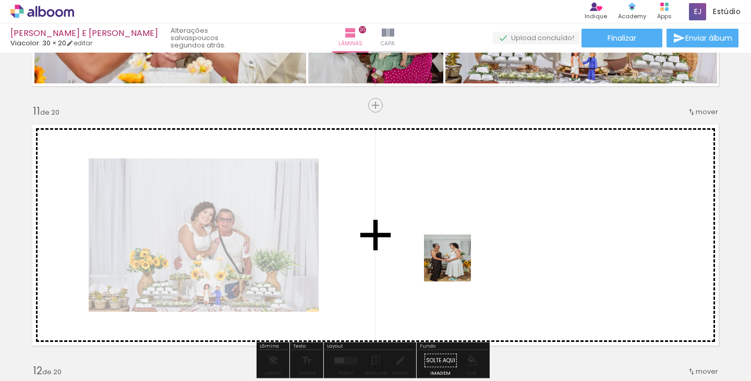
drag, startPoint x: 471, startPoint y: 351, endPoint x: 535, endPoint y: 343, distance: 64.7
click at [454, 259] on quentale-workspace at bounding box center [375, 190] width 751 height 381
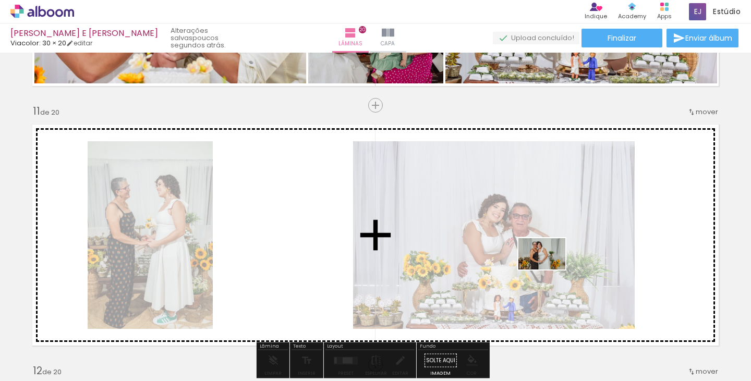
drag, startPoint x: 528, startPoint y: 347, endPoint x: 571, endPoint y: 238, distance: 117.1
click at [571, 238] on quentale-workspace at bounding box center [375, 190] width 751 height 381
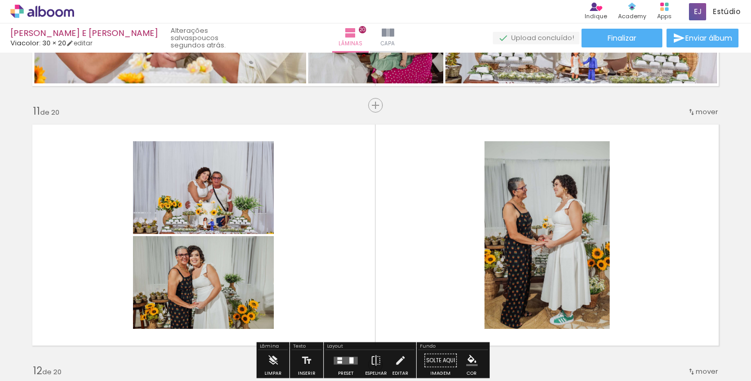
scroll to position [2668, 0]
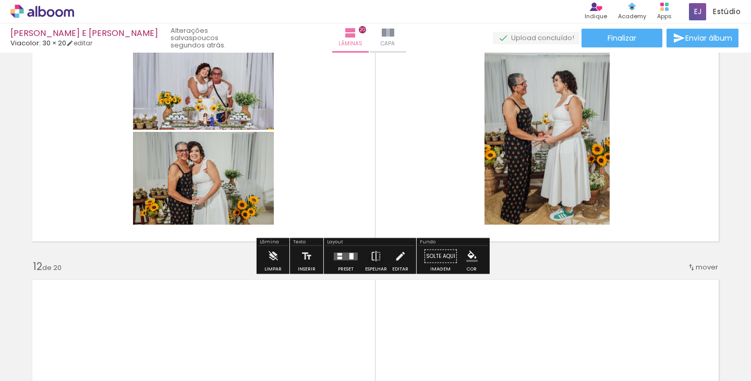
click at [339, 255] on div at bounding box center [340, 254] width 5 height 3
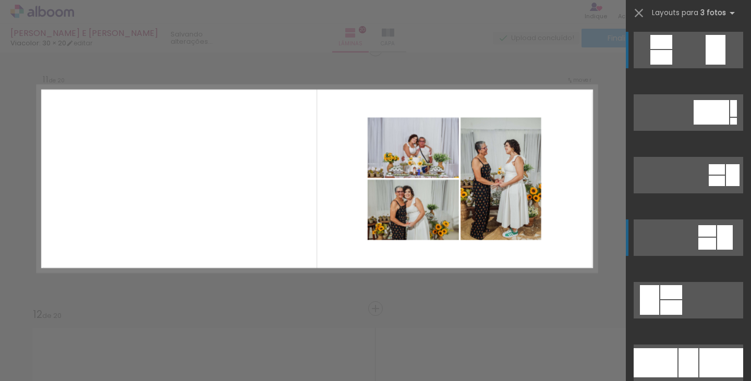
scroll to position [2614, 0]
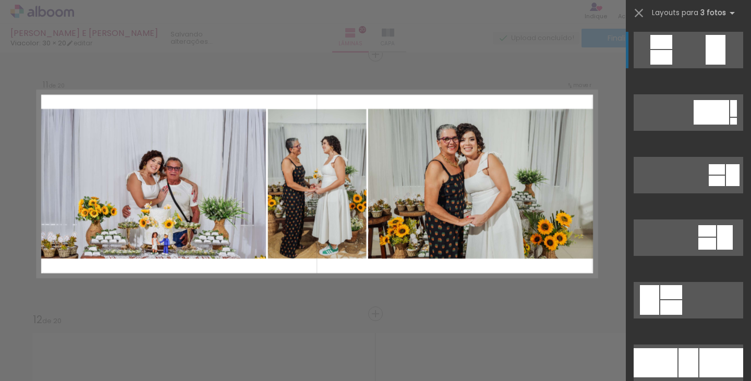
click at [700, 363] on div at bounding box center [722, 363] width 44 height 29
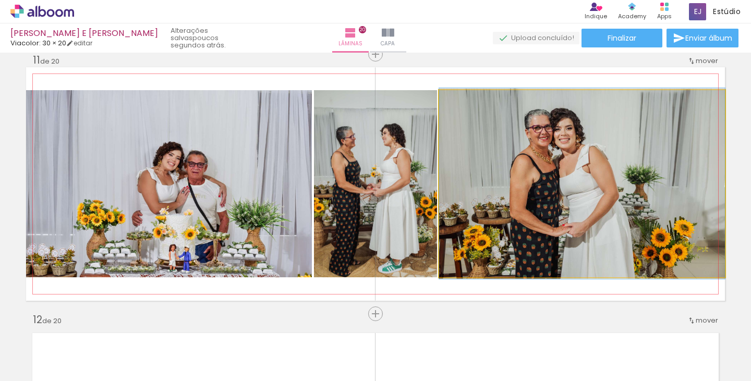
click at [580, 179] on quentale-photo at bounding box center [582, 183] width 286 height 187
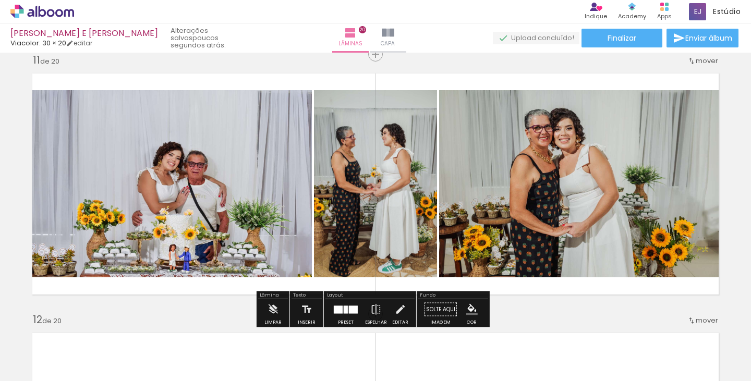
click at [507, 164] on quentale-photo at bounding box center [582, 183] width 286 height 187
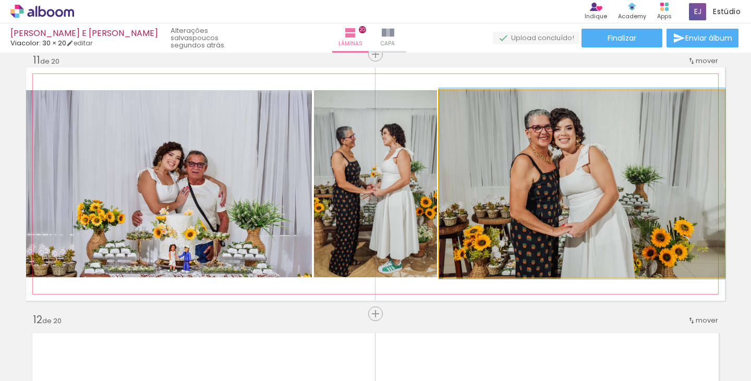
click at [507, 164] on quentale-photo at bounding box center [582, 183] width 286 height 187
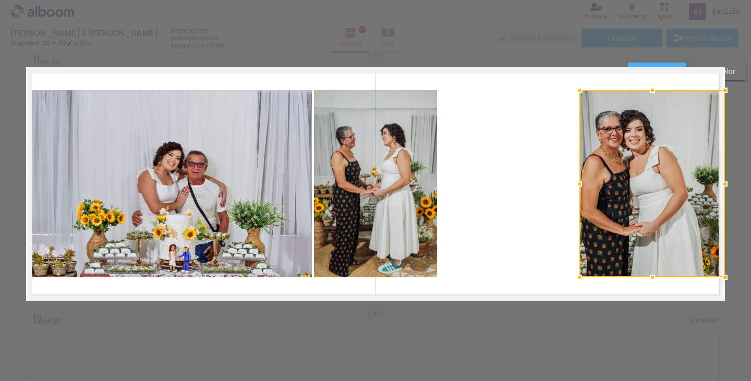
drag, startPoint x: 437, startPoint y: 185, endPoint x: 577, endPoint y: 199, distance: 141.0
click at [580, 199] on div at bounding box center [653, 183] width 146 height 187
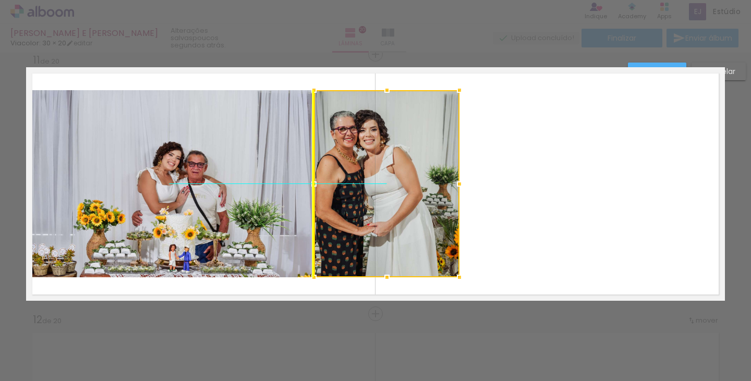
drag, startPoint x: 626, startPoint y: 172, endPoint x: 367, endPoint y: 180, distance: 259.0
click at [367, 180] on div at bounding box center [387, 183] width 146 height 187
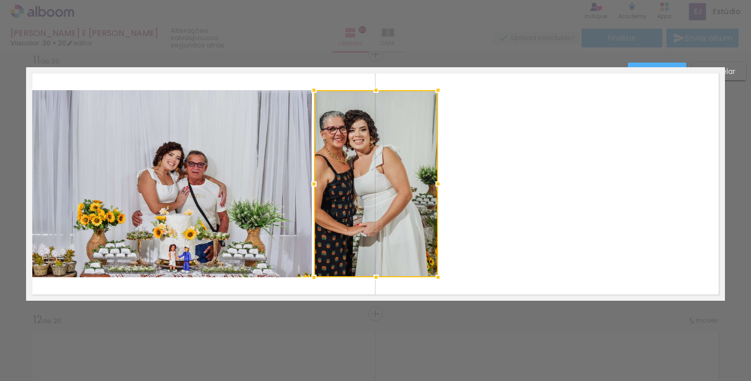
drag, startPoint x: 458, startPoint y: 188, endPoint x: 431, endPoint y: 188, distance: 27.7
click at [431, 188] on div at bounding box center [438, 184] width 21 height 21
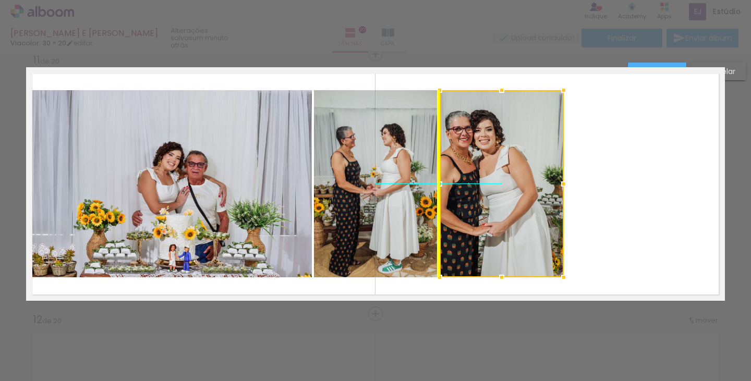
drag, startPoint x: 378, startPoint y: 172, endPoint x: 509, endPoint y: 177, distance: 130.6
click at [509, 177] on div at bounding box center [502, 183] width 124 height 187
click at [225, 164] on quentale-photo at bounding box center [169, 183] width 286 height 187
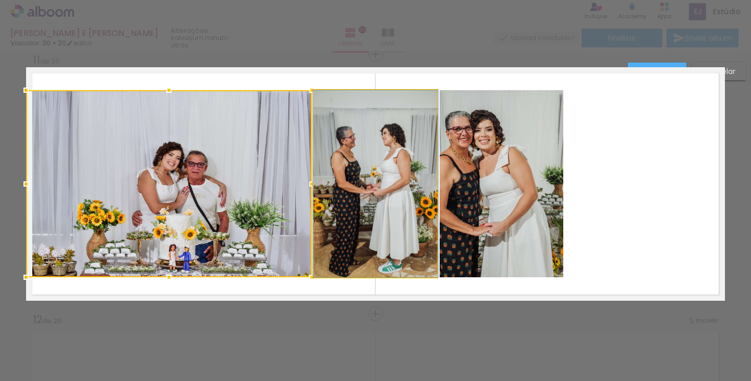
drag, startPoint x: 373, startPoint y: 142, endPoint x: 471, endPoint y: 157, distance: 98.7
click at [375, 142] on quentale-photo at bounding box center [375, 183] width 123 height 187
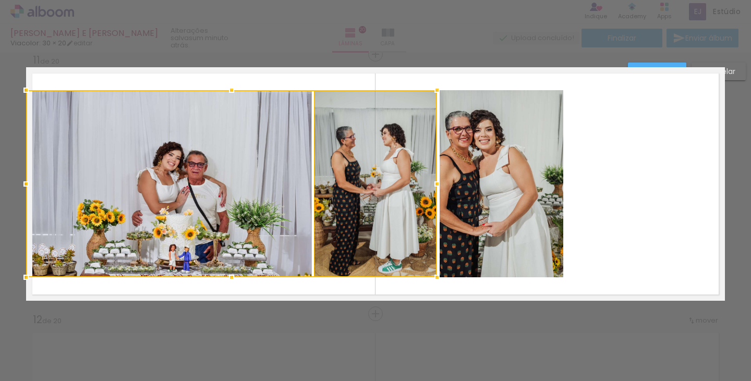
drag, startPoint x: 481, startPoint y: 157, endPoint x: 516, endPoint y: 189, distance: 48.0
click at [481, 157] on quentale-photo at bounding box center [502, 183] width 124 height 187
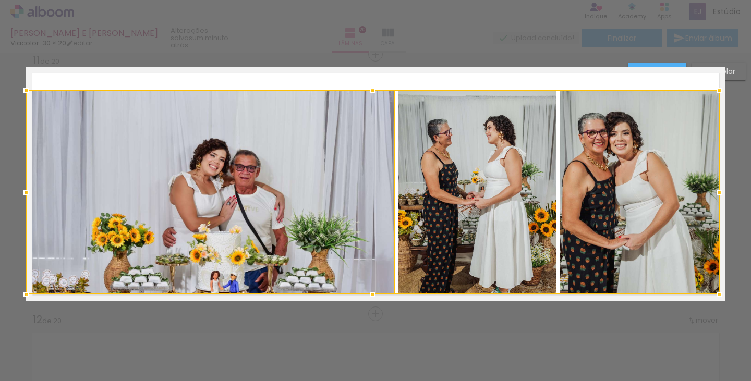
drag, startPoint x: 558, startPoint y: 277, endPoint x: 709, endPoint y: 289, distance: 151.8
click at [710, 289] on div at bounding box center [720, 294] width 21 height 21
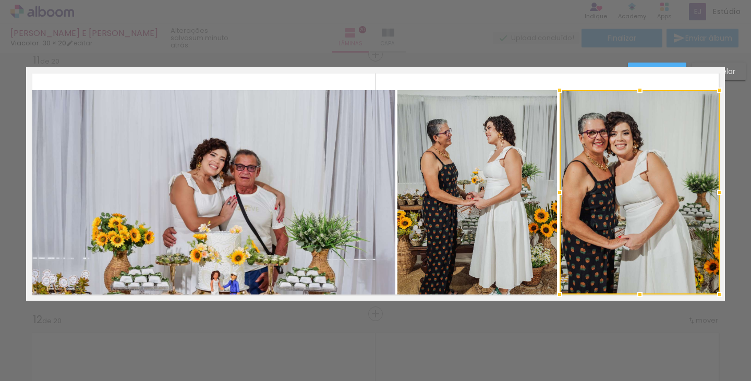
click at [646, 184] on div at bounding box center [640, 192] width 160 height 205
drag, startPoint x: 468, startPoint y: 175, endPoint x: 355, endPoint y: 173, distance: 112.2
click at [467, 175] on quentale-photo at bounding box center [478, 192] width 160 height 205
drag, startPoint x: 311, startPoint y: 169, endPoint x: 296, endPoint y: 166, distance: 14.8
click at [310, 169] on quentale-photo at bounding box center [210, 192] width 369 height 205
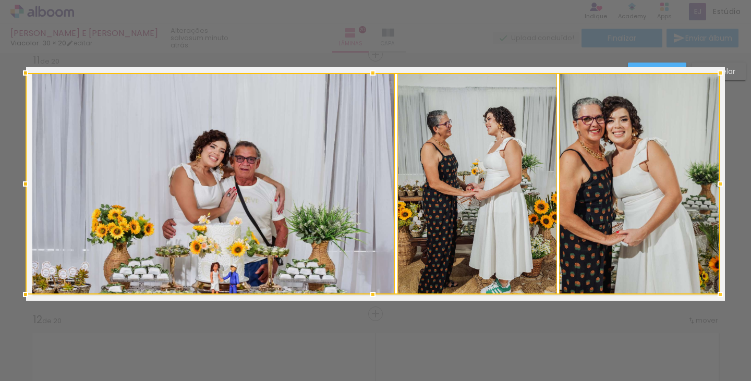
drag, startPoint x: 23, startPoint y: 91, endPoint x: 27, endPoint y: 74, distance: 17.6
click at [27, 74] on div at bounding box center [25, 73] width 21 height 21
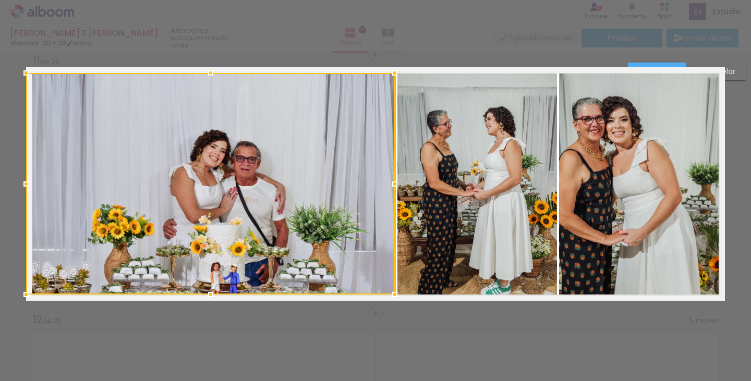
click at [669, 65] on paper-button "Confirmar" at bounding box center [657, 72] width 58 height 18
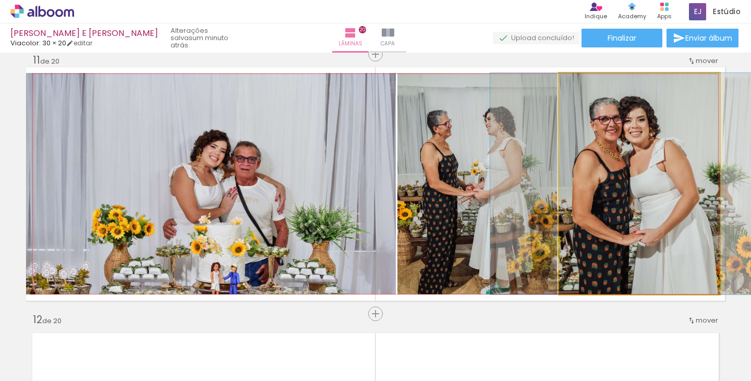
drag, startPoint x: 622, startPoint y: 142, endPoint x: 553, endPoint y: 121, distance: 72.1
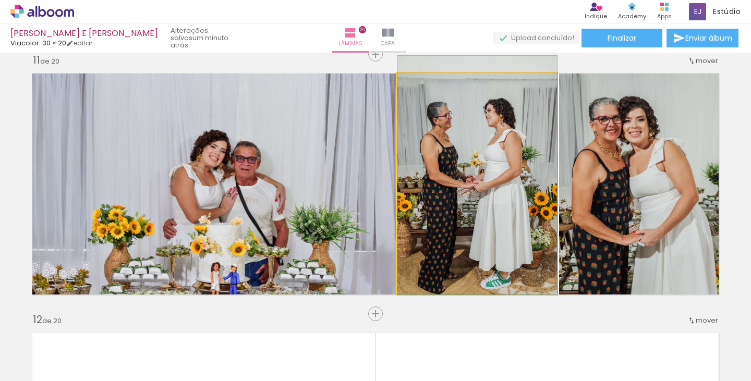
drag, startPoint x: 488, startPoint y: 199, endPoint x: 489, endPoint y: 189, distance: 10.0
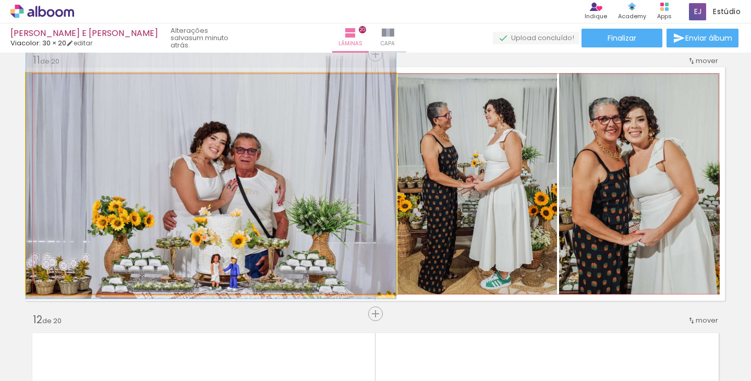
drag, startPoint x: 281, startPoint y: 185, endPoint x: 282, endPoint y: 177, distance: 8.4
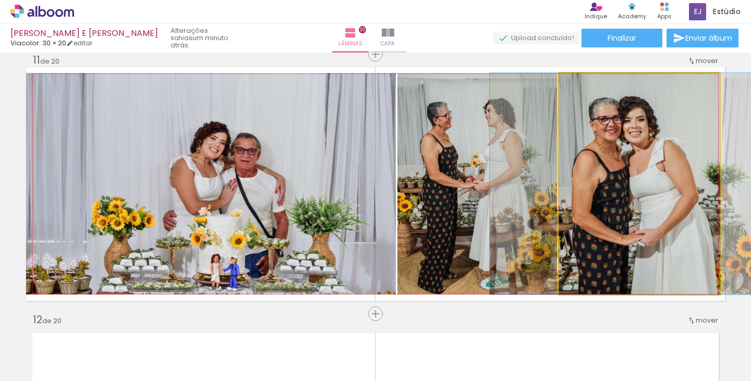
click at [639, 166] on quentale-photo at bounding box center [639, 184] width 161 height 222
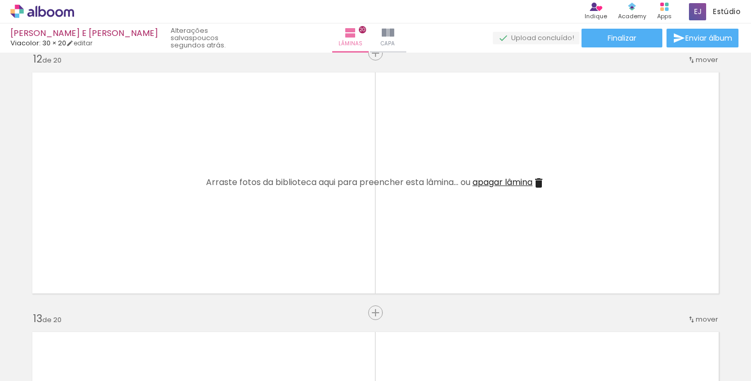
scroll to position [0, 159]
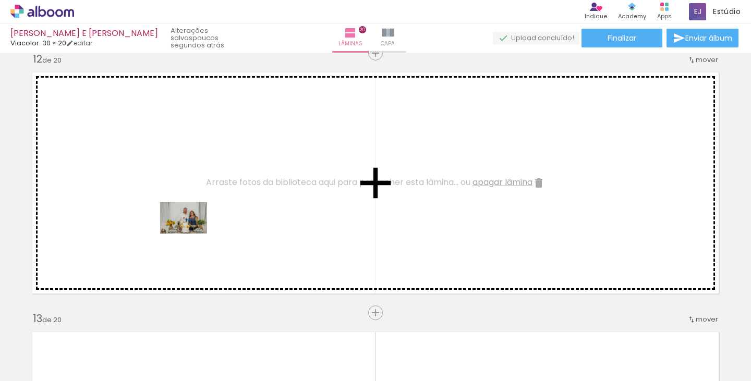
drag, startPoint x: 248, startPoint y: 348, endPoint x: 330, endPoint y: 236, distance: 138.9
click at [191, 232] on quentale-workspace at bounding box center [375, 190] width 751 height 381
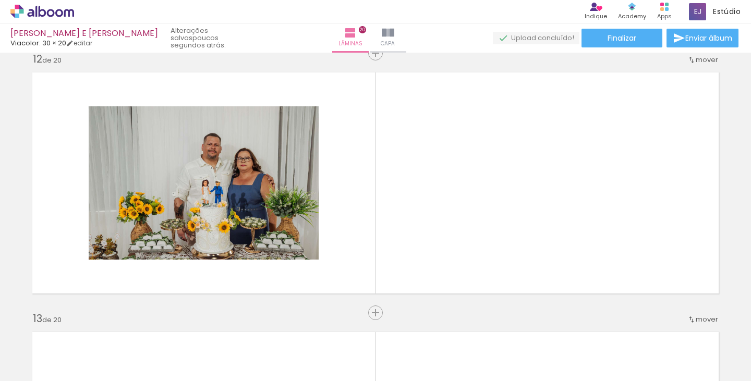
scroll to position [0, 1152]
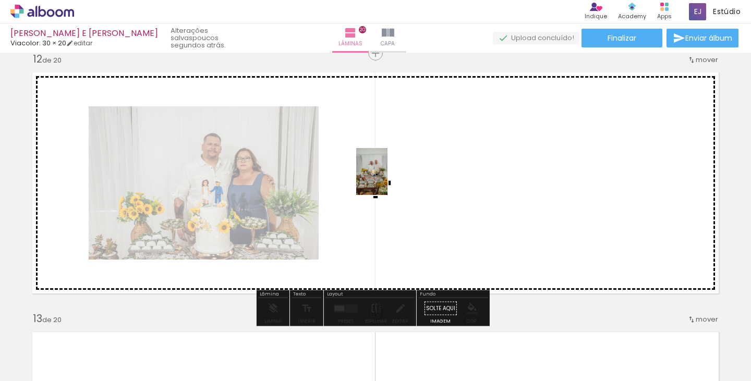
drag, startPoint x: 287, startPoint y: 339, endPoint x: 344, endPoint y: 205, distance: 145.7
click at [388, 179] on quentale-workspace at bounding box center [375, 190] width 751 height 381
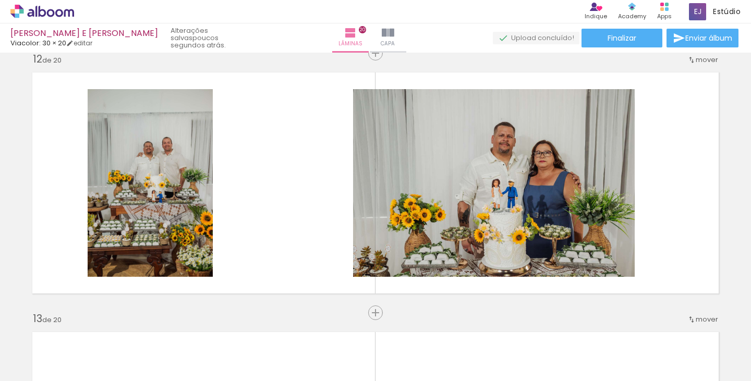
scroll to position [0, 1480]
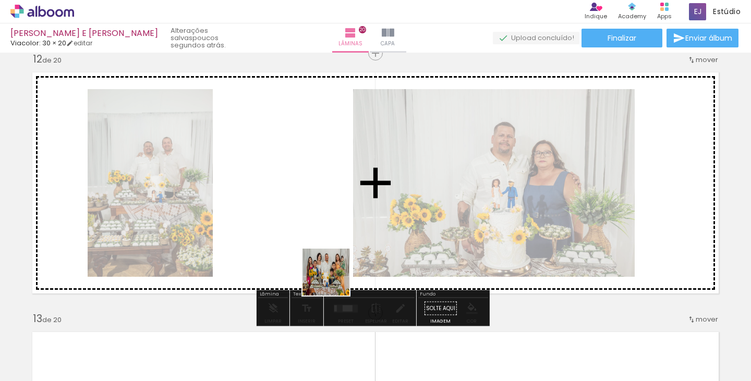
drag, startPoint x: 371, startPoint y: 326, endPoint x: 309, endPoint y: 244, distance: 102.5
click at [309, 244] on quentale-workspace at bounding box center [375, 190] width 751 height 381
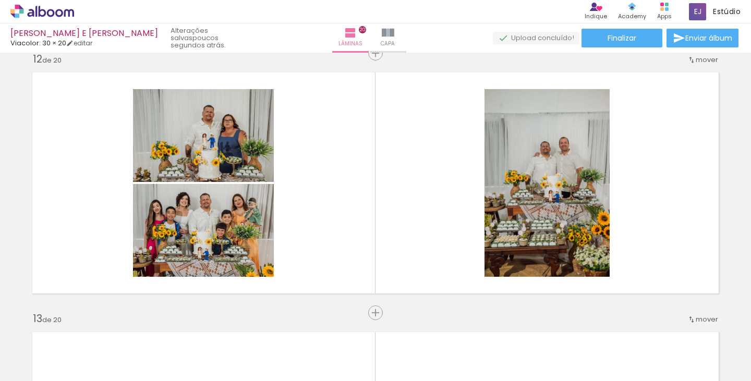
scroll to position [0, 859]
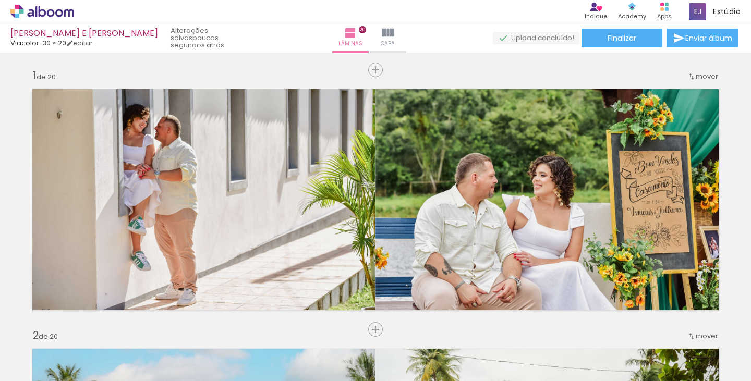
scroll to position [0, 859]
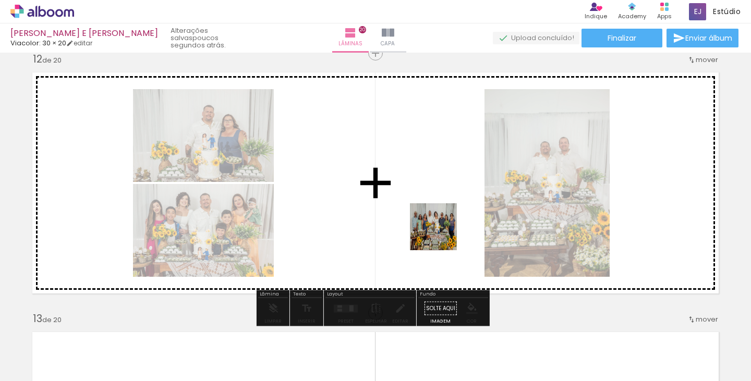
drag, startPoint x: 485, startPoint y: 341, endPoint x: 437, endPoint y: 206, distance: 142.9
click at [437, 206] on quentale-workspace at bounding box center [375, 190] width 751 height 381
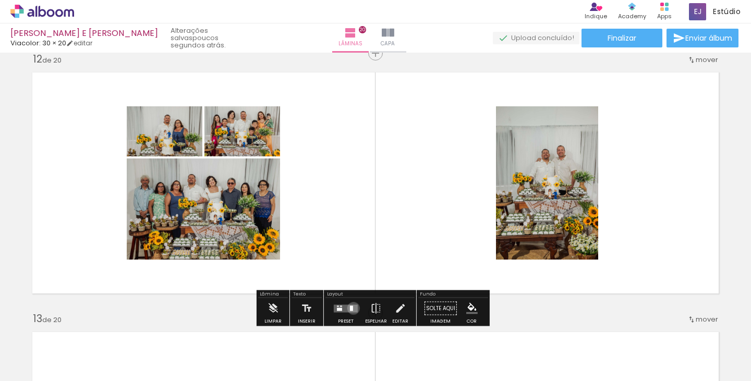
click at [351, 308] on quentale-layouter at bounding box center [346, 309] width 24 height 8
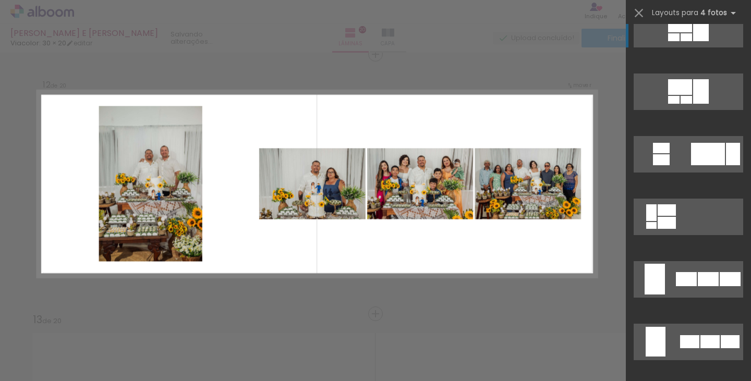
scroll to position [574, 0]
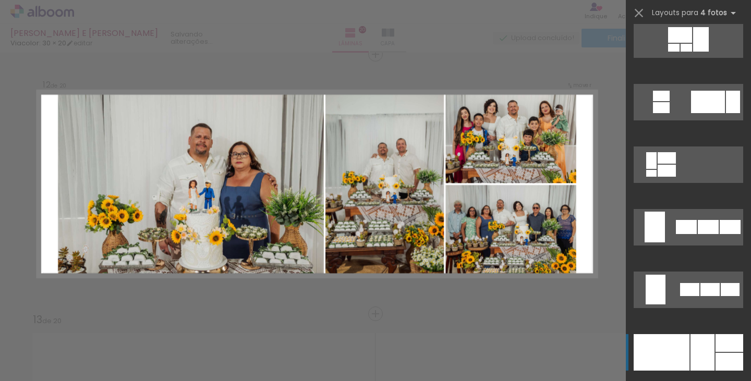
click at [655, 350] on div at bounding box center [662, 353] width 56 height 37
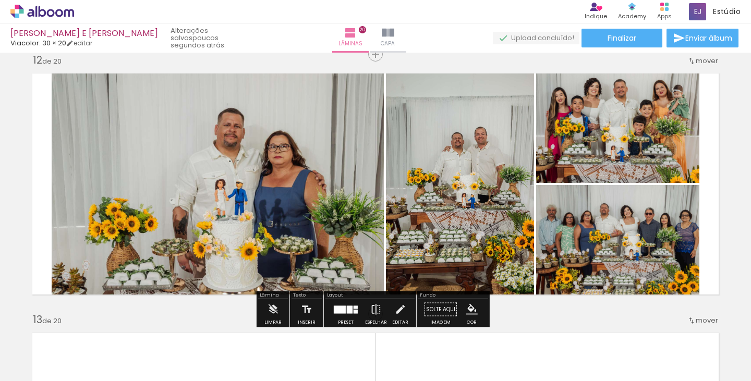
click at [372, 309] on iron-icon at bounding box center [376, 310] width 11 height 21
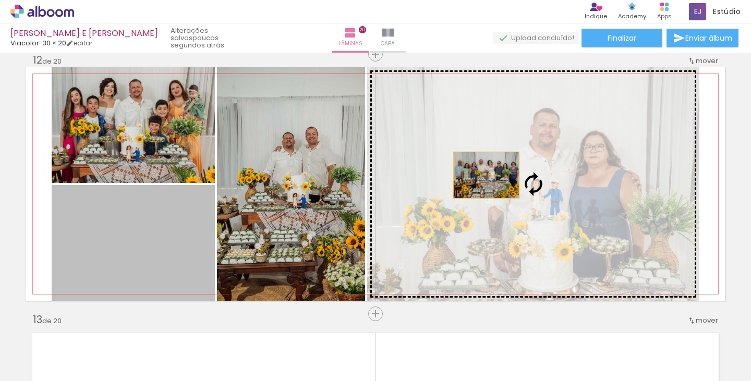
drag, startPoint x: 164, startPoint y: 250, endPoint x: 483, endPoint y: 176, distance: 327.9
click at [0, 0] on slot at bounding box center [0, 0] width 0 height 0
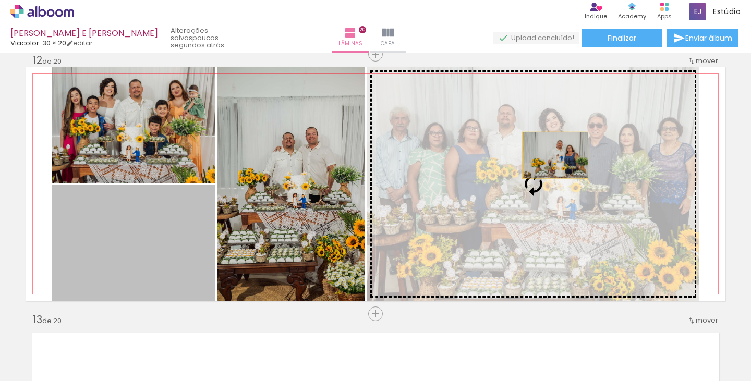
drag, startPoint x: 225, startPoint y: 218, endPoint x: 553, endPoint y: 156, distance: 332.9
click at [0, 0] on slot at bounding box center [0, 0] width 0 height 0
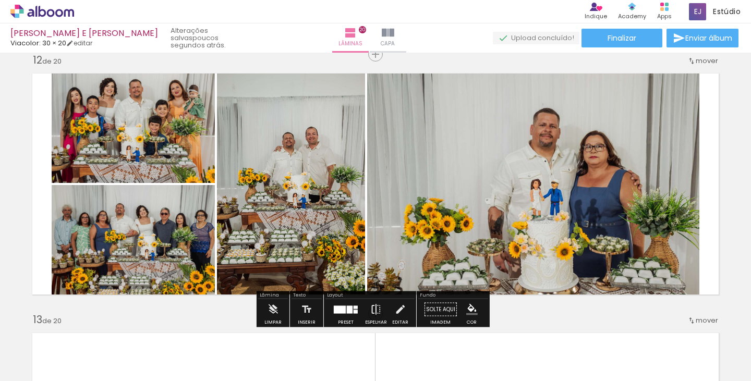
click at [372, 307] on iron-icon at bounding box center [376, 310] width 11 height 21
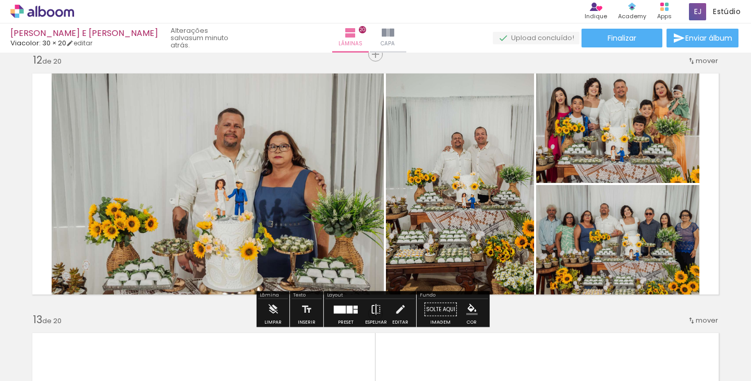
click at [371, 309] on iron-icon at bounding box center [376, 310] width 11 height 21
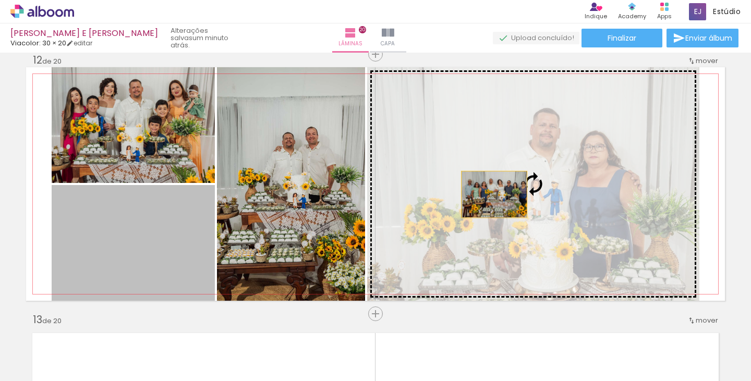
drag, startPoint x: 137, startPoint y: 226, endPoint x: 496, endPoint y: 192, distance: 361.2
click at [0, 0] on slot at bounding box center [0, 0] width 0 height 0
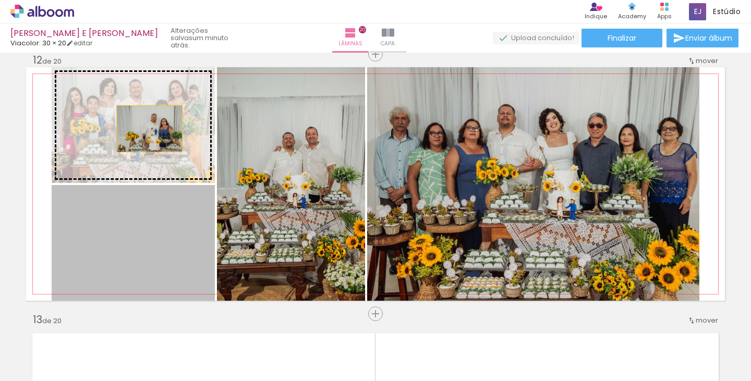
drag, startPoint x: 127, startPoint y: 235, endPoint x: 146, endPoint y: 119, distance: 117.9
click at [0, 0] on slot at bounding box center [0, 0] width 0 height 0
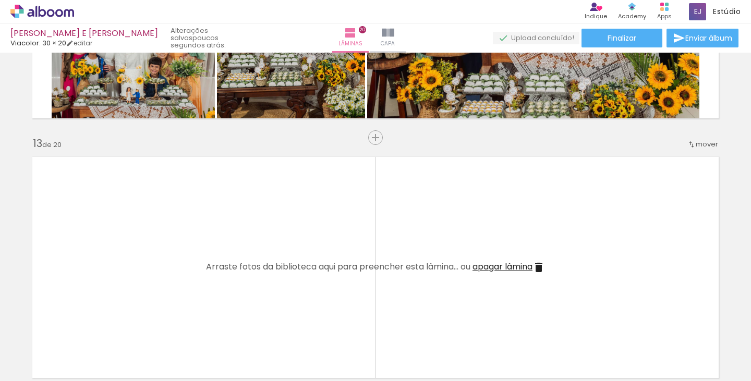
scroll to position [0, 1155]
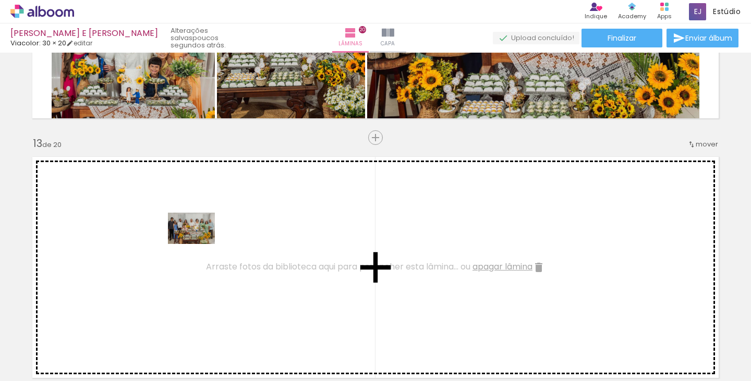
drag, startPoint x: 395, startPoint y: 293, endPoint x: 198, endPoint y: 244, distance: 202.8
click at [198, 244] on quentale-workspace at bounding box center [375, 190] width 751 height 381
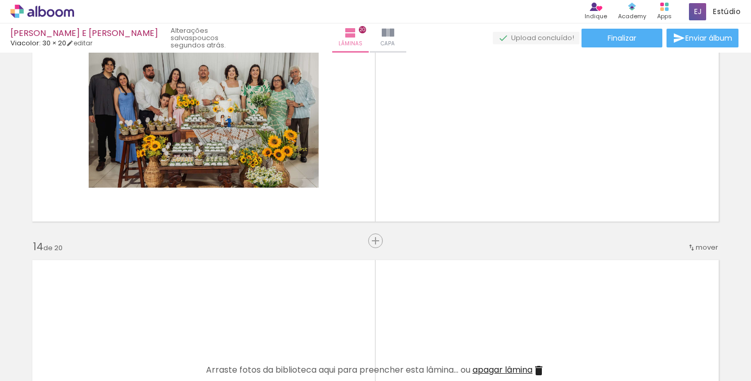
scroll to position [3155, 0]
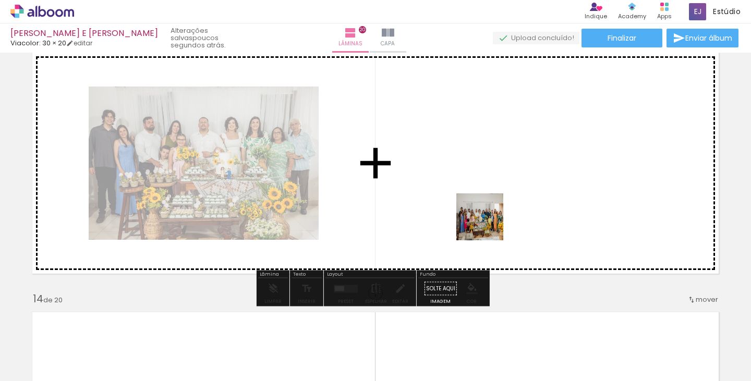
drag, startPoint x: 472, startPoint y: 349, endPoint x: 488, endPoint y: 223, distance: 126.3
click at [488, 223] on quentale-workspace at bounding box center [375, 190] width 751 height 381
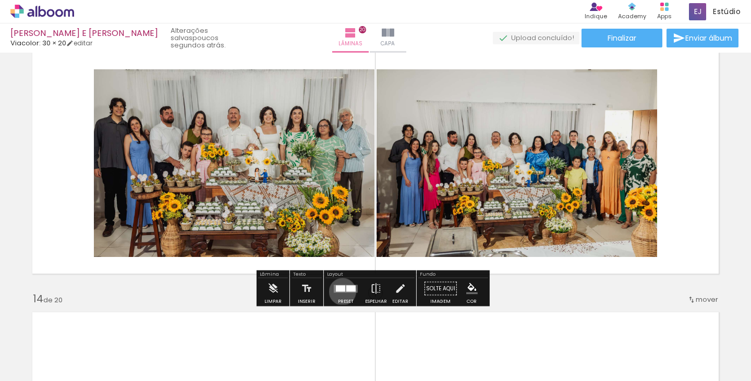
click at [340, 292] on quentale-layouter at bounding box center [346, 289] width 24 height 8
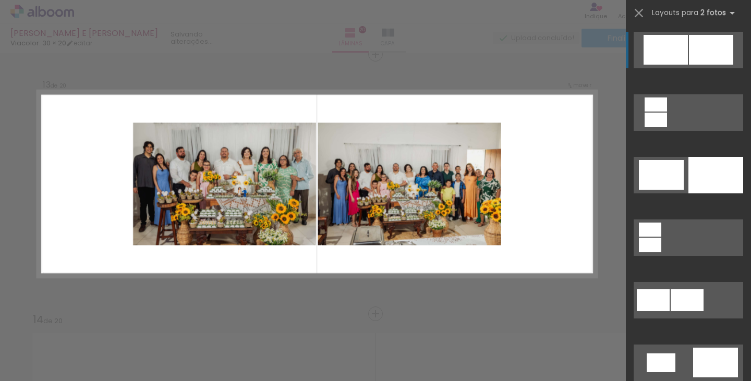
scroll to position [365, 0]
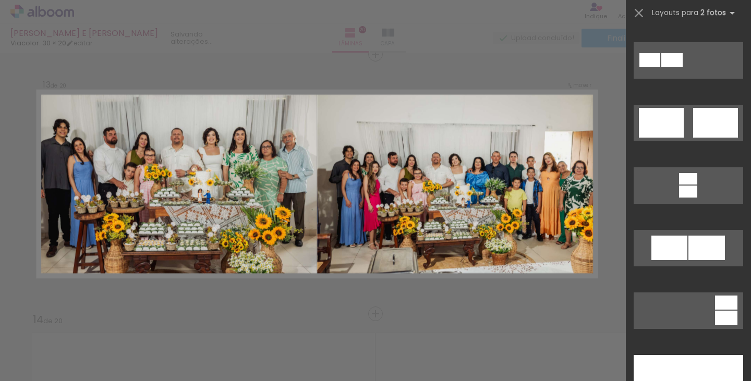
drag, startPoint x: 686, startPoint y: 366, endPoint x: 362, endPoint y: 246, distance: 345.1
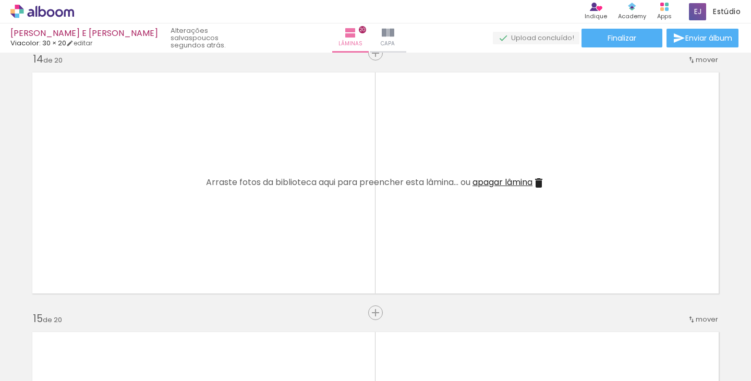
scroll to position [0, 2616]
drag, startPoint x: 481, startPoint y: 349, endPoint x: 185, endPoint y: 200, distance: 330.9
click at [185, 200] on quentale-workspace at bounding box center [375, 190] width 751 height 381
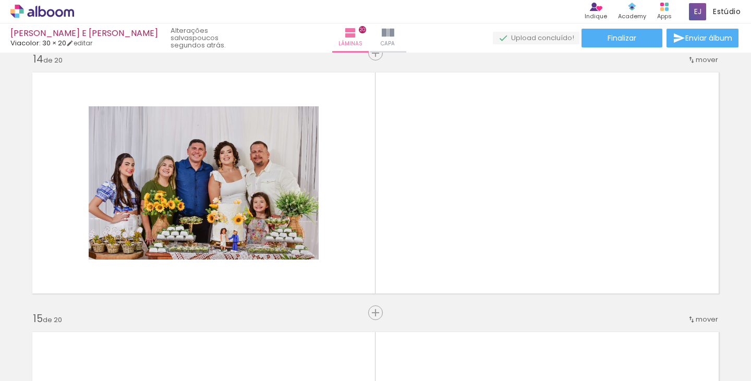
scroll to position [0, 757]
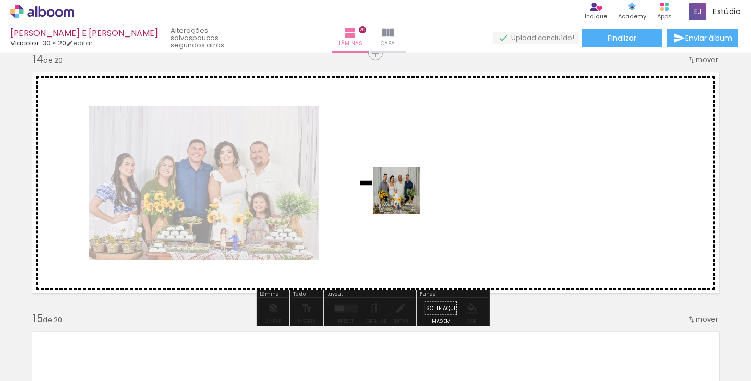
drag, startPoint x: 343, startPoint y: 351, endPoint x: 405, endPoint y: 196, distance: 166.5
click at [405, 196] on quentale-workspace at bounding box center [375, 190] width 751 height 381
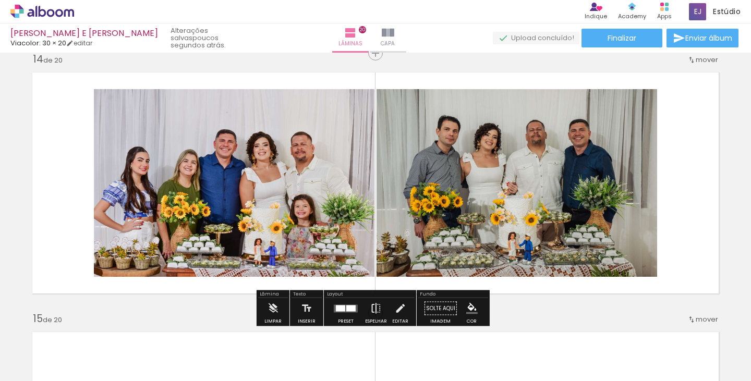
click at [371, 310] on iron-icon at bounding box center [376, 308] width 11 height 21
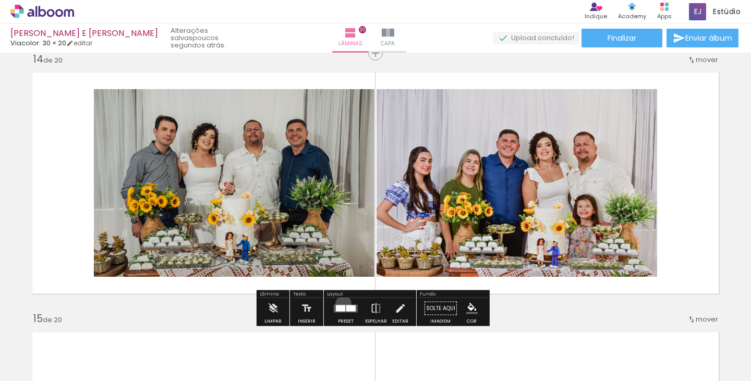
drag, startPoint x: 341, startPoint y: 304, endPoint x: 514, endPoint y: 208, distance: 197.4
click at [341, 305] on div at bounding box center [346, 308] width 28 height 21
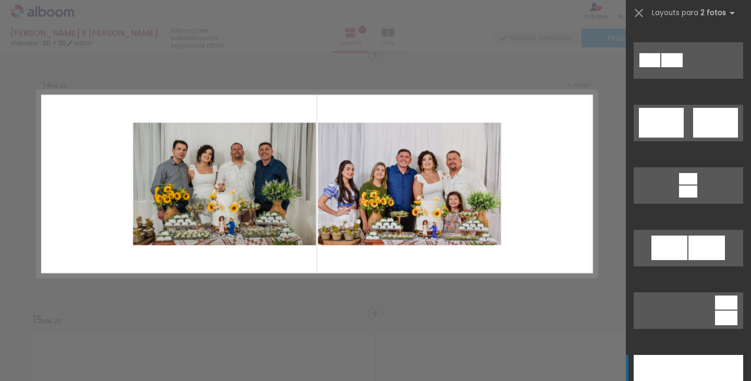
scroll to position [470, 0]
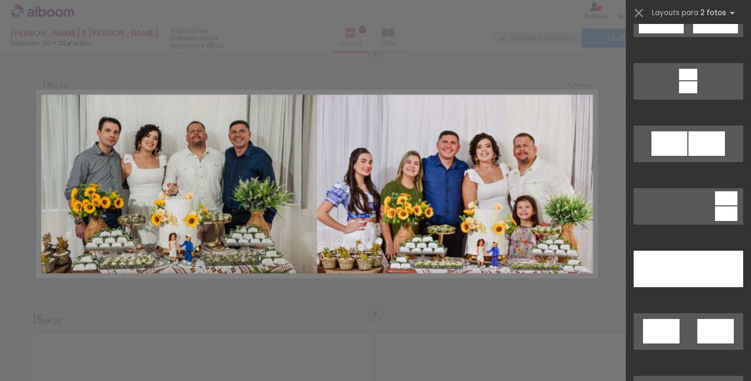
drag, startPoint x: 684, startPoint y: 271, endPoint x: 581, endPoint y: 271, distance: 102.8
click at [680, 271] on div at bounding box center [661, 269] width 55 height 37
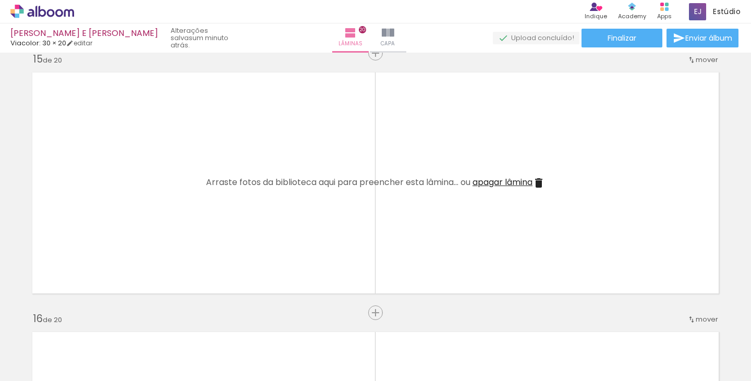
scroll to position [0, 1537]
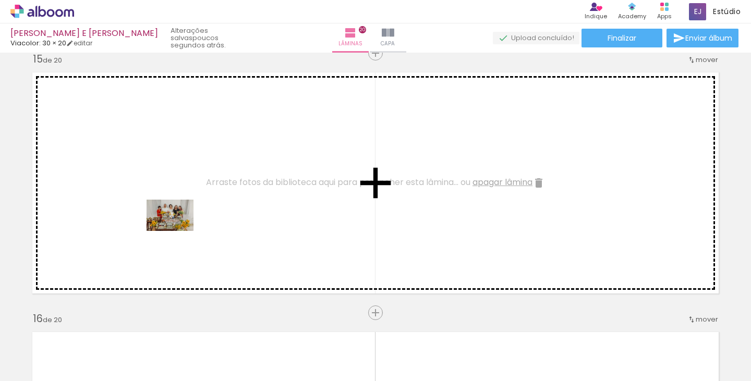
drag, startPoint x: 222, startPoint y: 345, endPoint x: 177, endPoint y: 231, distance: 122.6
click at [177, 231] on quentale-workspace at bounding box center [375, 190] width 751 height 381
